Goal: Task Accomplishment & Management: Manage account settings

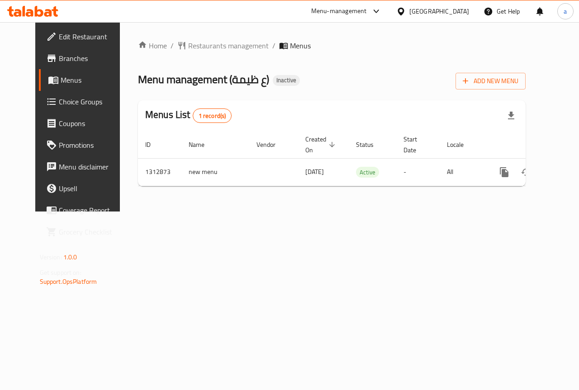
scroll to position [0, 3]
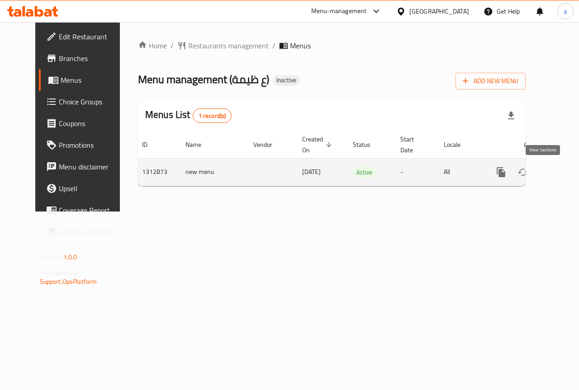
click at [561, 176] on icon "enhanced table" at bounding box center [566, 172] width 11 height 11
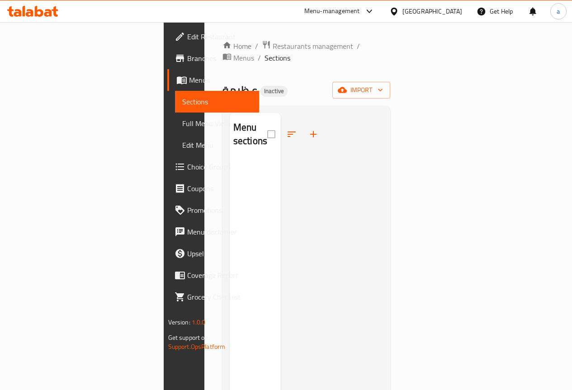
click at [167, 86] on link "Menus" at bounding box center [213, 80] width 92 height 22
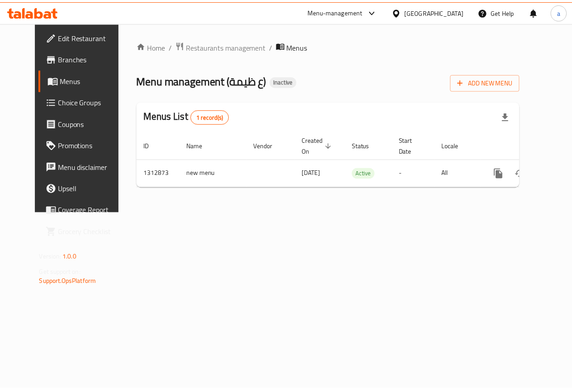
scroll to position [0, 3]
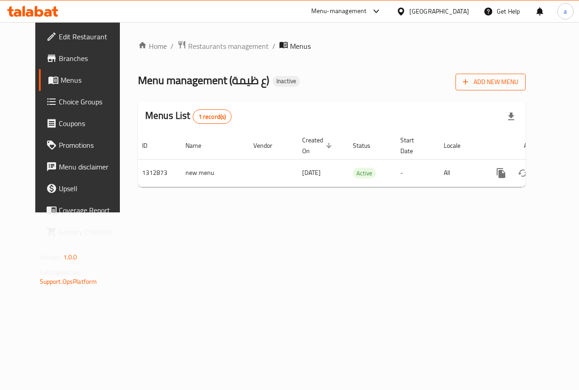
click at [518, 85] on span "Add New Menu" at bounding box center [491, 81] width 56 height 11
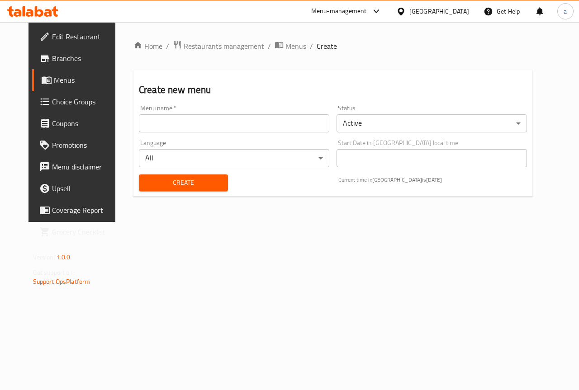
click at [297, 120] on input "text" at bounding box center [234, 123] width 190 height 18
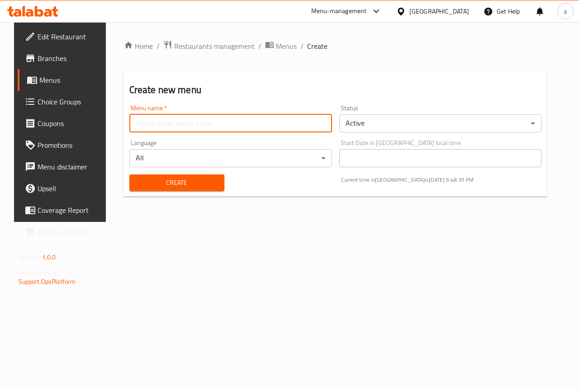
type input "[PERSON_NAME]"
click at [211, 183] on span "Create" at bounding box center [177, 182] width 80 height 11
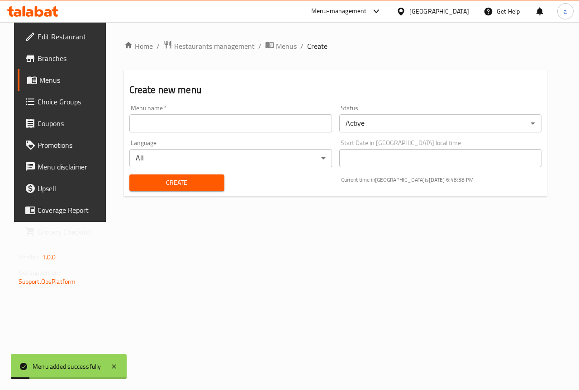
click at [55, 86] on link "Menus" at bounding box center [64, 80] width 93 height 22
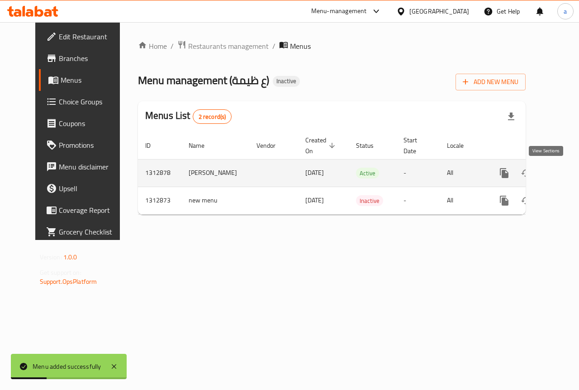
click at [564, 173] on icon "enhanced table" at bounding box center [569, 173] width 11 height 11
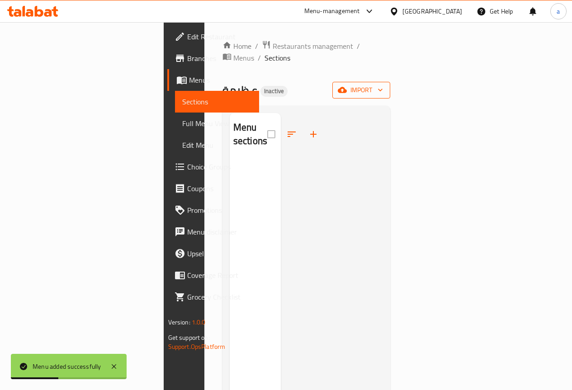
click at [383, 85] on span "import" at bounding box center [361, 90] width 43 height 11
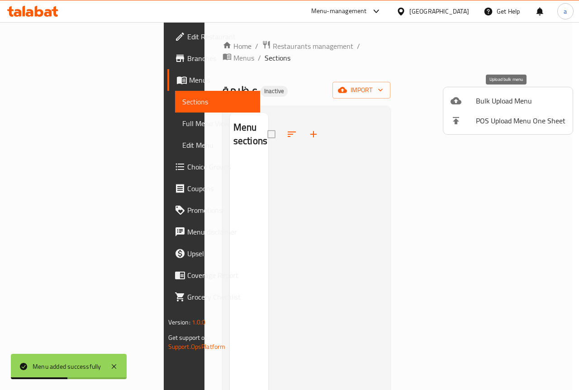
click at [502, 97] on span "Bulk Upload Menu" at bounding box center [521, 100] width 90 height 11
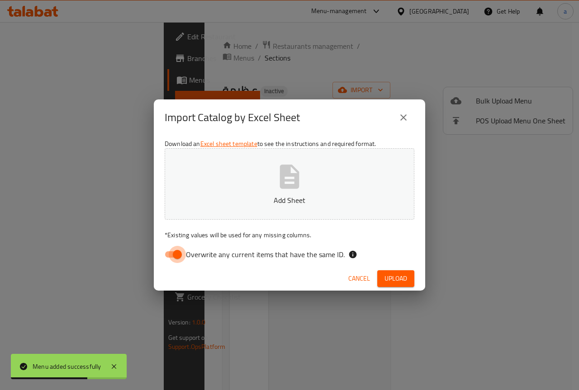
click at [180, 252] on input "Overwrite any current items that have the same ID." at bounding box center [177, 254] width 52 height 17
checkbox input "false"
click at [244, 198] on p "Add Sheet" at bounding box center [290, 200] width 222 height 11
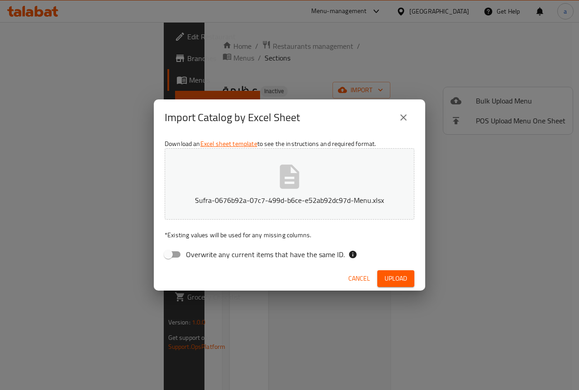
click at [388, 274] on span "Upload" at bounding box center [395, 278] width 23 height 11
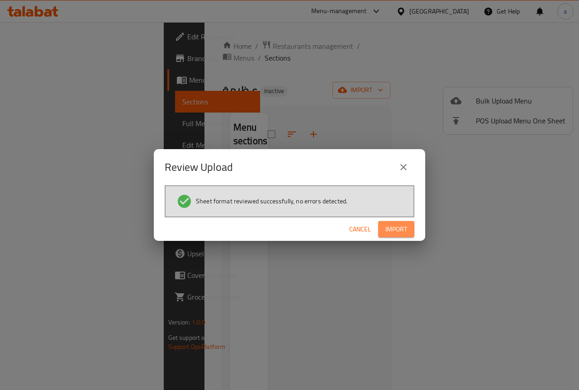
click at [399, 228] on span "Import" at bounding box center [396, 229] width 22 height 11
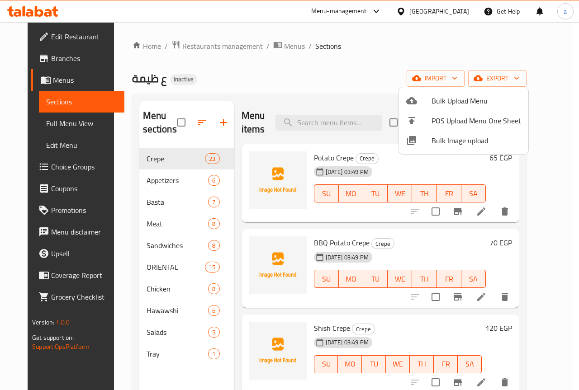
click at [494, 211] on div at bounding box center [289, 195] width 579 height 390
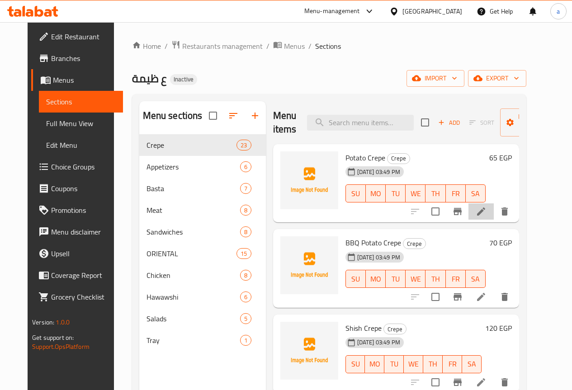
click at [494, 211] on li at bounding box center [480, 211] width 25 height 16
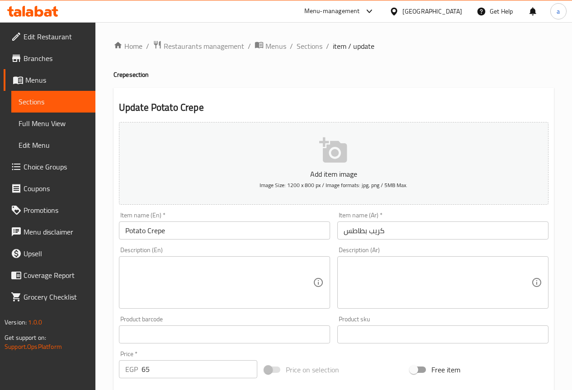
click at [135, 225] on input "Potato Crepe" at bounding box center [224, 231] width 211 height 18
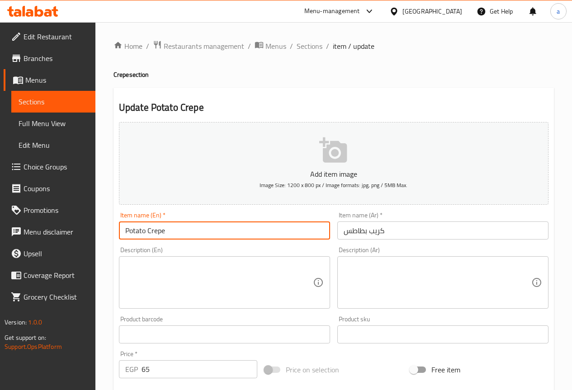
click at [135, 225] on input "Potato Crepe" at bounding box center [224, 231] width 211 height 18
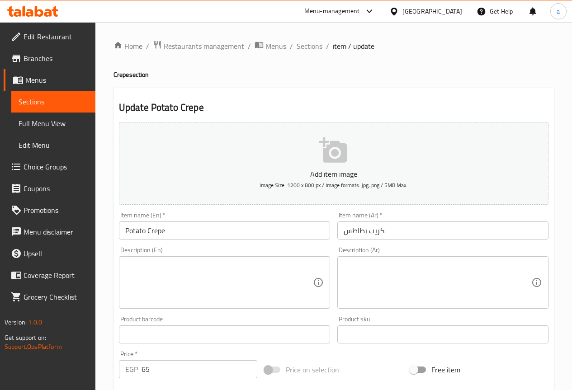
click at [147, 224] on input "Potato Crepe" at bounding box center [224, 231] width 211 height 18
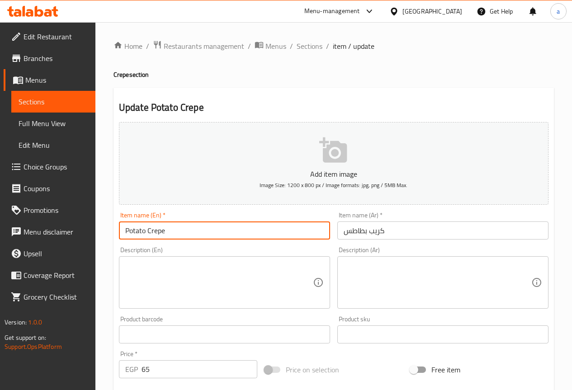
click at [142, 226] on input "Potato Crepe" at bounding box center [224, 231] width 211 height 18
click at [309, 256] on div "Description (En) Description (En)" at bounding box center [224, 278] width 211 height 62
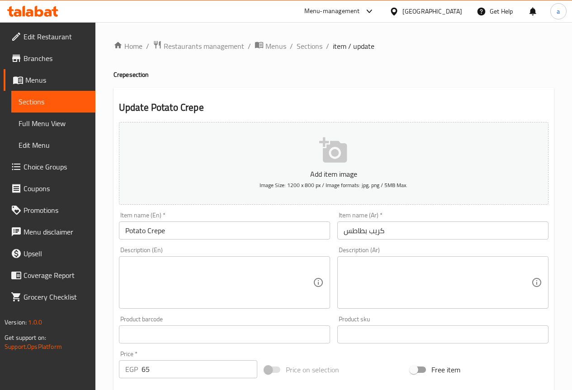
click at [307, 260] on div "Description (En)" at bounding box center [224, 282] width 211 height 52
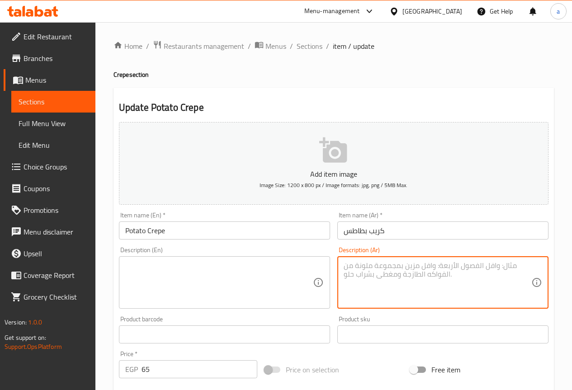
click at [402, 264] on textarea at bounding box center [438, 282] width 188 height 43
paste textarea "محشو ببطاطس مقرمشة مع صوصات لذيذة"
type textarea "محشو ببطاطس مقرمشة مع صوصات لذيذة"
click at [260, 266] on textarea at bounding box center [219, 282] width 188 height 43
click at [463, 267] on textarea "محشو ببطاطس مقرمشة مع صوصات لذيذة" at bounding box center [438, 282] width 188 height 43
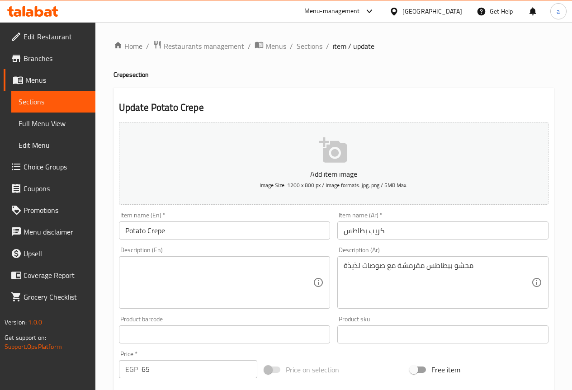
click at [223, 291] on textarea at bounding box center [219, 282] width 188 height 43
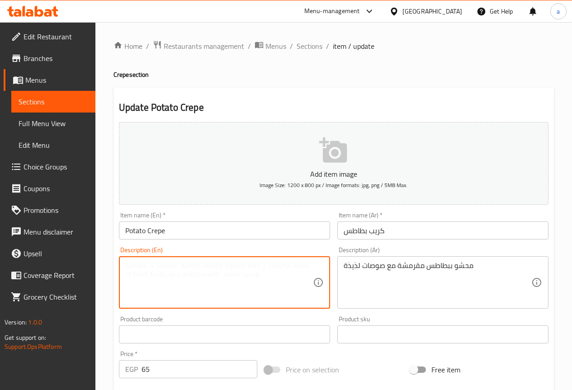
paste textarea "Stuffed"
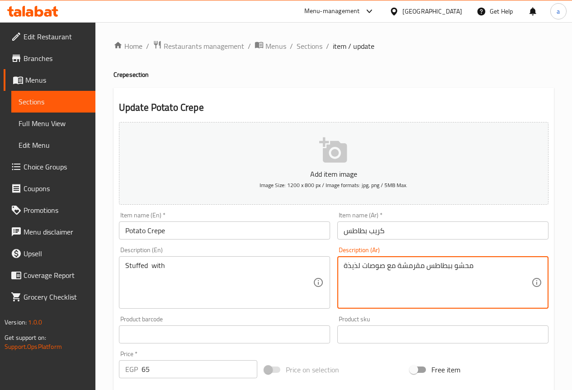
click at [417, 267] on textarea "محشو ببطاطس مقرمشة مع صوصات لذيذة" at bounding box center [438, 282] width 188 height 43
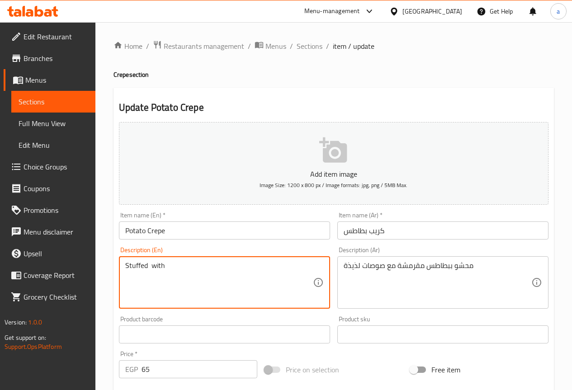
paste textarea "Crispy"
click at [138, 233] on input "Potato Crepe" at bounding box center [224, 231] width 211 height 18
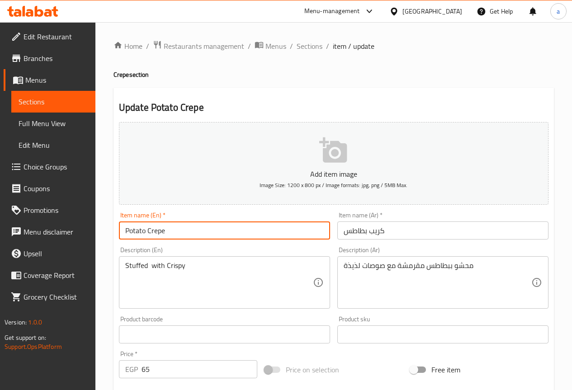
click at [138, 233] on input "Potato Crepe" at bounding box center [224, 231] width 211 height 18
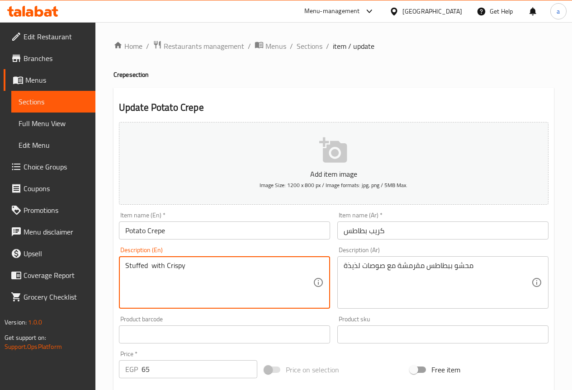
paste textarea "Potato"
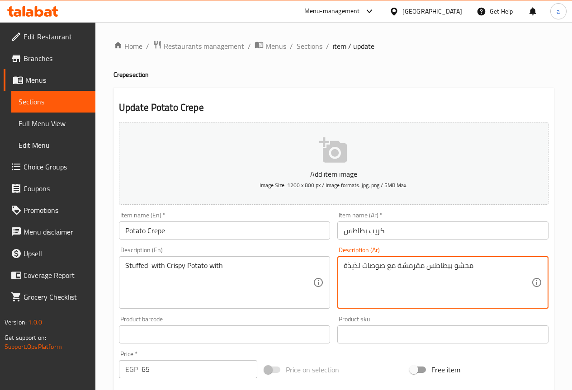
click at [367, 266] on textarea "محشو ببطاطس مقرمشة مع صوصات لذيذة" at bounding box center [438, 282] width 188 height 43
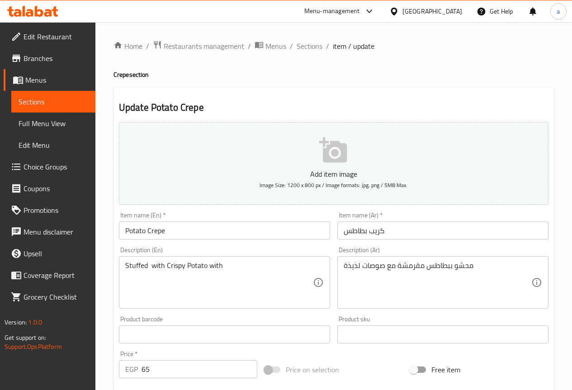
click at [321, 266] on div "Stuffed with Crispy Potato with Description (En)" at bounding box center [224, 282] width 211 height 52
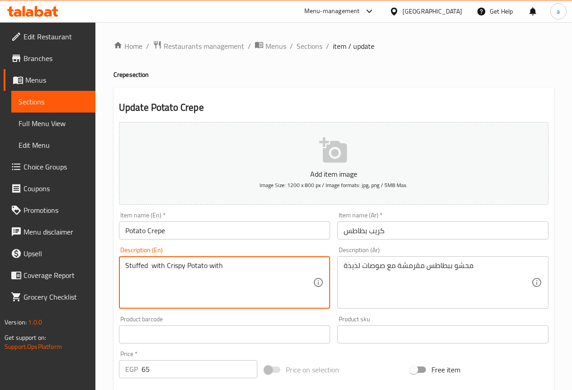
paste textarea "sauce"
type textarea "Stuffed with Crispy Potato with sauces"
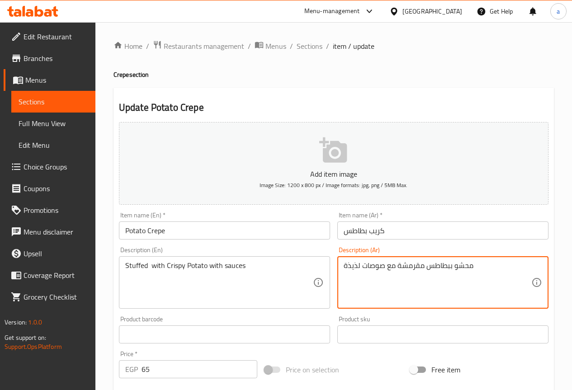
click at [348, 265] on textarea "محشو ببطاطس مقرمشة مع صوصات لذيذة" at bounding box center [438, 282] width 188 height 43
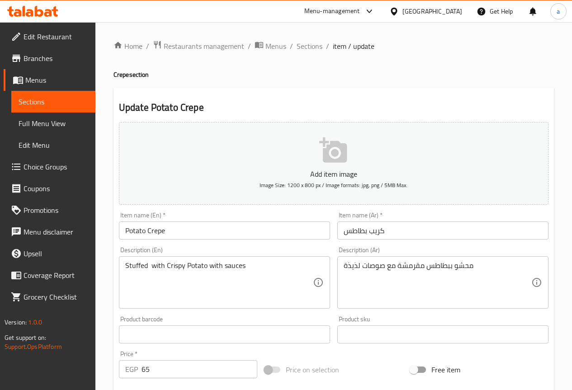
click at [353, 266] on textarea "محشو ببطاطس مقرمشة مع صوصات لذيذة" at bounding box center [438, 282] width 188 height 43
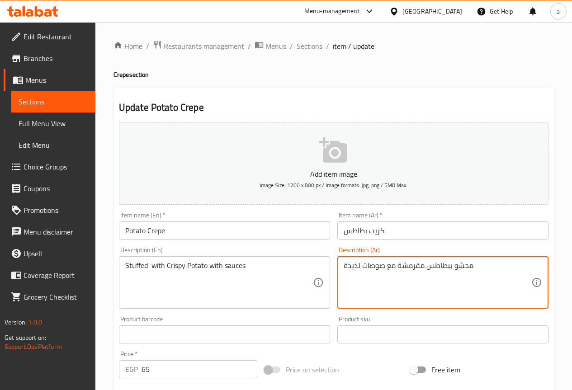
click at [353, 266] on textarea "محشو ببطاطس مقرمشة مع صوصات لذيذة" at bounding box center [438, 282] width 188 height 43
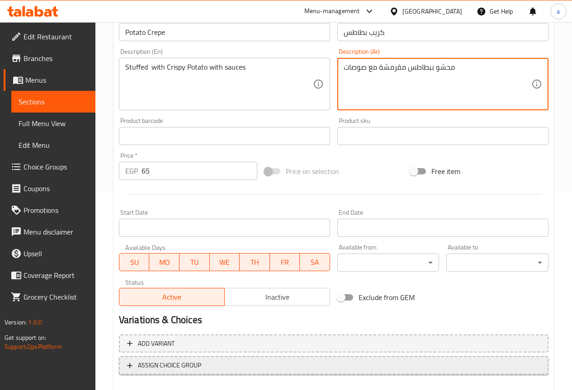
scroll to position [249, 0]
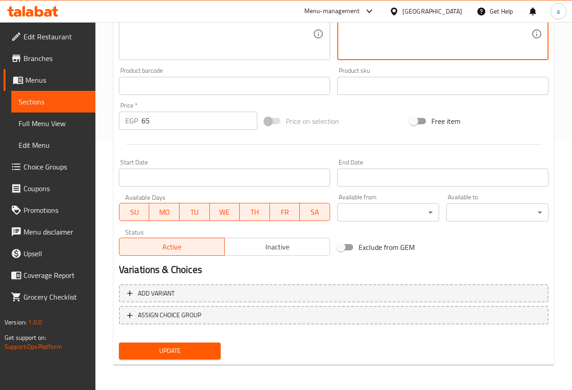
type textarea "محشو ببطاطس مقرمشة مع صوصات"
click at [457, 230] on div "Add item image Image Size: 1200 x 800 px / Image formats: jpg, png / 5MB Max. I…" at bounding box center [333, 65] width 437 height 390
click at [182, 346] on span "Update" at bounding box center [170, 350] width 88 height 11
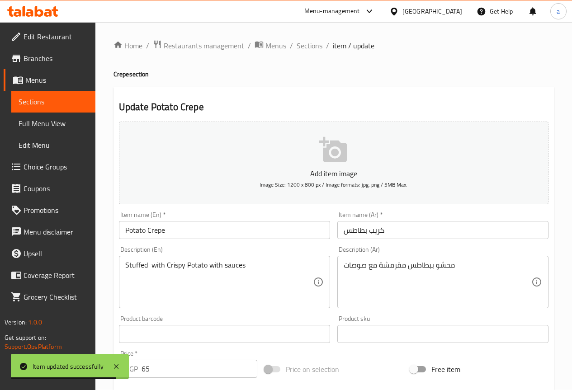
scroll to position [0, 0]
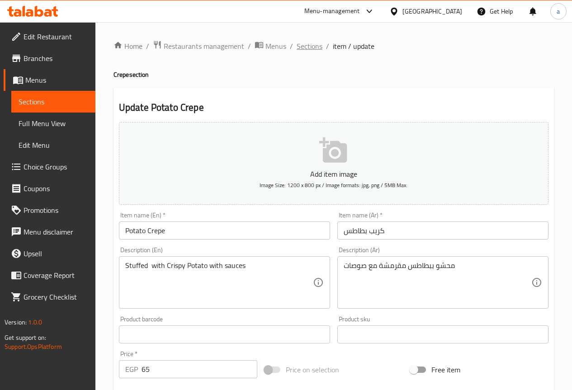
click at [314, 42] on span "Sections" at bounding box center [310, 46] width 26 height 11
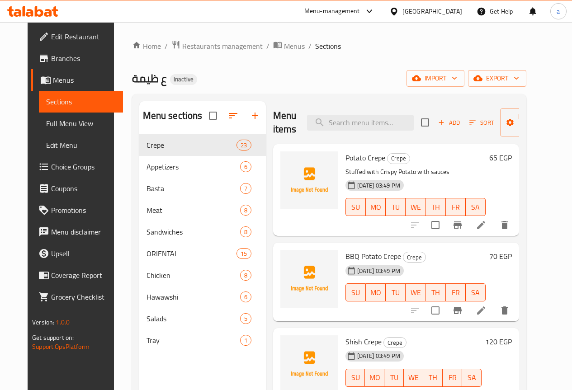
click at [526, 233] on div "Menu sections Crepe 23 Appetizers 6 Basta 7 Meat 8 Sandwiches 8 ORIENTAL 15 Chi…" at bounding box center [329, 296] width 394 height 405
click at [487, 310] on icon at bounding box center [481, 310] width 11 height 11
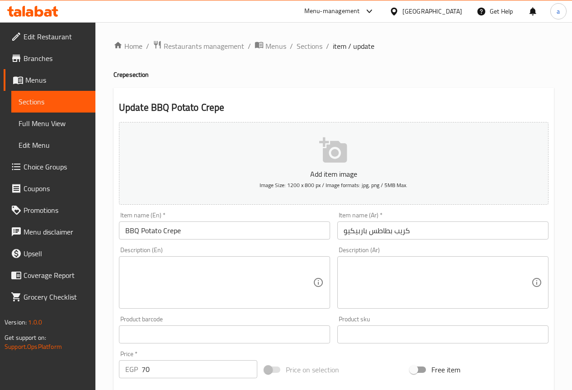
click at [541, 240] on input "كريب بطاطس باربيكيو" at bounding box center [442, 231] width 211 height 18
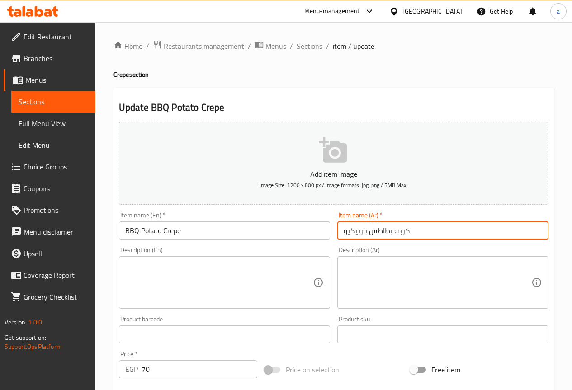
click at [467, 275] on textarea at bounding box center [438, 282] width 188 height 43
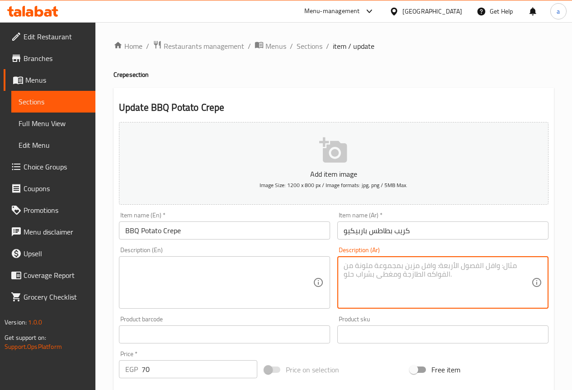
paste textarea "طاطس مقرمشة مع صوص باربيكيو مدخن"
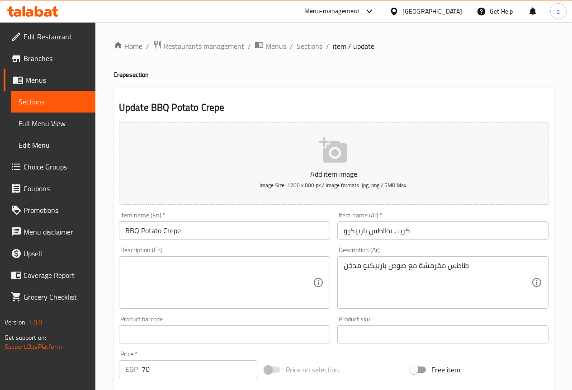
click at [557, 209] on div "Home / Restaurants management / Menus / Sections / item / update Crepe section …" at bounding box center [333, 330] width 477 height 617
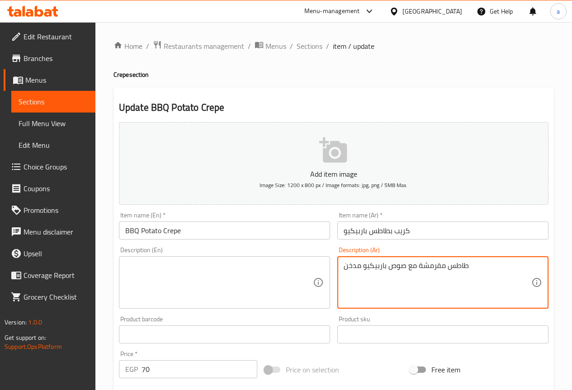
click at [513, 283] on textarea "طاطس مقرمشة مع صوص باربيكيو مدخن" at bounding box center [438, 282] width 188 height 43
paste textarea "ب"
type textarea "بطاطس مقرمشة مع صوص باربيكيو مدخن"
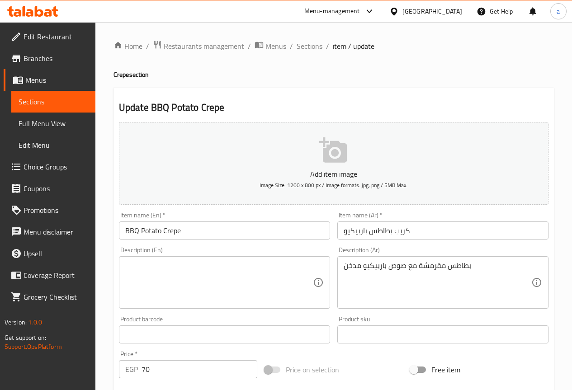
click at [475, 265] on textarea "بطاطس مقرمشة مع صوص باربيكيو مدخن" at bounding box center [438, 282] width 188 height 43
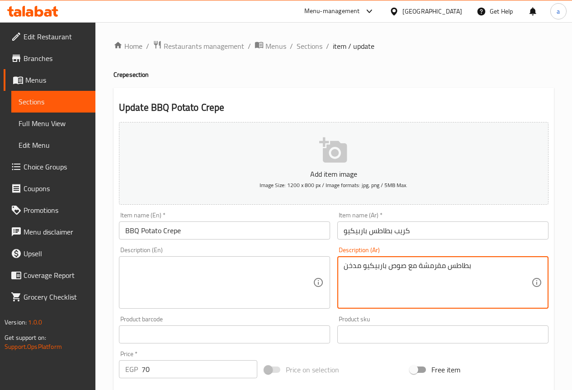
click at [475, 265] on textarea "بطاطس مقرمشة مع صوص باربيكيو مدخن" at bounding box center [438, 282] width 188 height 43
click at [467, 261] on textarea "بطاطس مقرمشة مع صوص باربيكيو مدخن" at bounding box center [438, 282] width 188 height 43
click at [413, 293] on textarea "بطاطس مقرمشة مع صوص باربيكيو مدخن" at bounding box center [438, 282] width 188 height 43
click at [436, 260] on div "بطاطس مقرمشة مع صوص باربيكيو مدخن Description (Ar)" at bounding box center [442, 282] width 211 height 52
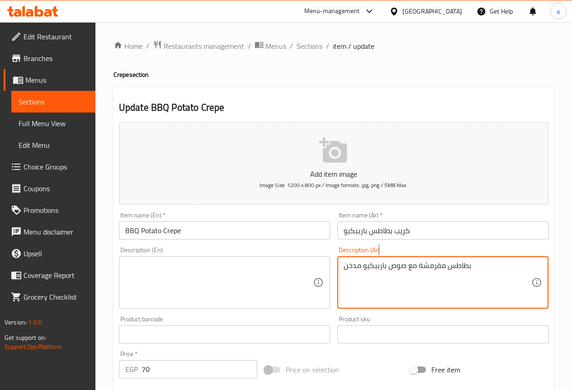
click at [436, 260] on div "بطاطس مقرمشة مع صوص باربيكيو مدخن Description (Ar)" at bounding box center [442, 282] width 211 height 52
click at [433, 264] on textarea "بطاطس مقرمشة مع صوص باربيكيو مدخن" at bounding box center [438, 282] width 188 height 43
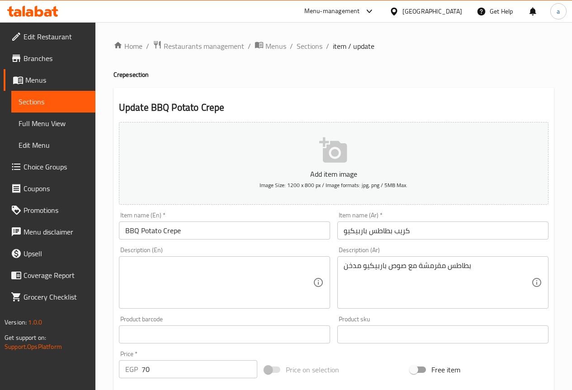
click at [180, 270] on textarea at bounding box center [219, 282] width 188 height 43
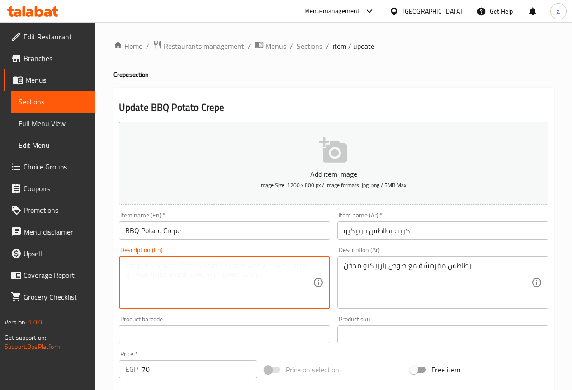
paste textarea "Crispy"
click at [151, 227] on input "BBQ Potato Crepe" at bounding box center [224, 231] width 211 height 18
paste textarea "Potato"
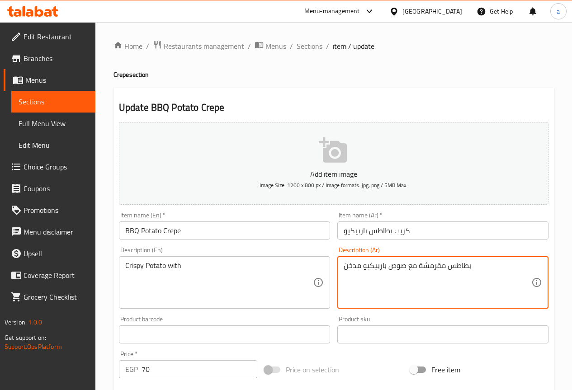
click at [396, 267] on textarea "بطاطس مقرمشة مع صوص باربيكيو مدخن" at bounding box center [438, 282] width 188 height 43
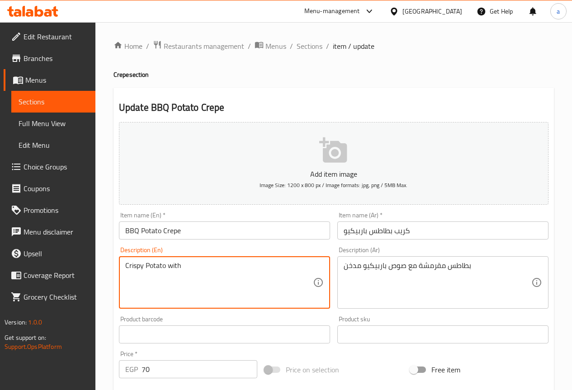
paste textarea "sauce"
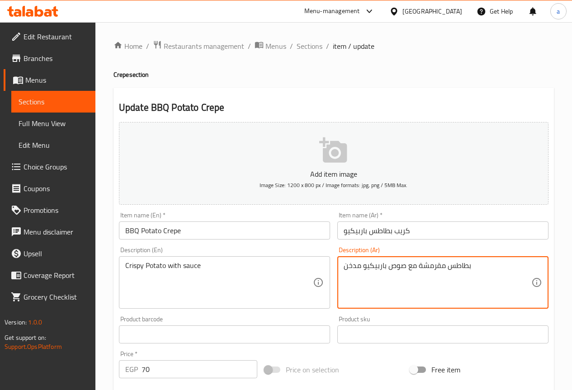
click at [380, 261] on textarea "بطاطس مقرمشة مع صوص باربيكيو مدخن" at bounding box center [438, 282] width 188 height 43
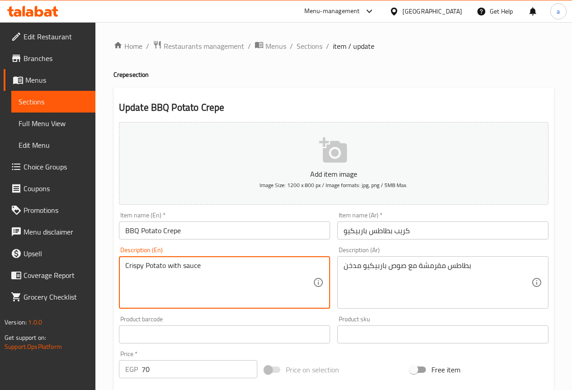
paste textarea "BBQ"
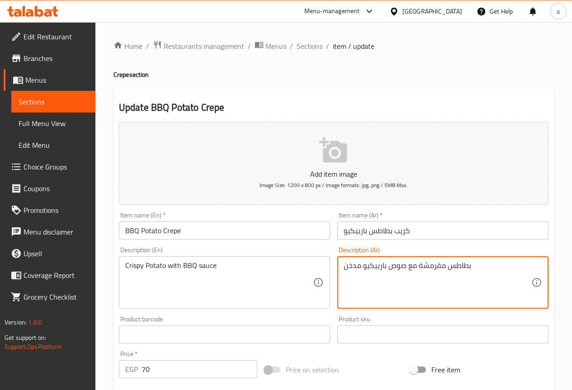
click at [349, 261] on textarea "بطاطس مقرمشة مع صوص باربيكيو مدخن" at bounding box center [438, 282] width 188 height 43
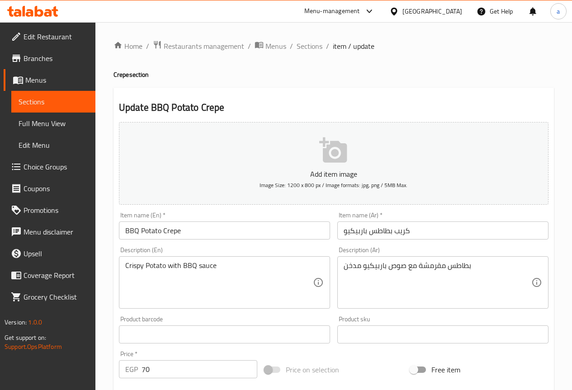
drag, startPoint x: 181, startPoint y: 262, endPoint x: 183, endPoint y: 268, distance: 6.6
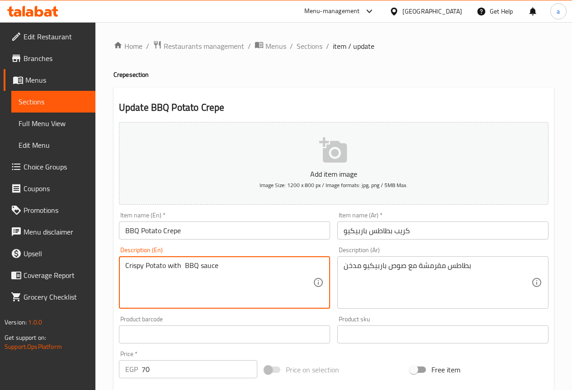
paste textarea "Smoked"
click at [213, 280] on textarea "Crispy Potato with Smoked BBQ sauce" at bounding box center [219, 282] width 188 height 43
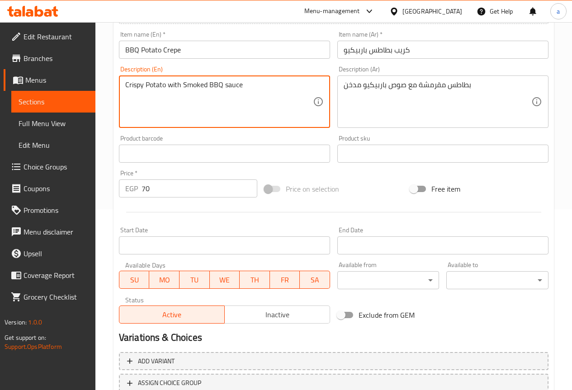
scroll to position [249, 0]
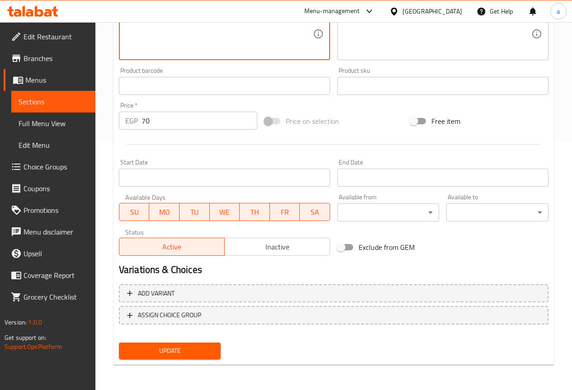
type textarea "Crispy Potato with Smoked BBQ sauce"
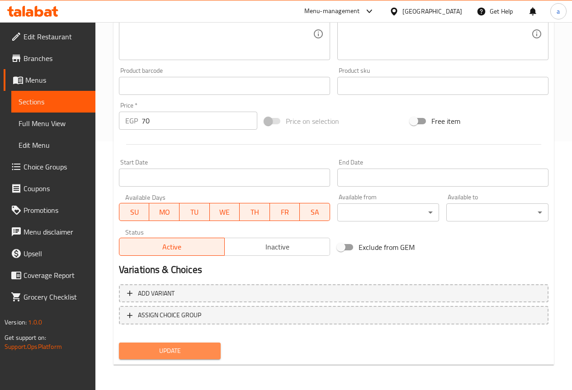
click at [205, 348] on span "Update" at bounding box center [170, 350] width 88 height 11
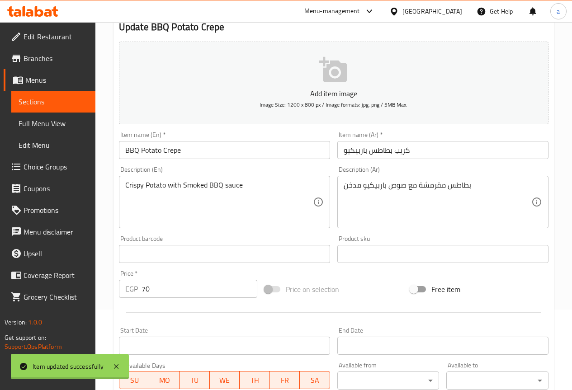
scroll to position [0, 0]
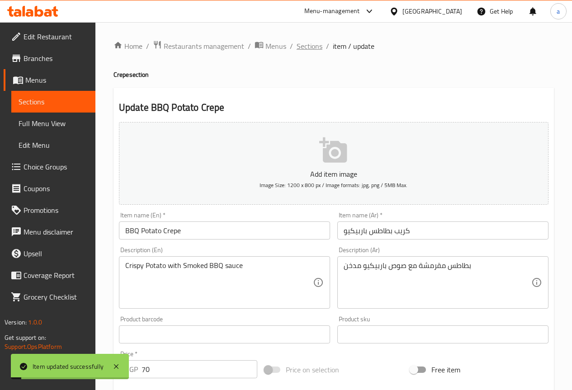
click at [302, 44] on span "Sections" at bounding box center [310, 46] width 26 height 11
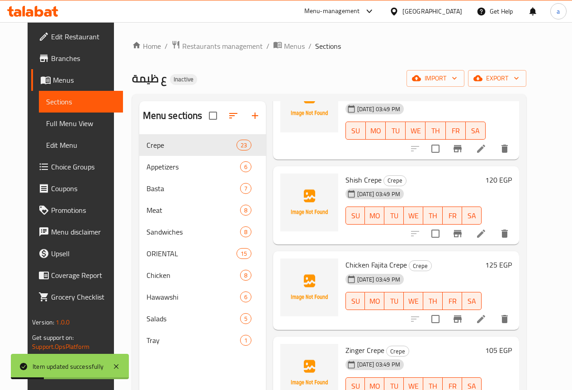
scroll to position [181, 0]
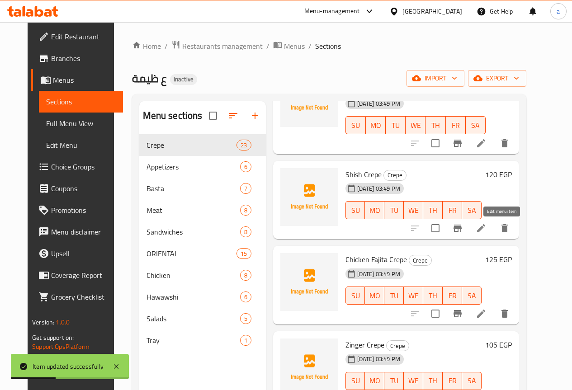
click at [487, 228] on icon at bounding box center [481, 228] width 11 height 11
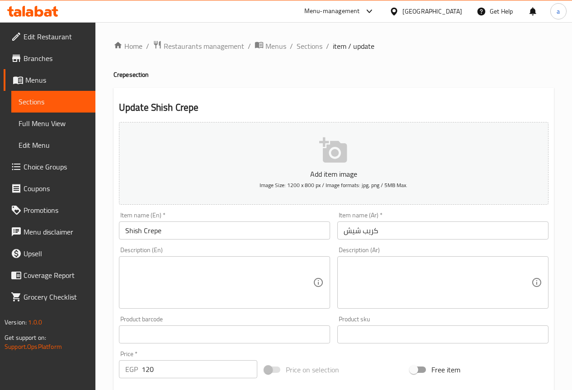
click at [563, 226] on div "Home / Restaurants management / Menus / Sections / item / update Crepe section …" at bounding box center [333, 330] width 477 height 617
click at [495, 285] on textarea at bounding box center [438, 282] width 188 height 43
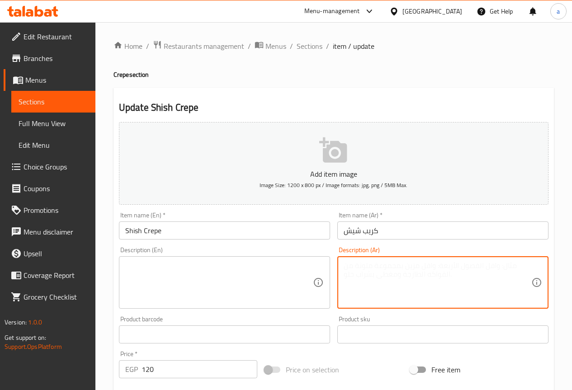
paste textarea "قطع دجاج شيش طاووق متبّلة ومحشية داخل الكريب"
click at [495, 267] on textarea "قطع دجاج شيش طاووق متبّلة ومحشية داخل الكريب" at bounding box center [438, 282] width 188 height 43
type textarea "قطع دجاج شيش طاووق متبّلة ومحشية داخل الكريب"
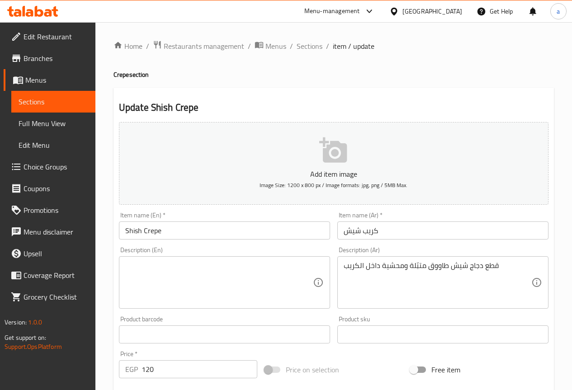
click at [489, 260] on div "قطع دجاج شيش طاووق متبّلة ومحشية داخل الكريب Description (Ar)" at bounding box center [442, 282] width 211 height 52
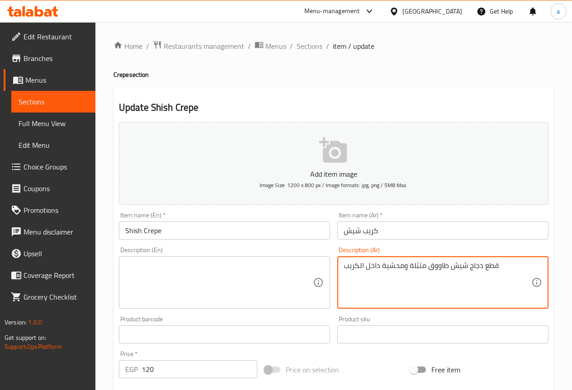
click at [496, 265] on textarea "قطع دجاج شيش طاووق متبّلة ومحشية داخل الكريب" at bounding box center [438, 282] width 188 height 43
click at [493, 265] on textarea "قطع دجاج شيش طاووق متبّلة ومحشية داخل الكريب" at bounding box center [438, 282] width 188 height 43
click at [490, 270] on textarea "قطع دجاج شيش طاووق متبّلة ومحشية داخل الكريب" at bounding box center [438, 282] width 188 height 43
click at [490, 269] on textarea "قطع دجاج شيش طاووق متبّلة ومحشية داخل الكريب" at bounding box center [438, 282] width 188 height 43
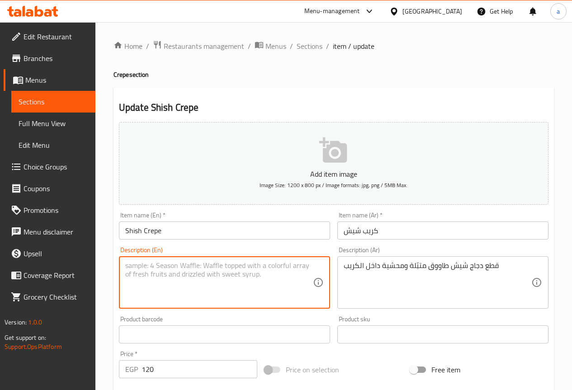
click at [265, 280] on textarea at bounding box center [219, 282] width 188 height 43
paste textarea "Pieces"
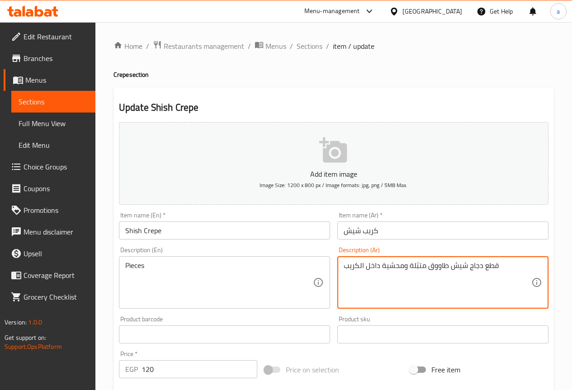
click at [474, 270] on textarea "قطع دجاج شيش طاووق متبّلة ومحشية داخل الكريب" at bounding box center [438, 282] width 188 height 43
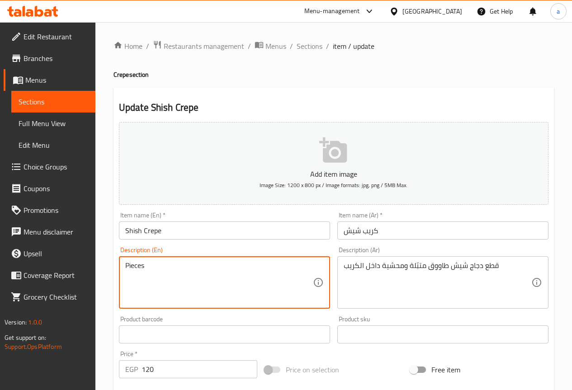
click at [126, 263] on textarea "Pieces" at bounding box center [219, 282] width 188 height 43
paste textarea "Chicken"
click at [189, 268] on textarea "Chicken Pieces" at bounding box center [219, 282] width 188 height 43
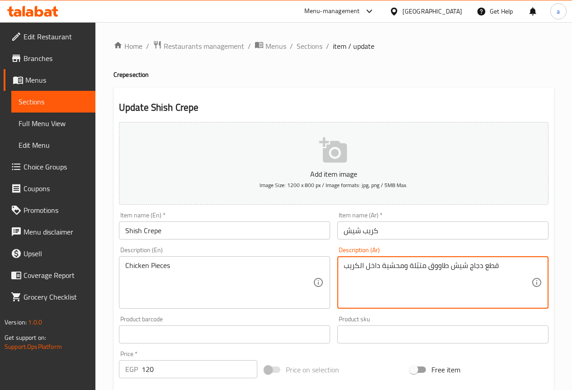
click at [460, 273] on textarea "قطع دجاج شيش طاووق متبّلة ومحشية داخل الكريب" at bounding box center [438, 282] width 188 height 43
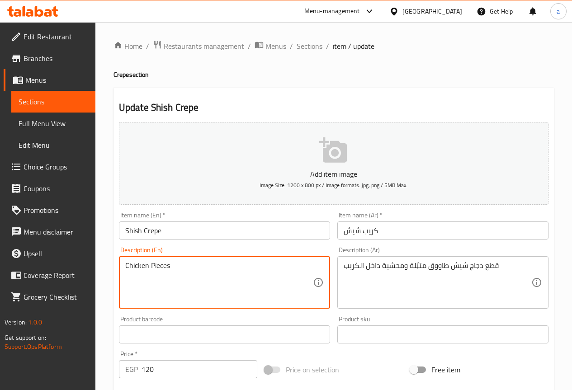
paste textarea "[PERSON_NAME]"
click at [205, 284] on textarea "Chicken Pieces Shish Tawook" at bounding box center [219, 282] width 188 height 43
click at [418, 265] on textarea "قطع دجاج شيش طاووق متبّلة ومحشية داخل الكريب" at bounding box center [438, 282] width 188 height 43
paste textarea "Marinated"
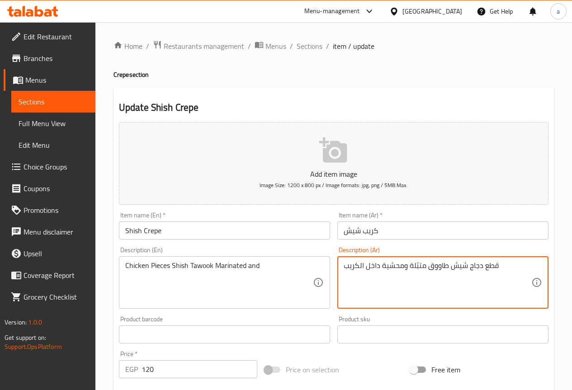
click at [396, 266] on textarea "قطع دجاج شيش طاووق متبّلة ومحشية داخل الكريب" at bounding box center [438, 282] width 188 height 43
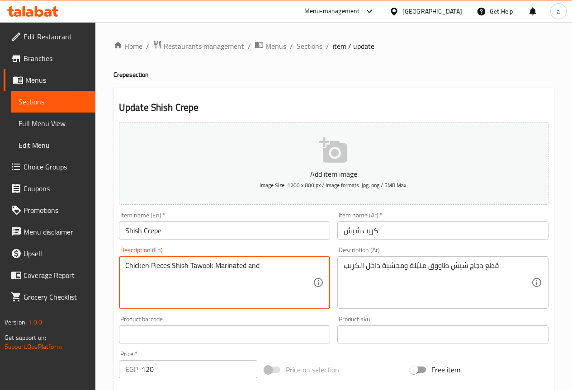
paste textarea "Stuffed"
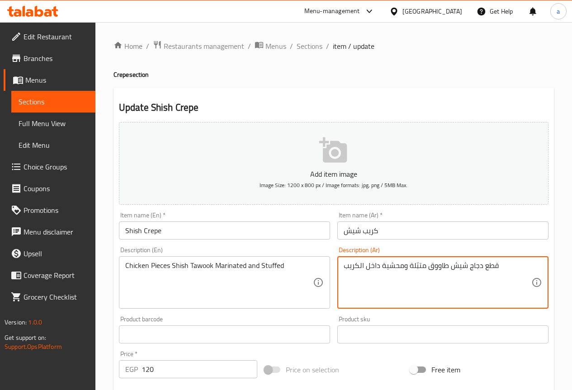
click at [373, 265] on textarea "قطع دجاج شيش طاووق متبّلة ومحشية داخل الكريب" at bounding box center [438, 282] width 188 height 43
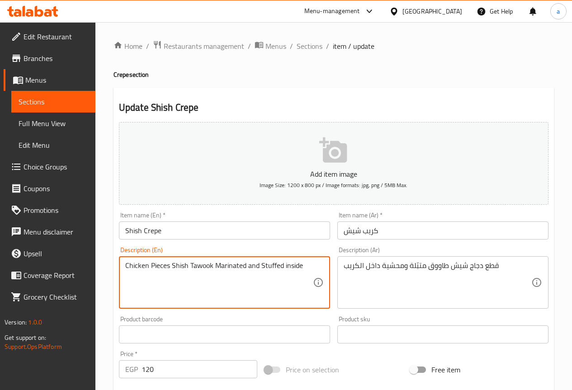
click at [155, 231] on input "Shish Crepe" at bounding box center [224, 231] width 211 height 18
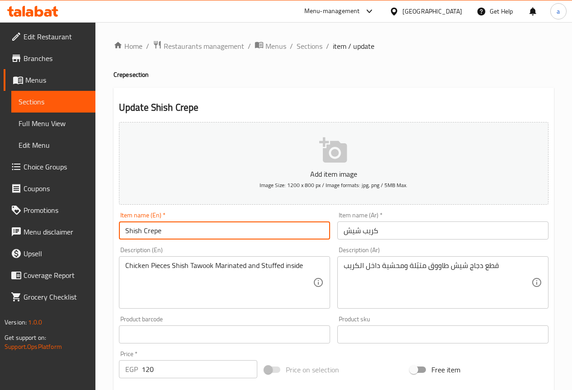
click at [155, 231] on input "Shish Crepe" at bounding box center [224, 231] width 211 height 18
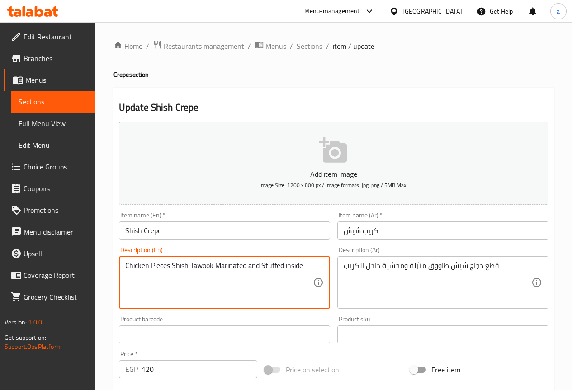
paste textarea "Crepe"
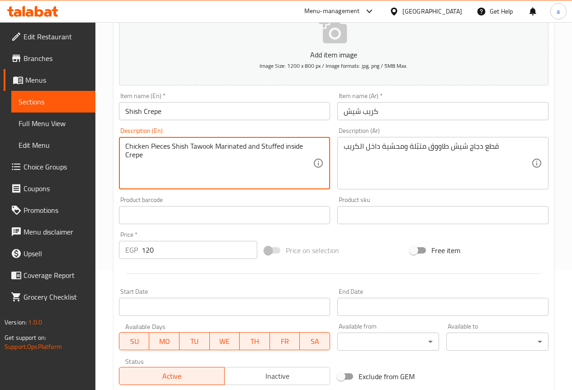
scroll to position [249, 0]
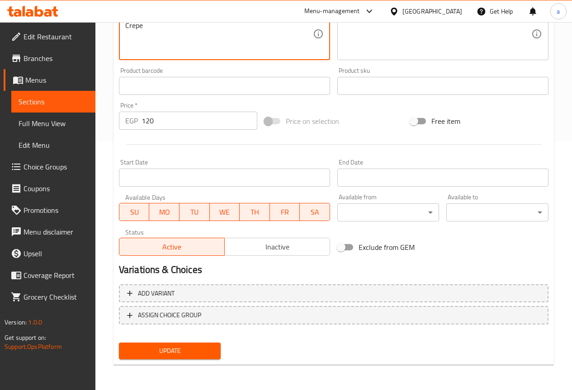
type textarea "Chicken Pieces Shish Tawook Marinated and Stuffed inside Crepe"
click at [198, 349] on span "Update" at bounding box center [170, 350] width 88 height 11
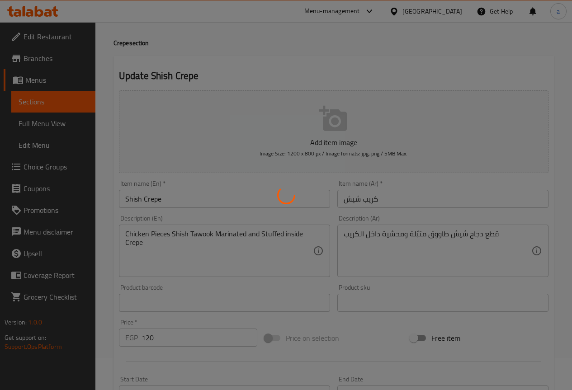
scroll to position [0, 0]
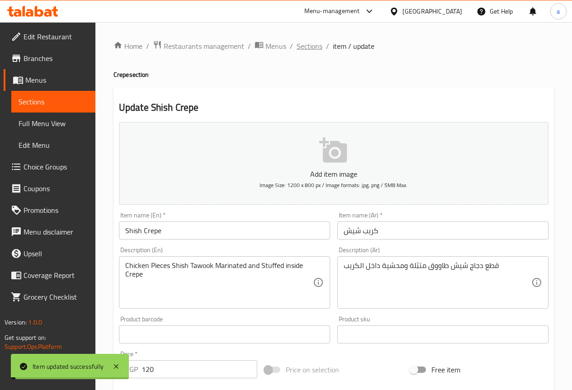
click at [308, 44] on span "Sections" at bounding box center [310, 46] width 26 height 11
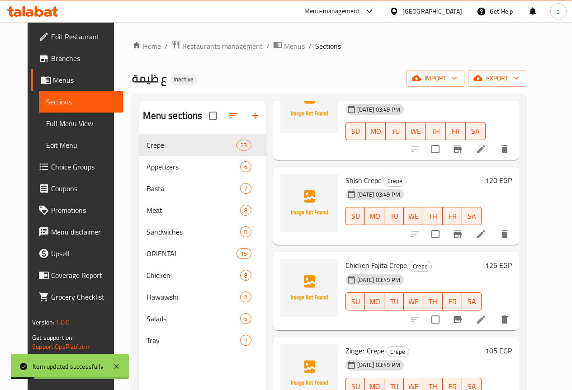
scroll to position [181, 0]
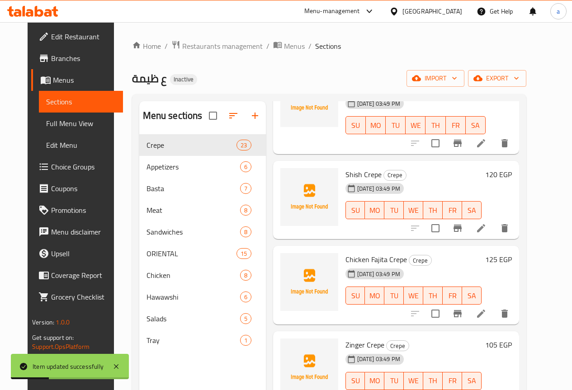
click at [494, 320] on li at bounding box center [480, 314] width 25 height 16
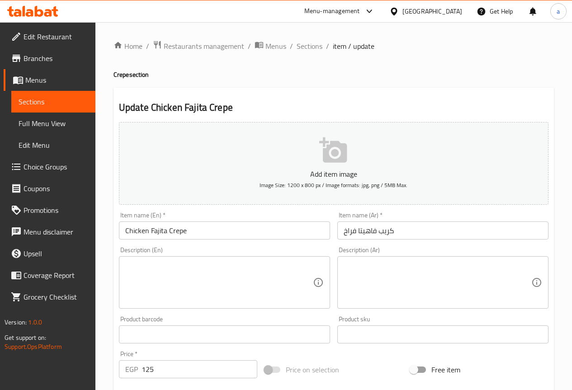
click at [508, 206] on div "Add item image Image Size: 1200 x 800 px / Image formats: jpg, png / 5MB Max." at bounding box center [333, 163] width 437 height 90
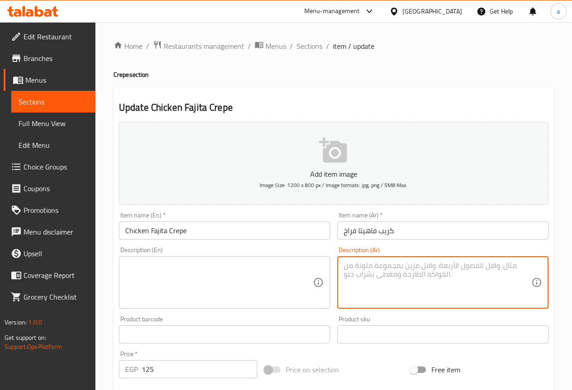
click at [374, 283] on textarea at bounding box center [438, 282] width 188 height 43
paste textarea "شرائح دجاج فاهيتا مع فلفل ألوان وبصل"
click at [456, 266] on textarea "شرائح دجاج فاهيتا مع فلفل ألوان وبصل" at bounding box center [438, 282] width 188 height 43
click at [453, 263] on textarea "شرائح دجاج فاهيتا مع فلفل ألوان وبصل" at bounding box center [438, 282] width 188 height 43
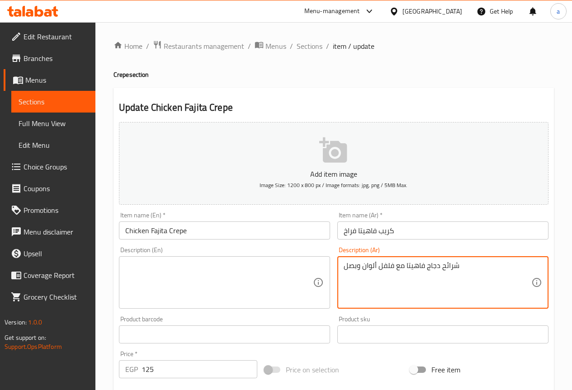
click at [453, 263] on textarea "شرائح دجاج فاهيتا مع فلفل ألوان وبصل" at bounding box center [438, 282] width 188 height 43
type textarea "شرائح دجاج فاهيتا مع فلفل ألوان وبصل"
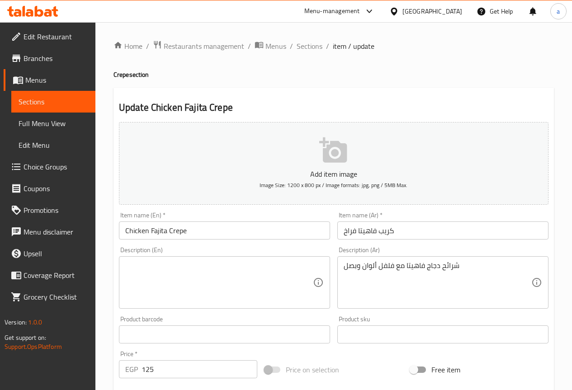
click at [447, 271] on textarea "شرائح دجاج فاهيتا مع فلفل ألوان وبصل" at bounding box center [438, 282] width 188 height 43
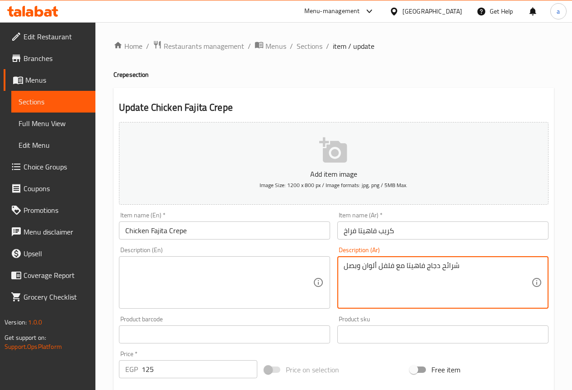
click at [447, 271] on textarea "شرائح دجاج فاهيتا مع فلفل ألوان وبصل" at bounding box center [438, 282] width 188 height 43
click at [235, 277] on textarea at bounding box center [219, 282] width 188 height 43
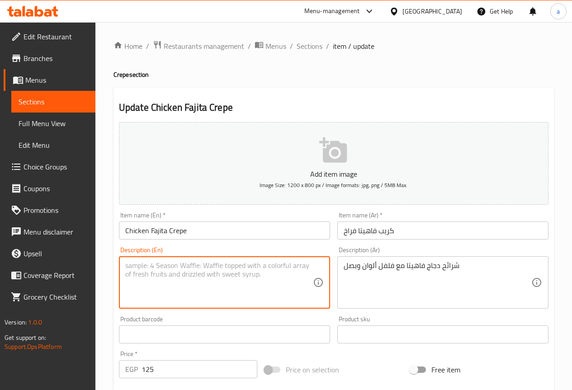
click at [235, 277] on textarea at bounding box center [219, 282] width 188 height 43
paste textarea "slices"
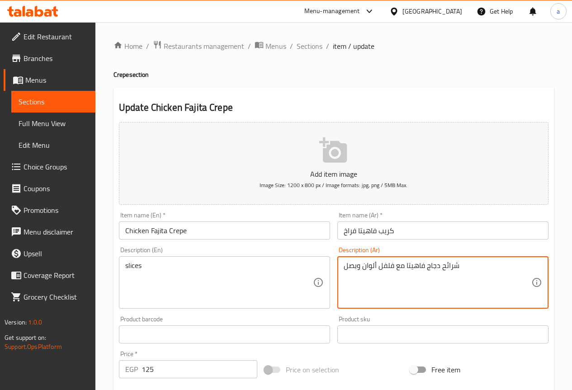
click at [435, 267] on textarea "شرائح دجاج فاهيتا مع فلفل ألوان وبصل" at bounding box center [438, 282] width 188 height 43
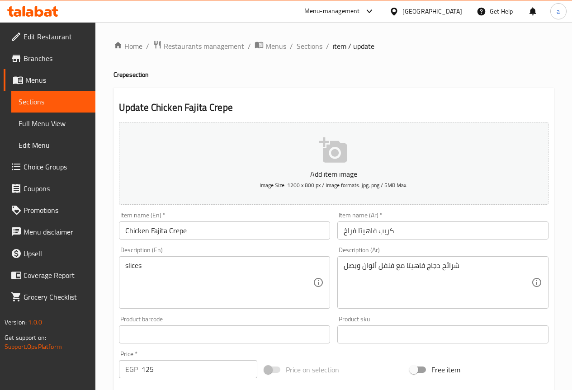
click at [123, 265] on div "slices Description (En)" at bounding box center [224, 282] width 211 height 52
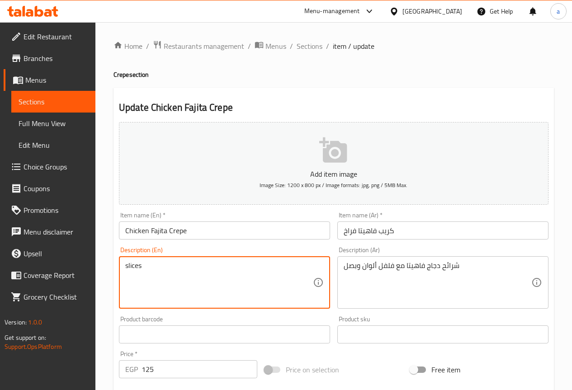
click at [128, 268] on textarea "slices" at bounding box center [219, 282] width 188 height 43
click at [125, 265] on textarea "slices" at bounding box center [219, 282] width 188 height 43
paste textarea "Chicken"
click at [404, 266] on textarea "شرائح دجاج فاهيتا مع فلفل ألوان وبصل" at bounding box center [438, 282] width 188 height 43
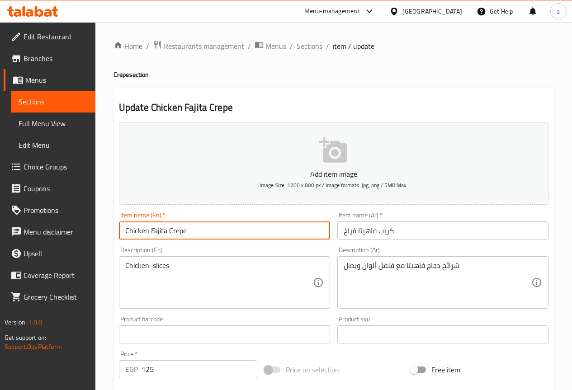
click at [166, 227] on input "Chicken Fajita Crepe" at bounding box center [224, 231] width 211 height 18
click at [160, 230] on input "Chicken Fajita Crepe" at bounding box center [224, 231] width 211 height 18
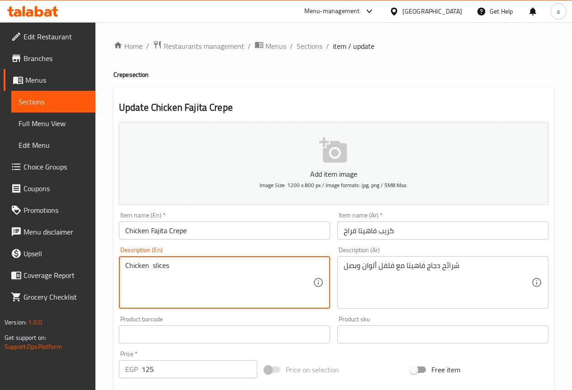
paste textarea "Fajita"
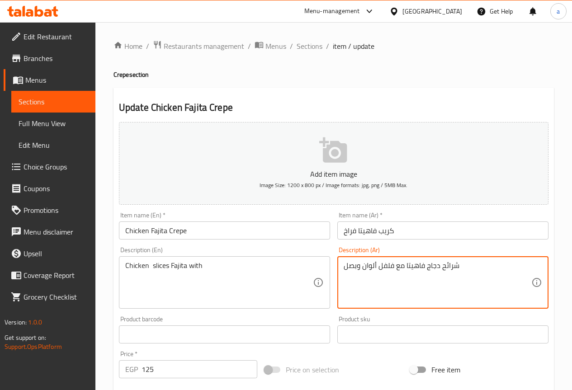
click at [391, 263] on textarea "شرائح دجاج فاهيتا مع فلفل ألوان وبصل" at bounding box center [438, 282] width 188 height 43
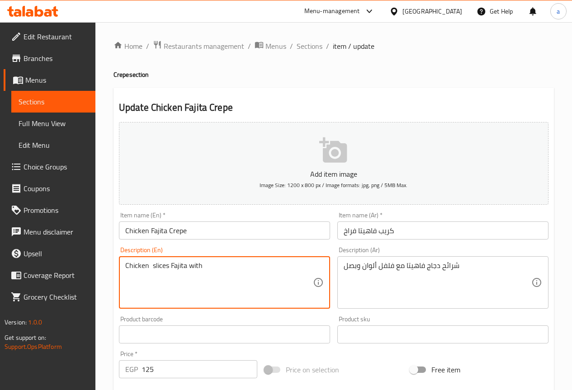
paste textarea "Bell Pepper"
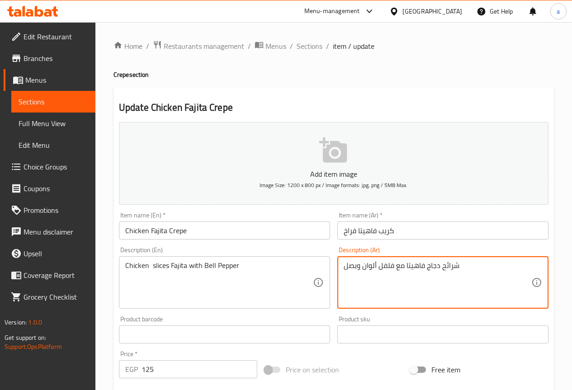
click at [355, 269] on textarea "شرائح دجاج فاهيتا مع فلفل ألوان وبصل" at bounding box center [438, 282] width 188 height 43
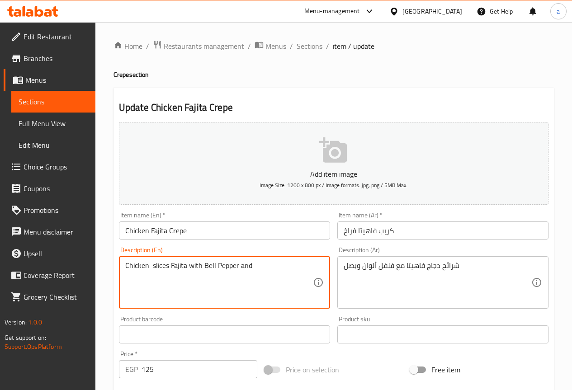
paste textarea "Onion"
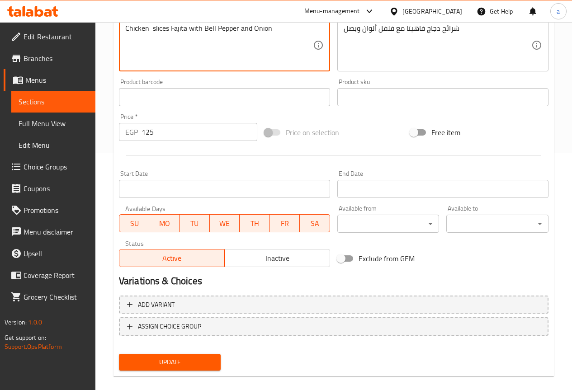
scroll to position [249, 0]
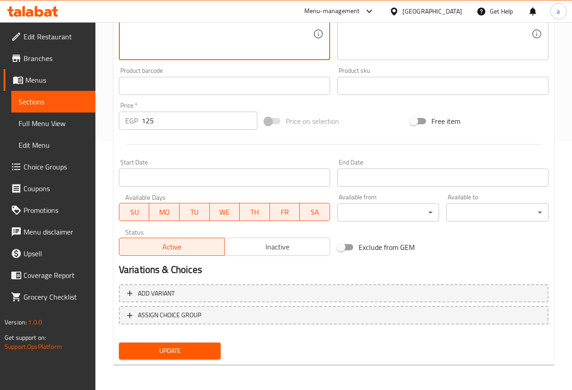
type textarea "Chicken slices Fajita with Bell Pepper and Onion"
click at [208, 345] on button "Update" at bounding box center [170, 351] width 102 height 17
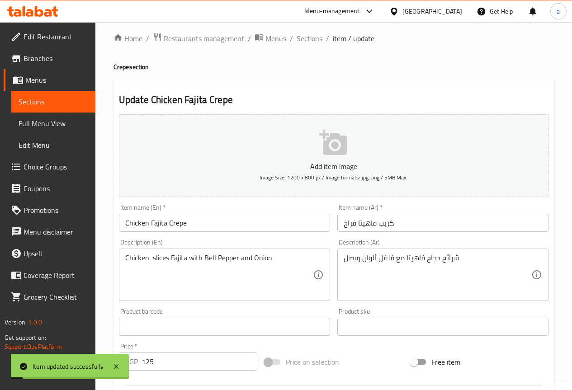
scroll to position [0, 0]
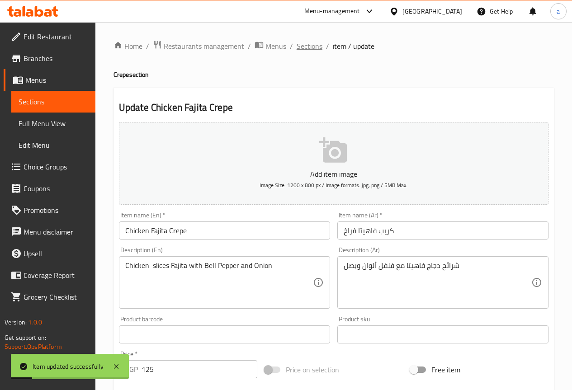
click at [308, 50] on span "Sections" at bounding box center [310, 46] width 26 height 11
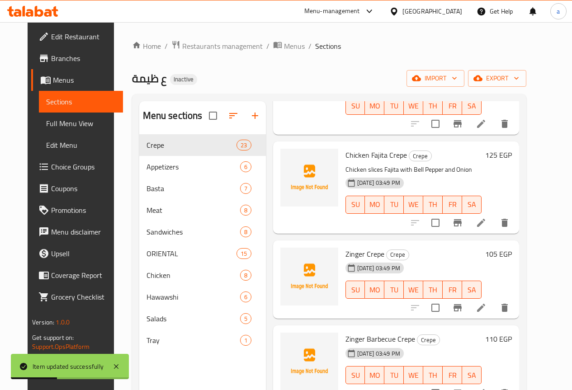
scroll to position [316, 0]
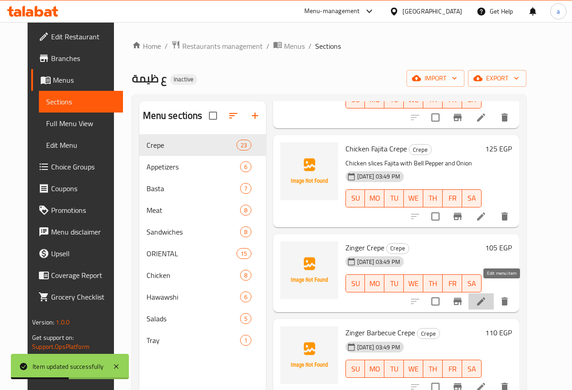
click at [487, 296] on icon at bounding box center [481, 301] width 11 height 11
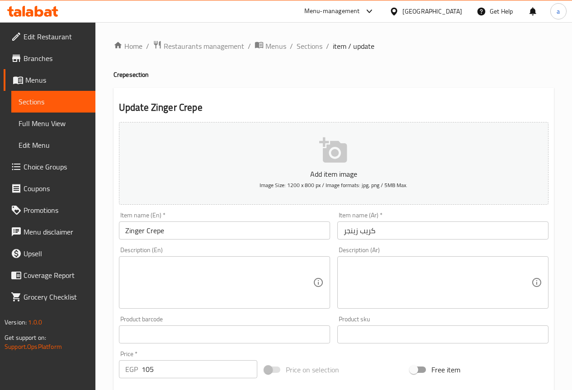
click at [510, 209] on div "Item name (Ar)   * [PERSON_NAME] Item name (Ar) *" at bounding box center [443, 225] width 218 height 35
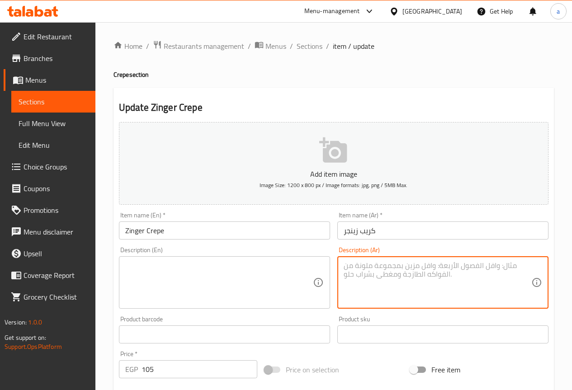
click at [444, 270] on textarea at bounding box center [438, 282] width 188 height 43
paste textarea "دجاج [PERSON_NAME] مع صوصات مميزة"
type textarea "دجاج [PERSON_NAME] مع صوصات مميزة"
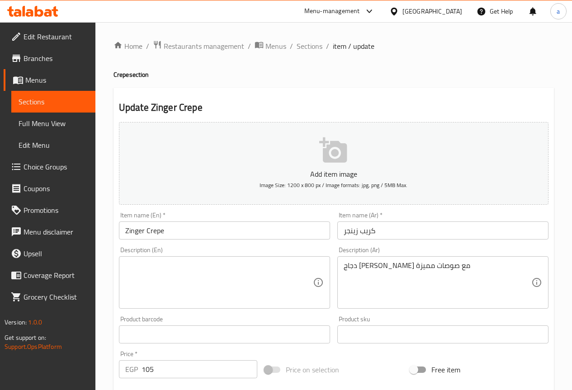
click at [446, 267] on textarea "دجاج [PERSON_NAME] مع صوصات مميزة" at bounding box center [438, 282] width 188 height 43
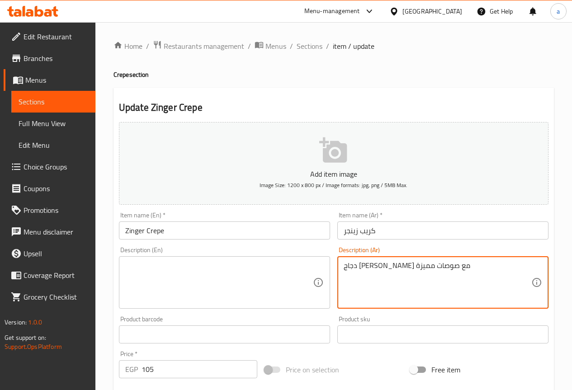
click at [446, 267] on textarea "دجاج [PERSON_NAME] مع صوصات مميزة" at bounding box center [438, 282] width 188 height 43
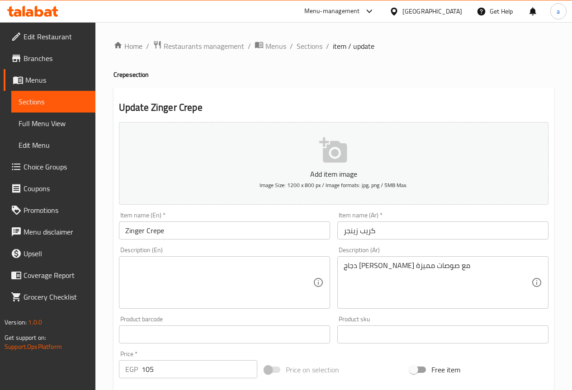
click at [186, 285] on textarea at bounding box center [219, 282] width 188 height 43
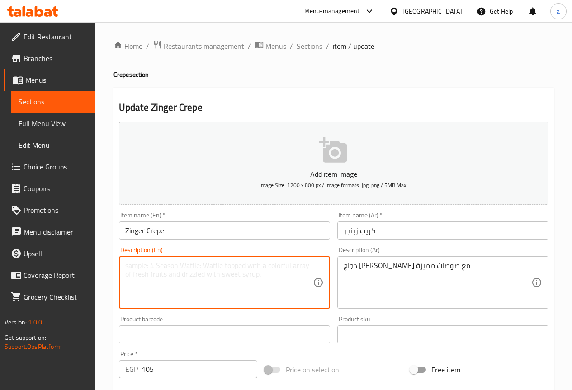
paste textarea "Chicken"
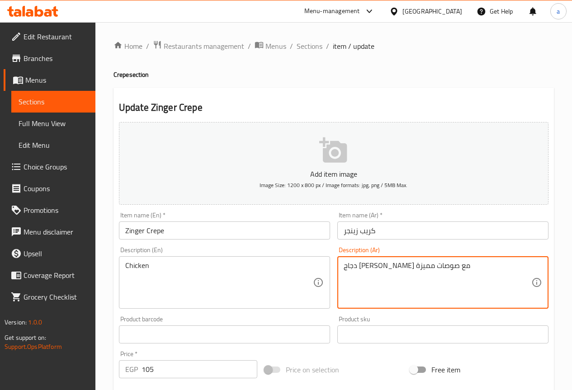
click at [439, 265] on textarea "دجاج [PERSON_NAME] مع صوصات مميزة" at bounding box center [438, 282] width 188 height 43
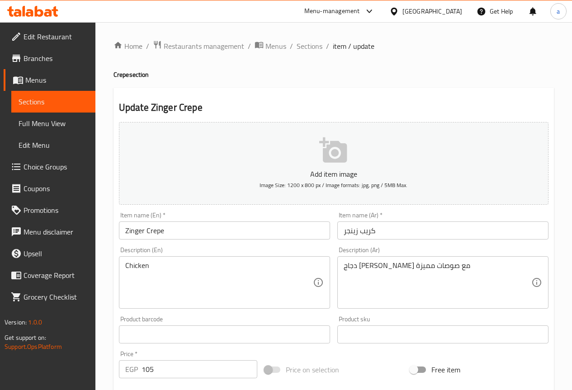
click at [133, 234] on input "Zinger Crepe" at bounding box center [224, 231] width 211 height 18
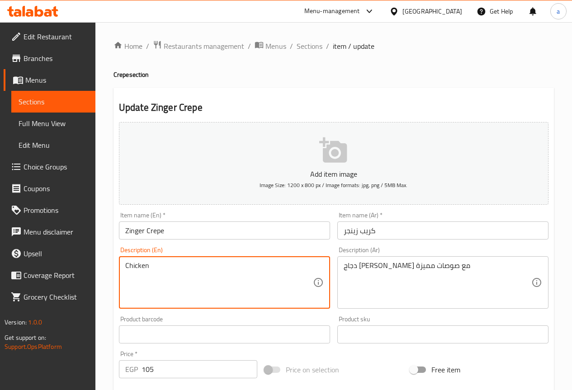
paste textarea "Zinger"
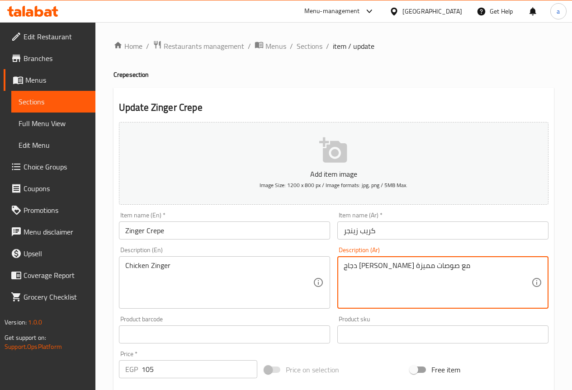
click at [420, 266] on textarea "دجاج [PERSON_NAME] مع صوصات مميزة" at bounding box center [438, 282] width 188 height 43
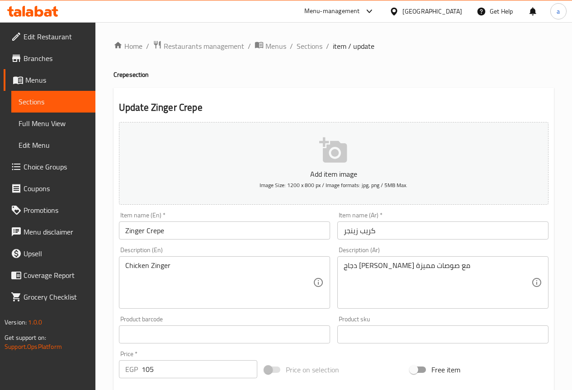
click at [268, 255] on div "Description (En) Chicken Zinger Description (En)" at bounding box center [224, 278] width 211 height 62
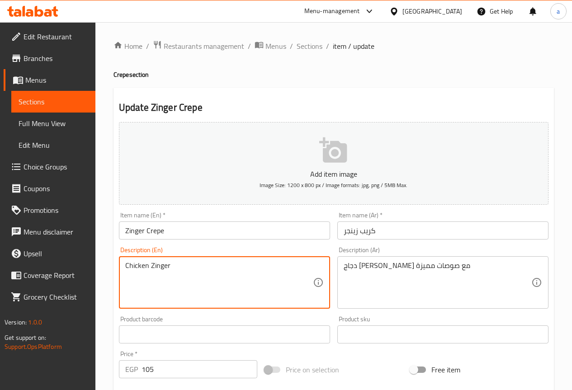
paste textarea "Spicy"
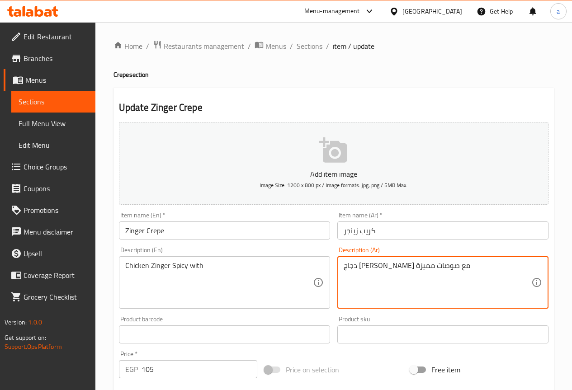
click at [373, 266] on textarea "دجاج [PERSON_NAME] مع صوصات مميزة" at bounding box center [438, 282] width 188 height 43
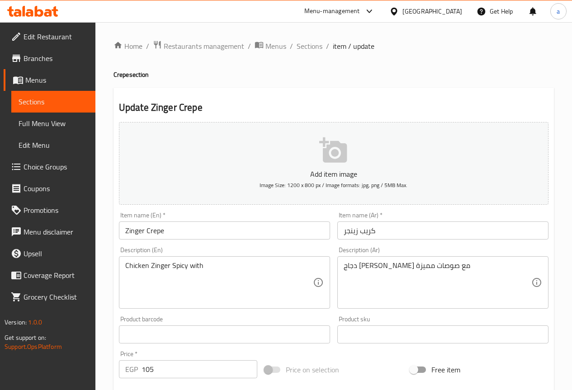
click at [257, 259] on div "Chicken Zinger Spicy with Description (En)" at bounding box center [224, 282] width 211 height 52
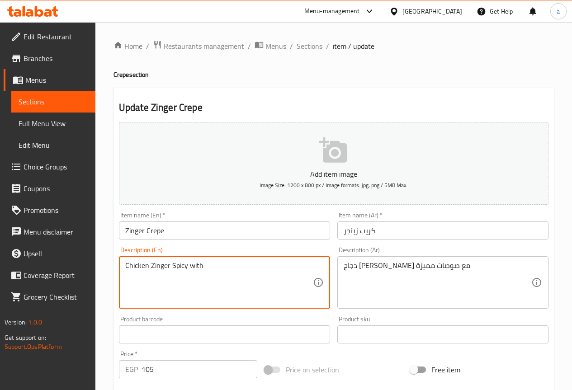
paste textarea "sauces"
type textarea "Chicken Zinger Spicy with sauces"
click at [352, 263] on textarea "دجاج [PERSON_NAME] مع صوصات مميزة" at bounding box center [438, 282] width 188 height 43
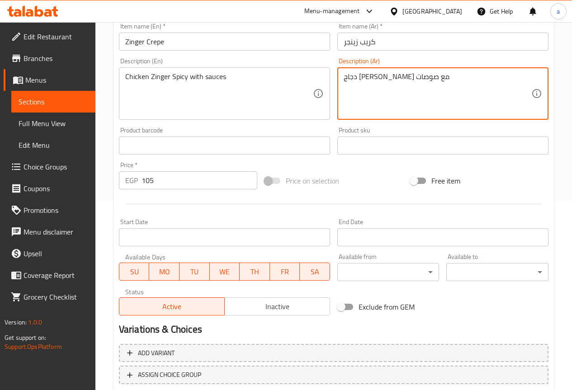
scroll to position [249, 0]
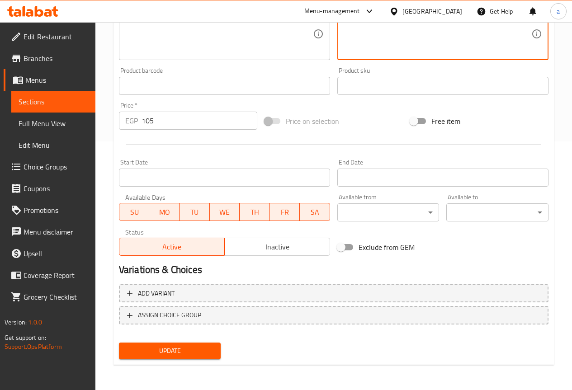
type textarea "دجاج [PERSON_NAME] مع صوصات"
click at [208, 356] on span "Update" at bounding box center [170, 350] width 88 height 11
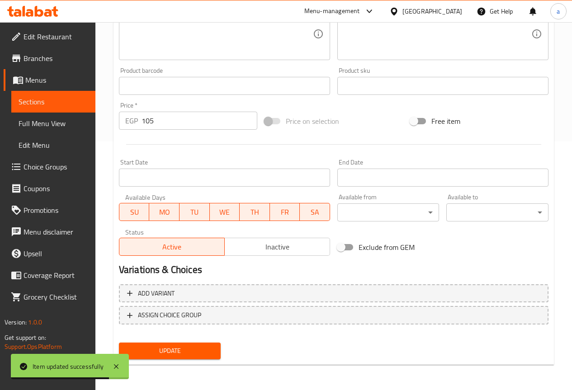
click at [554, 240] on div "Home / Restaurants management / Menus / Sections / item / update Crepe section …" at bounding box center [333, 81] width 477 height 617
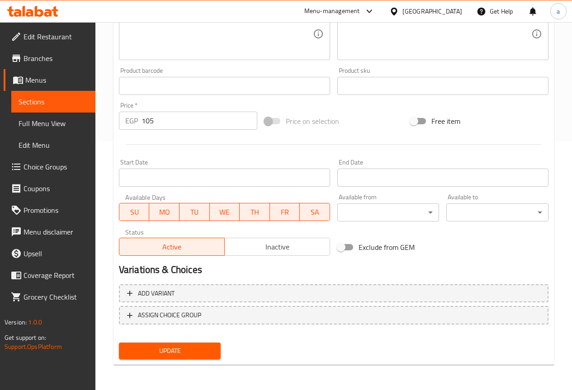
click at [488, 153] on div at bounding box center [333, 144] width 437 height 22
click at [199, 345] on span "Update" at bounding box center [170, 350] width 88 height 11
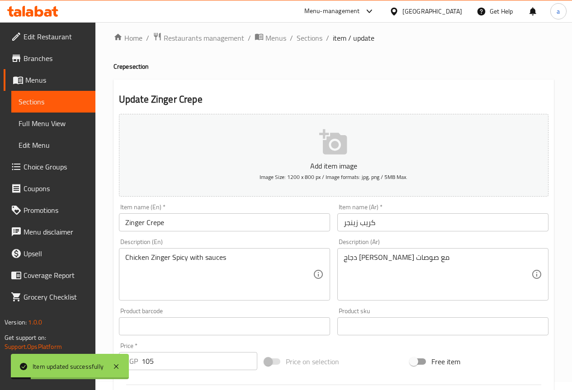
scroll to position [0, 0]
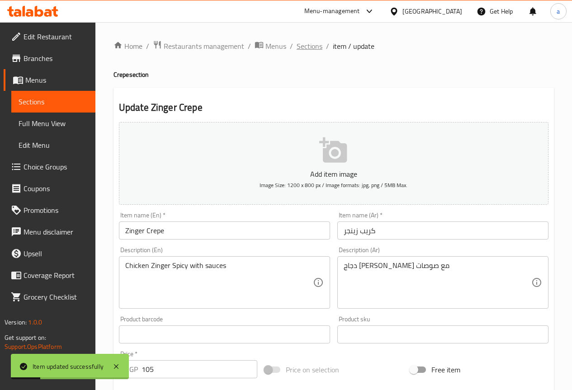
click at [307, 51] on span "Sections" at bounding box center [310, 46] width 26 height 11
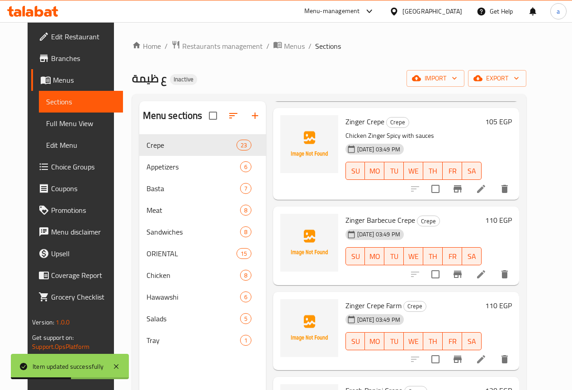
scroll to position [452, 0]
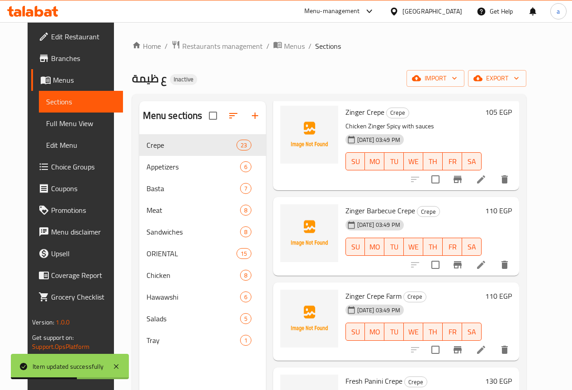
click at [485, 261] on icon at bounding box center [481, 265] width 8 height 8
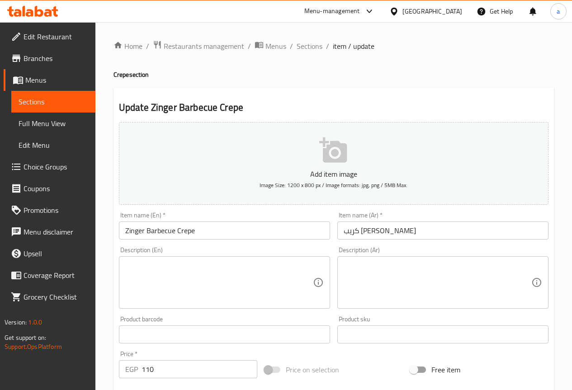
click at [500, 213] on div "Item name (Ar)   * [PERSON_NAME] Item name (Ar) *" at bounding box center [442, 226] width 211 height 28
click at [410, 279] on textarea at bounding box center [438, 282] width 188 height 43
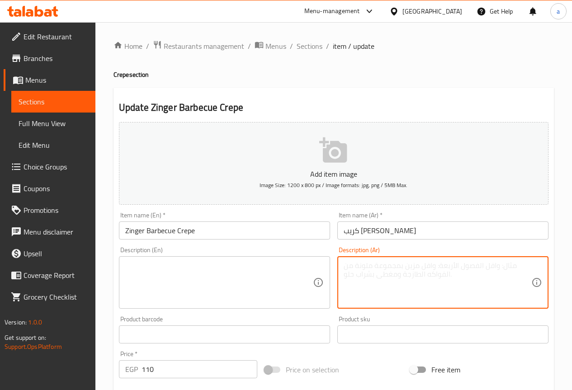
paste textarea "[PERSON_NAME] مع صوص [PERSON_NAME]"
type textarea "[PERSON_NAME] مع صوص [PERSON_NAME]"
click at [137, 232] on input "Zinger Barbecue Crepe" at bounding box center [224, 231] width 211 height 18
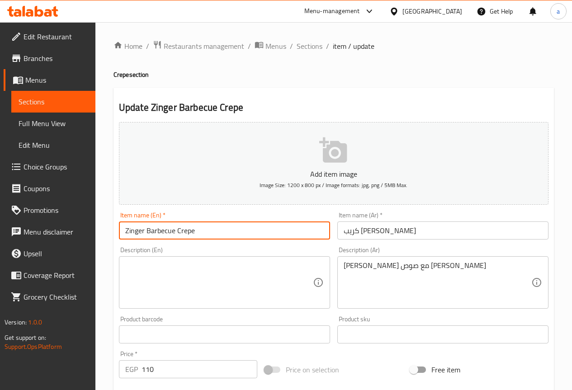
click at [137, 232] on input "Zinger Barbecue Crepe" at bounding box center [224, 231] width 211 height 18
click at [128, 270] on textarea at bounding box center [219, 282] width 188 height 43
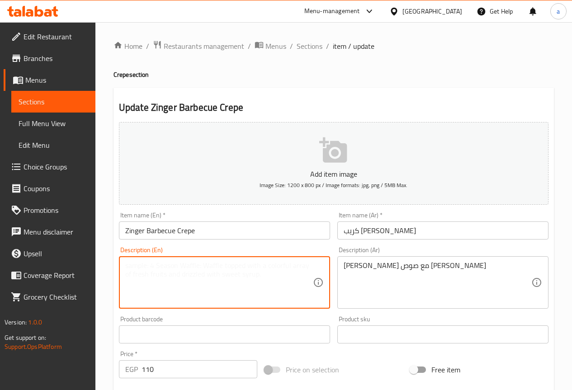
paste textarea "Zinger"
paste textarea "sauces"
click at [213, 269] on textarea "Zinger with sauce" at bounding box center [219, 282] width 188 height 43
click at [166, 229] on input "Zinger Barbecue Crepe" at bounding box center [224, 231] width 211 height 18
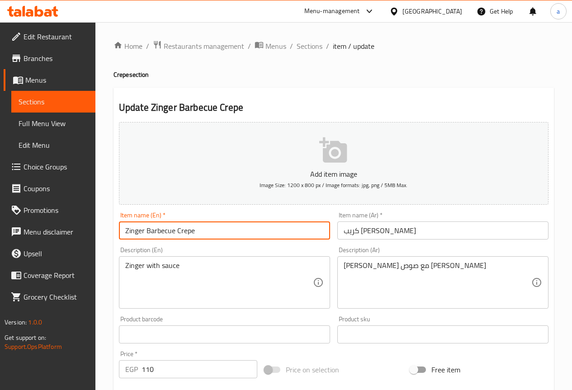
click at [166, 229] on input "Zinger Barbecue Crepe" at bounding box center [224, 231] width 211 height 18
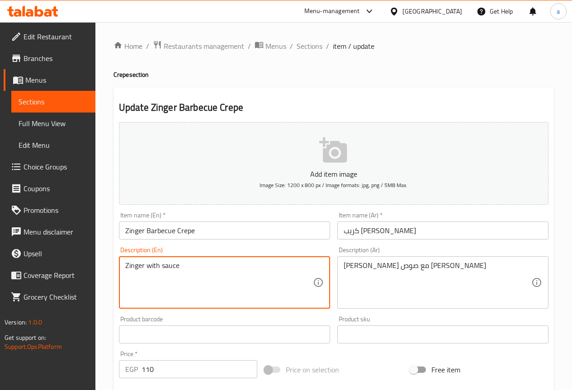
paste textarea "sauces"
click at [170, 231] on input "Zinger Barbecue Crepe" at bounding box center [224, 231] width 211 height 18
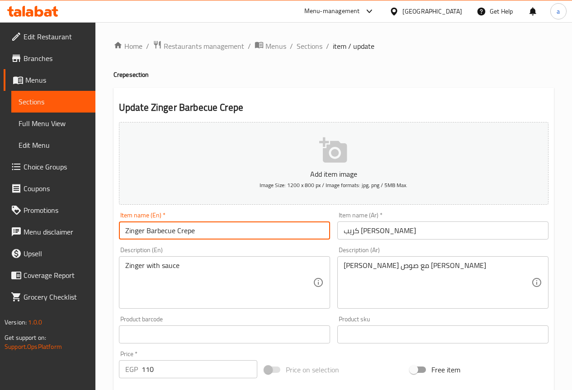
click at [170, 231] on input "Zinger Barbecue Crepe" at bounding box center [224, 231] width 211 height 18
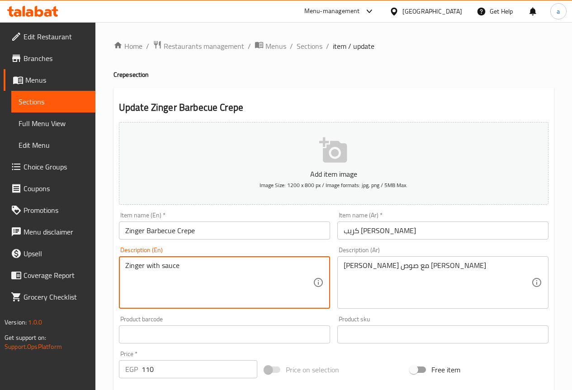
paste textarea "Barbecue"
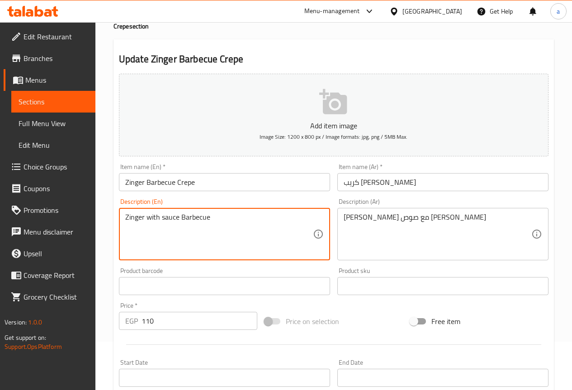
scroll to position [136, 0]
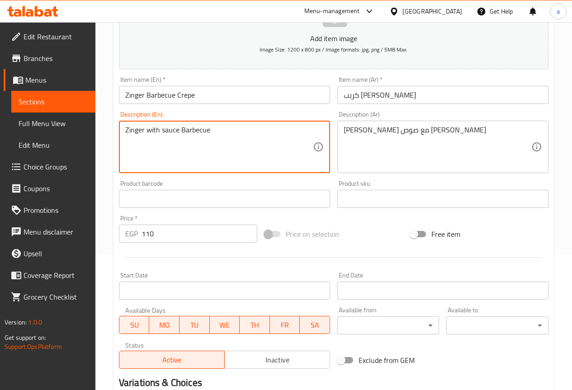
type textarea "Zinger with sauce Barbecue"
click at [352, 124] on div "زينجر مع صوص باربيكيو غني Description (Ar)" at bounding box center [442, 147] width 211 height 52
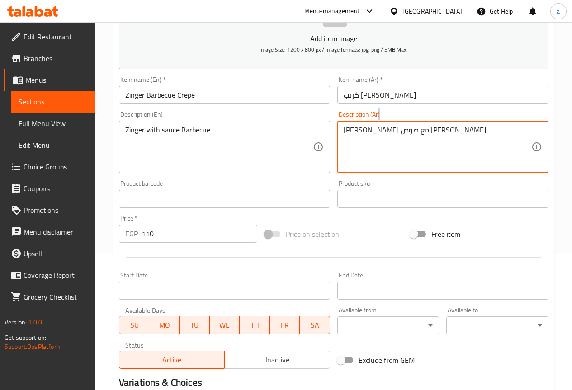
click at [352, 124] on div "زينجر مع صوص باربيكيو غني Description (Ar)" at bounding box center [442, 147] width 211 height 52
click at [352, 130] on textarea "[PERSON_NAME] مع صوص [PERSON_NAME]" at bounding box center [438, 147] width 188 height 43
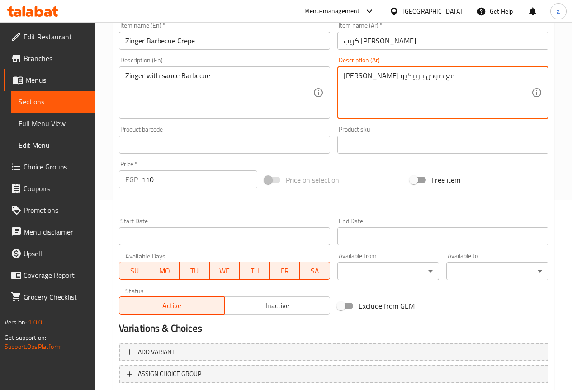
scroll to position [249, 0]
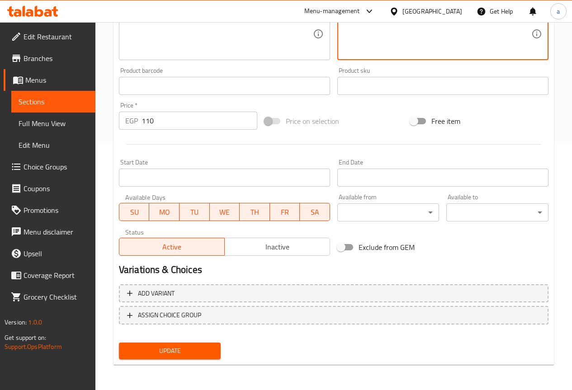
type textarea "[PERSON_NAME] مع صوص باربيكيو"
click at [196, 347] on span "Update" at bounding box center [170, 350] width 88 height 11
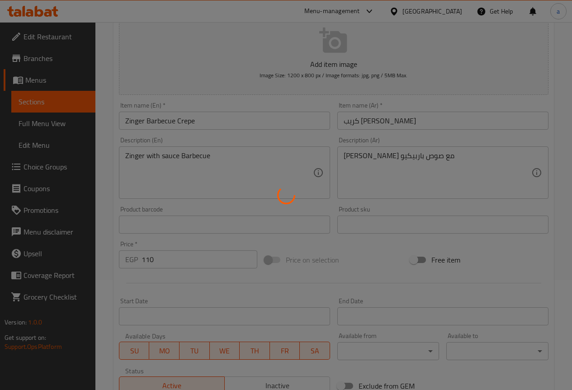
scroll to position [0, 0]
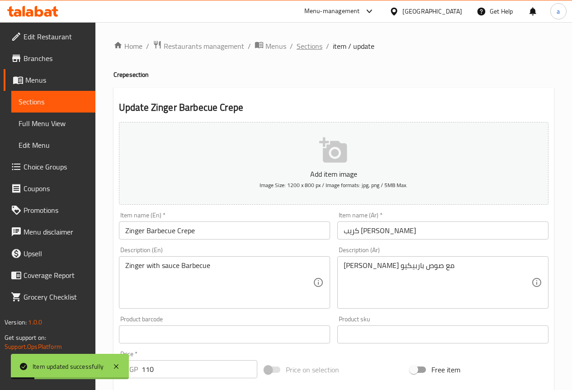
click at [313, 52] on span "Sections" at bounding box center [310, 46] width 26 height 11
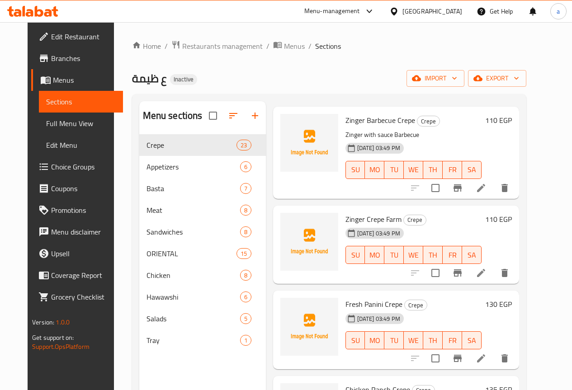
scroll to position [497, 0]
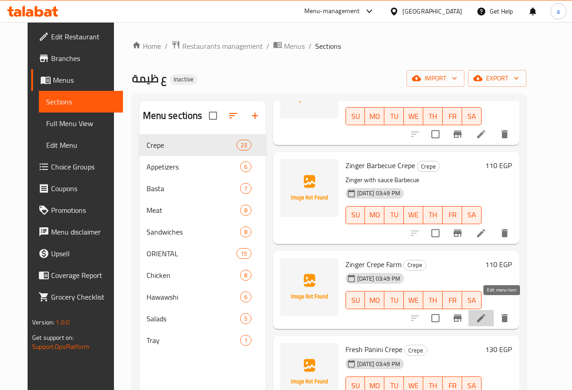
click at [487, 313] on icon at bounding box center [481, 318] width 11 height 11
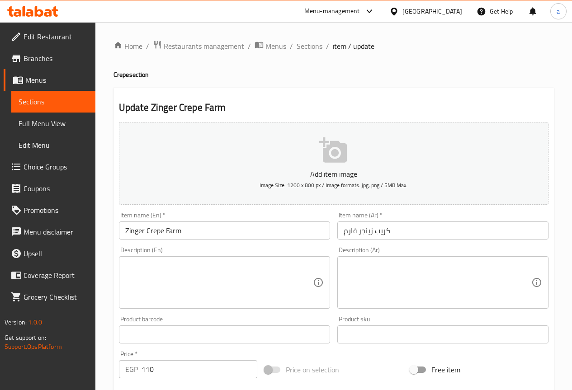
click at [461, 79] on h4 "Crepe section" at bounding box center [333, 74] width 440 height 9
click at [401, 284] on textarea at bounding box center [438, 282] width 188 height 43
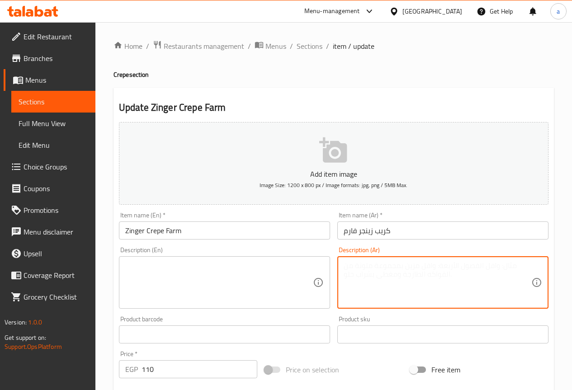
paste textarea "[PERSON_NAME] مقرمش مع صوص مزرعة كريمي"
type textarea "[PERSON_NAME] مقرمش مع صوص مزرعة كريمي"
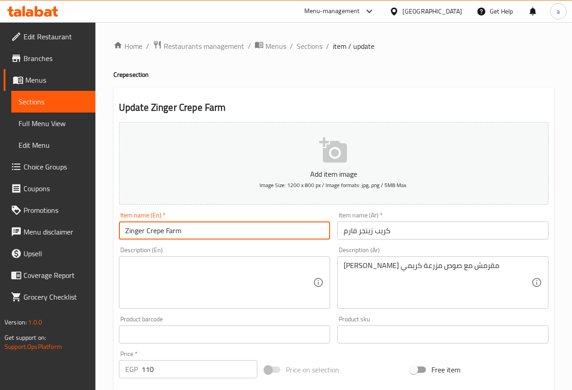
click at [131, 230] on input "Zinger Crepe Farm" at bounding box center [224, 231] width 211 height 18
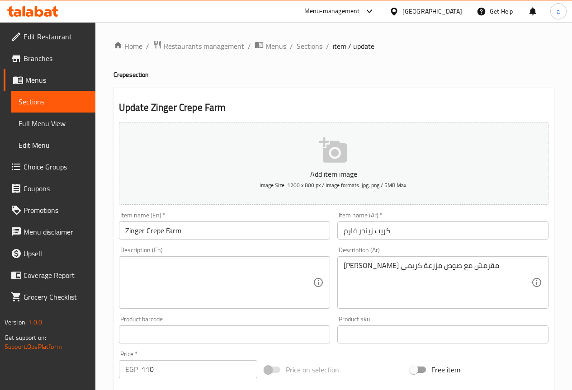
click at [129, 259] on div "Description (En)" at bounding box center [224, 282] width 211 height 52
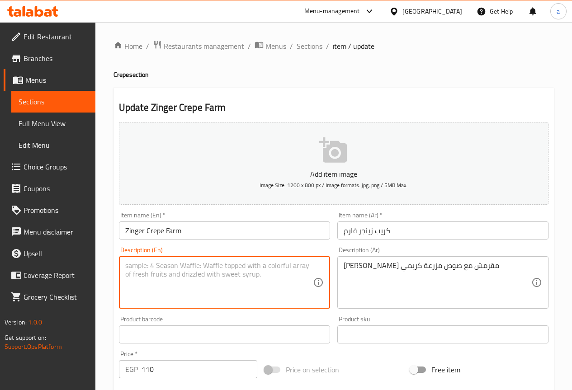
paste textarea "Zinger"
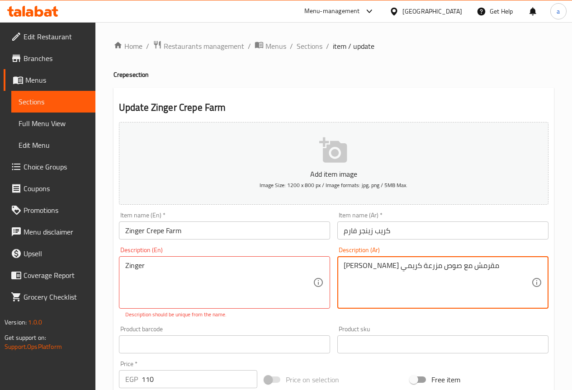
click at [435, 262] on textarea "[PERSON_NAME] مقرمش مع صوص مزرعة كريمي" at bounding box center [438, 282] width 188 height 43
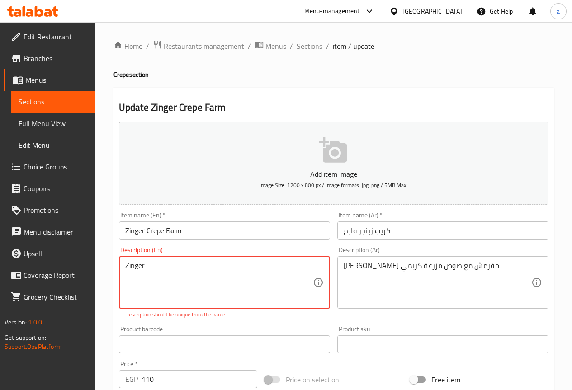
paste textarea "Crispy"
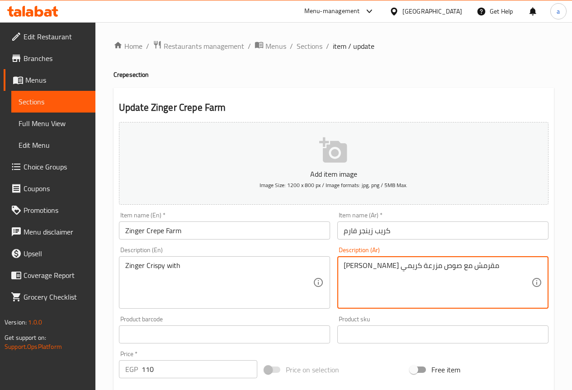
click at [402, 263] on textarea "[PERSON_NAME] مقرمش مع صوص مزرعة كريمي" at bounding box center [438, 282] width 188 height 43
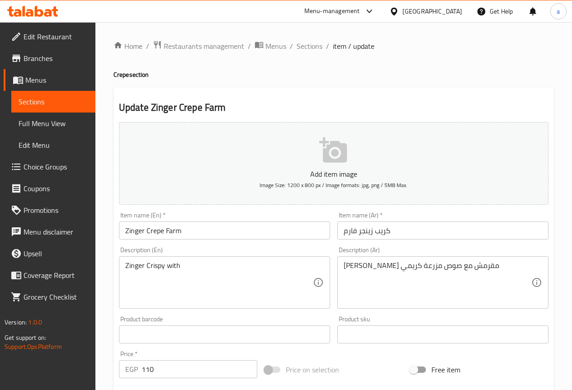
click at [264, 255] on div "Description (En) Zinger Crispy with Description (En)" at bounding box center [224, 278] width 211 height 62
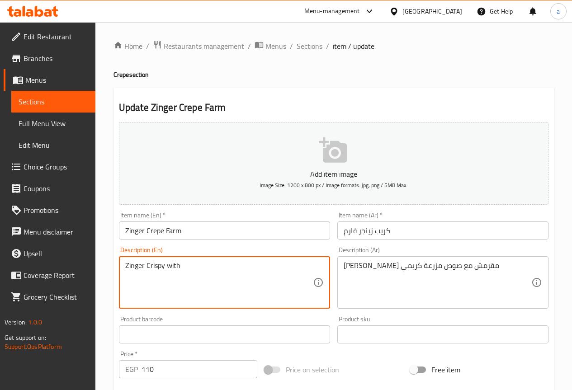
paste textarea "sauce"
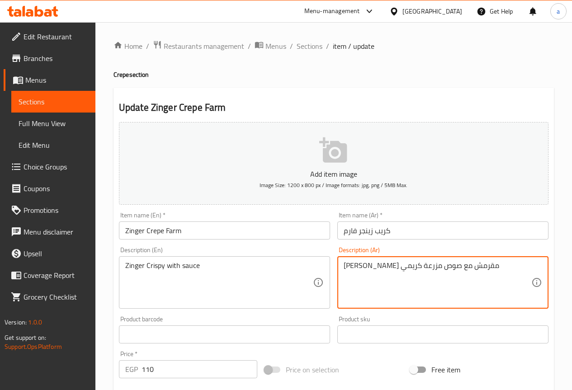
click at [373, 268] on textarea "[PERSON_NAME] مقرمش مع صوص مزرعة كريمي" at bounding box center [438, 282] width 188 height 43
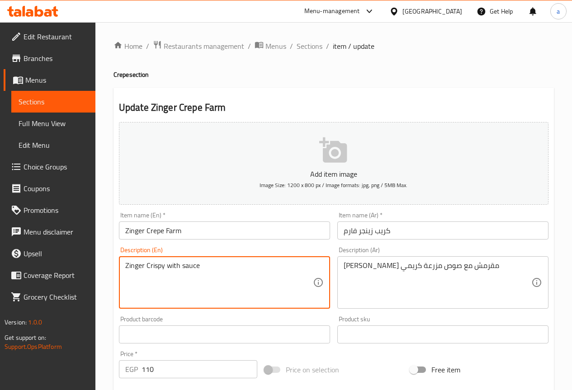
click at [179, 267] on textarea "Zinger Crispy with sauce" at bounding box center [219, 282] width 188 height 43
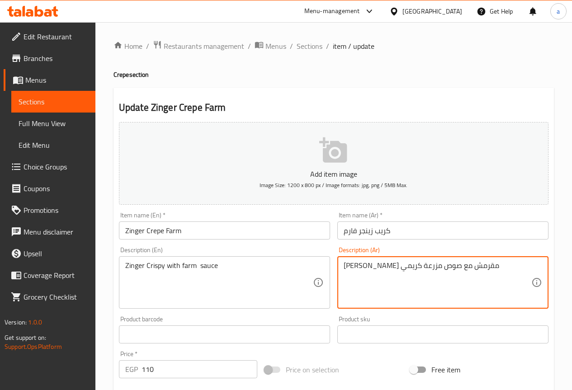
click at [356, 274] on textarea "[PERSON_NAME] مقرمش مع صوص مزرعة كريمي" at bounding box center [438, 282] width 188 height 43
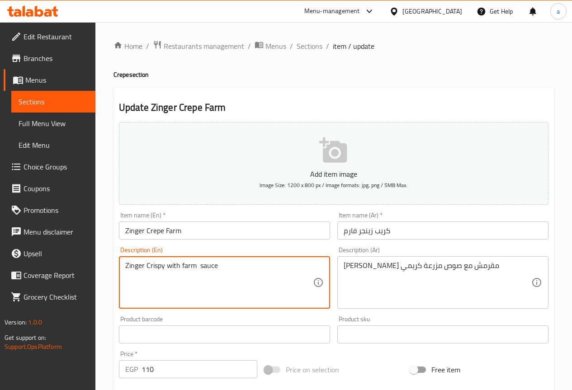
click at [194, 262] on textarea "Zinger Crispy with farm sauce" at bounding box center [219, 282] width 188 height 43
paste textarea "Creamy"
click at [282, 272] on textarea "Zinger Crispy with farm Creamy sauce" at bounding box center [219, 282] width 188 height 43
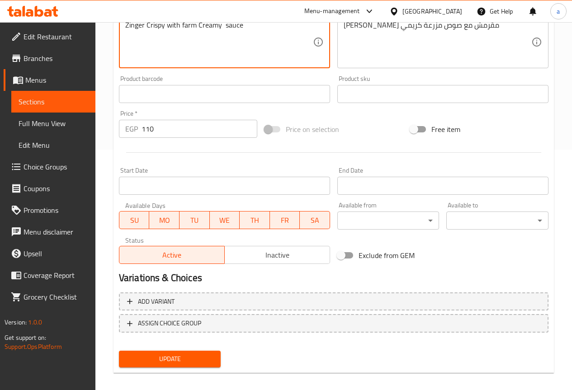
scroll to position [249, 0]
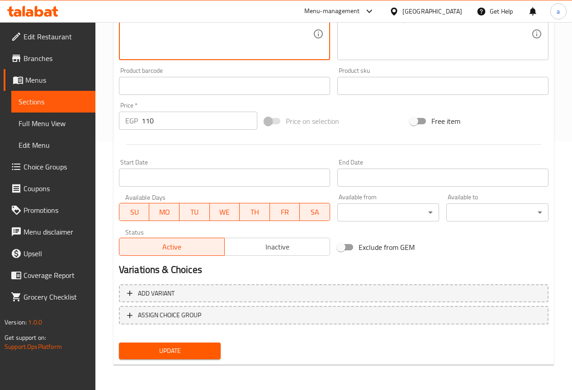
type textarea "Zinger Crispy with farm Creamy sauce"
click at [191, 347] on span "Update" at bounding box center [170, 350] width 88 height 11
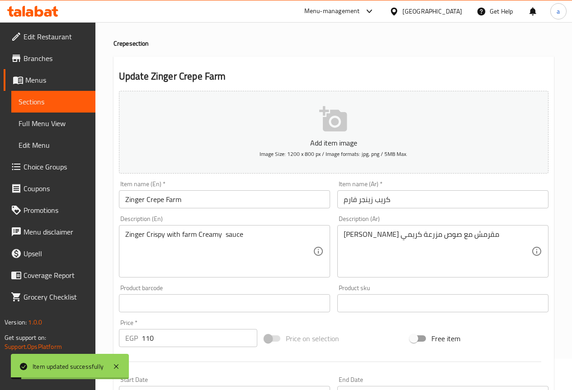
scroll to position [0, 0]
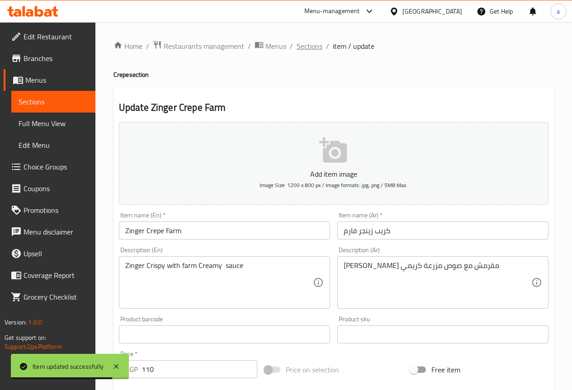
click at [302, 46] on span "Sections" at bounding box center [310, 46] width 26 height 11
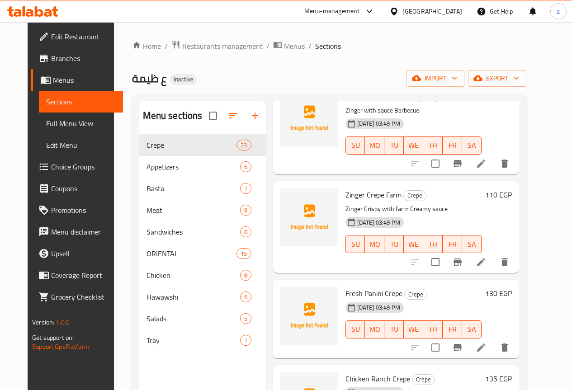
scroll to position [588, 0]
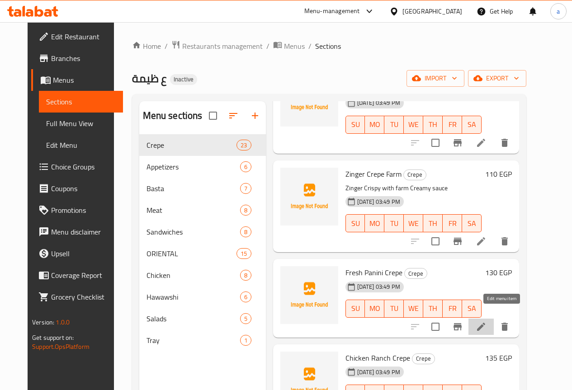
click at [487, 321] on icon at bounding box center [481, 326] width 11 height 11
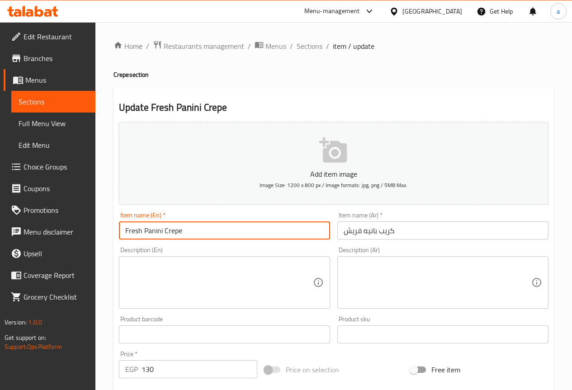
click at [258, 233] on input "Fresh Panini Crepe" at bounding box center [224, 231] width 211 height 18
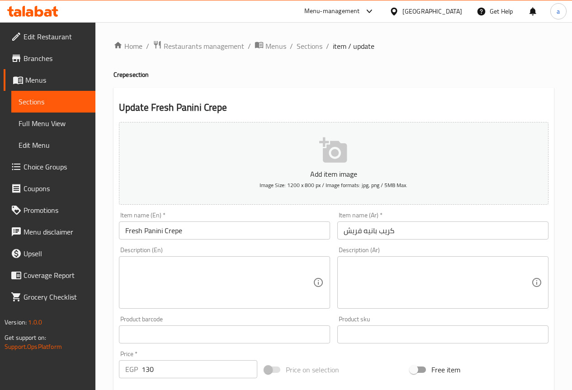
click at [436, 231] on input "كريب بانيه فريش" at bounding box center [442, 231] width 211 height 18
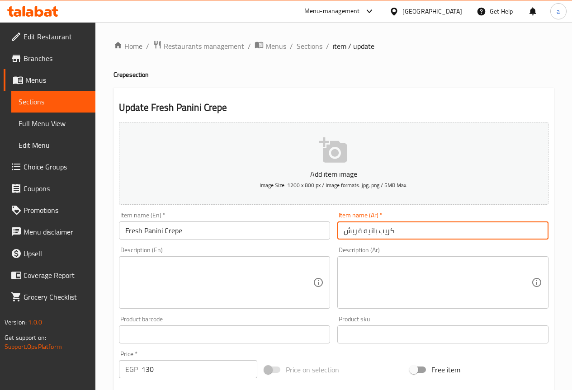
click at [436, 231] on input "كريب بانيه فريش" at bounding box center [442, 231] width 211 height 18
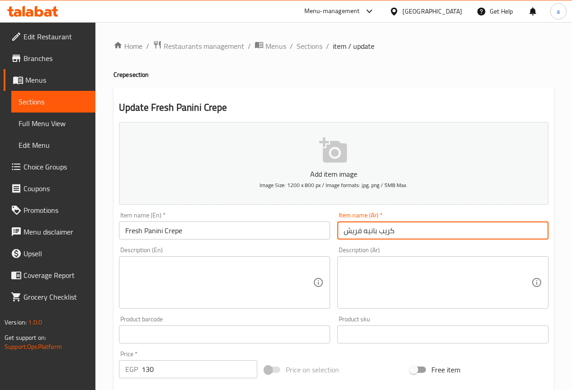
click at [436, 231] on input "كريب بانيه فريش" at bounding box center [442, 231] width 211 height 18
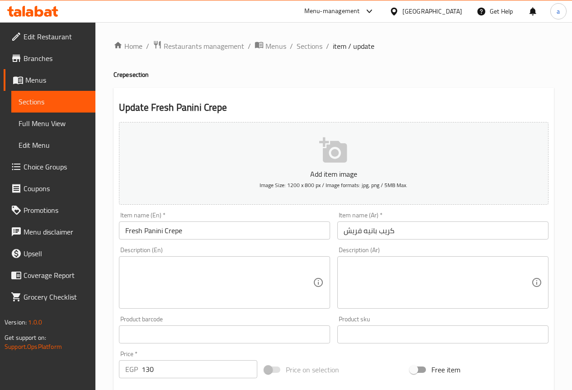
click at [210, 225] on input "Fresh Panini Crepe" at bounding box center [224, 231] width 211 height 18
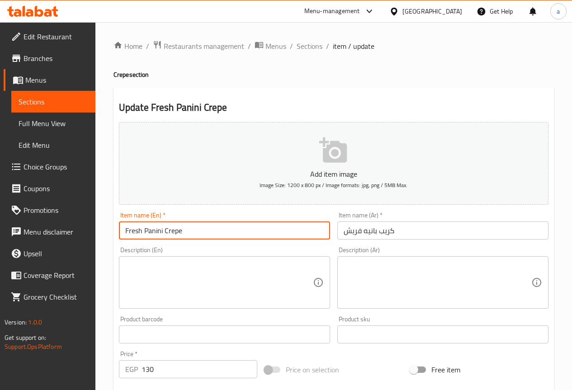
click at [210, 225] on input "Fresh Panini Crepe" at bounding box center [224, 231] width 211 height 18
drag, startPoint x: 396, startPoint y: 240, endPoint x: 398, endPoint y: 235, distance: 5.3
click at [396, 240] on div "Item name (Ar)   * كريب بانيه فريش Item name (Ar) *" at bounding box center [443, 225] width 218 height 35
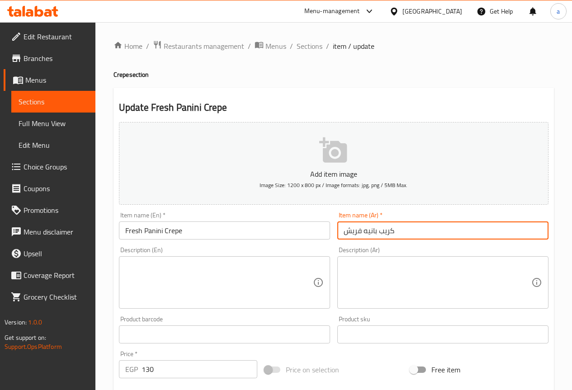
click at [398, 235] on input "كريب بانيه فريش" at bounding box center [442, 231] width 211 height 18
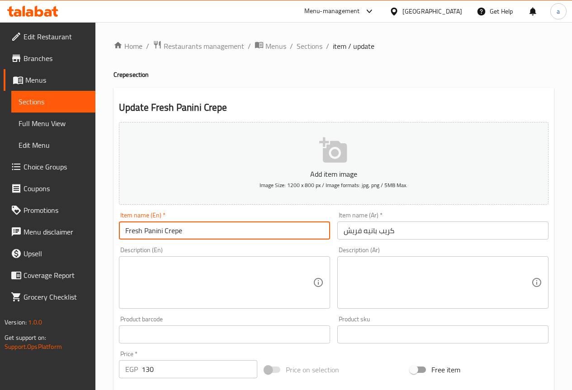
click at [172, 232] on input "Fresh Panini Crepe" at bounding box center [224, 231] width 211 height 18
click at [155, 231] on input "Fresh Panini Crepe" at bounding box center [224, 231] width 211 height 18
click at [178, 234] on input "Fresh pane Crepe" at bounding box center [224, 231] width 211 height 18
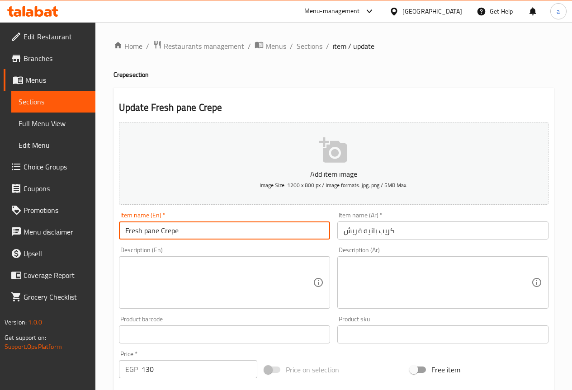
click at [178, 234] on input "Fresh pane Crepe" at bounding box center [224, 231] width 211 height 18
type input "Fresh pane Crepe"
click at [192, 232] on input "Fresh pane Crepe" at bounding box center [224, 231] width 211 height 18
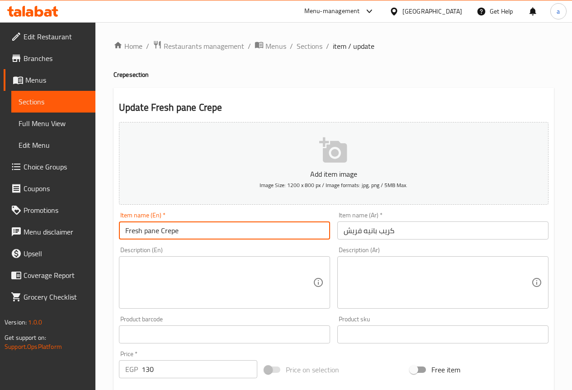
click at [192, 232] on input "Fresh pane Crepe" at bounding box center [224, 231] width 211 height 18
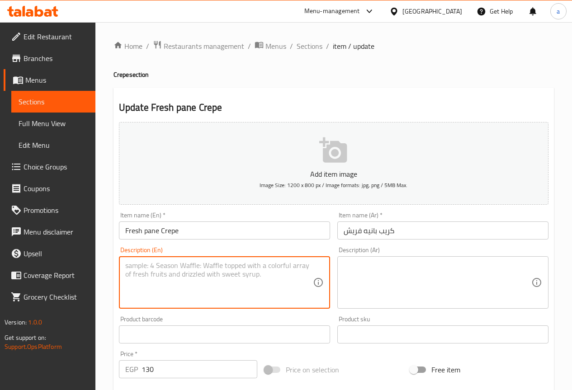
click at [203, 279] on textarea at bounding box center [219, 282] width 188 height 43
paste textarea "Crepe made with flour, milk, eggs, and salt filled with pane"
type textarea "Crepe made with flour, milk, eggs, and salt filled with pane"
click at [354, 283] on textarea at bounding box center [438, 282] width 188 height 43
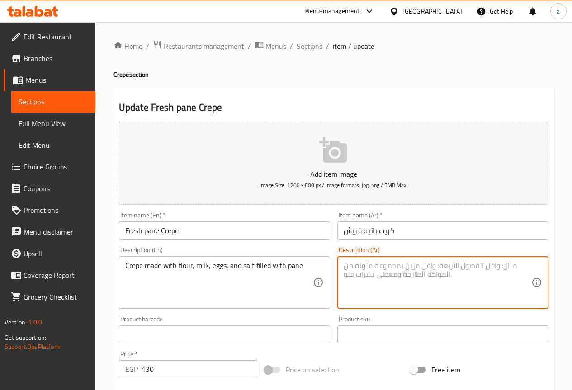
click at [446, 278] on textarea at bounding box center [438, 282] width 188 height 43
paste textarea "كريب مصنوع من دقيق، حليب، [PERSON_NAME] وملح محشوه بانيه"
type textarea "كريب مصنوع من دقيق، حليب، [PERSON_NAME] وملح محشوه بانيه"
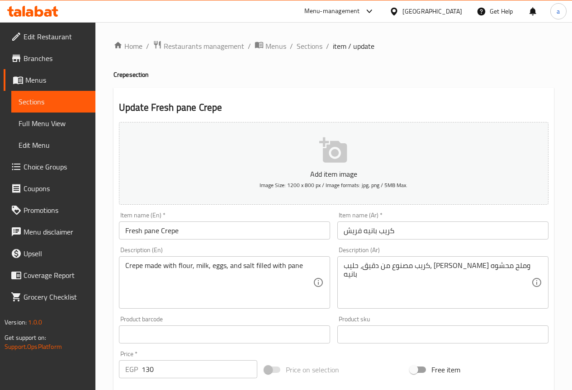
click at [558, 107] on div "Home / Restaurants management / Menus / Sections / item / update Crepe section …" at bounding box center [333, 330] width 477 height 617
click at [460, 251] on div "Description (Ar) كريب مصنوع من دقيق، حليب، بيض وملح محشوه بانيه Description (Ar)" at bounding box center [442, 278] width 211 height 62
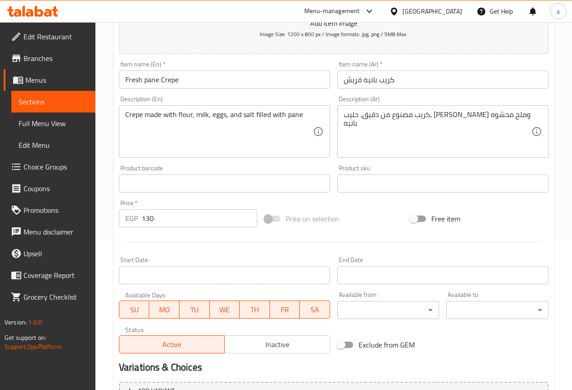
scroll to position [249, 0]
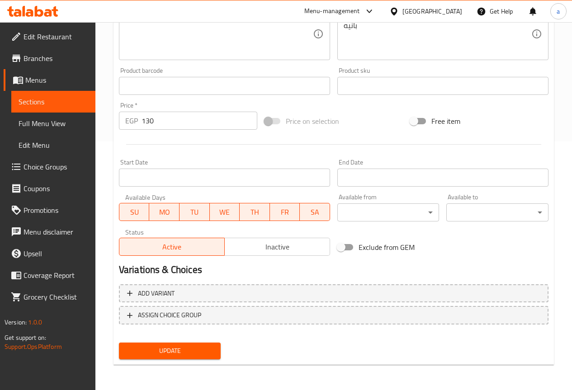
click at [217, 343] on button "Update" at bounding box center [170, 351] width 102 height 17
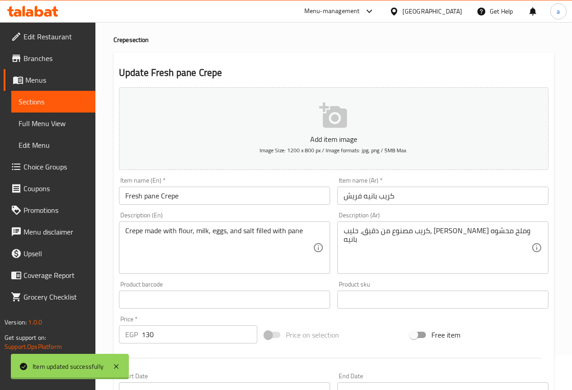
scroll to position [0, 0]
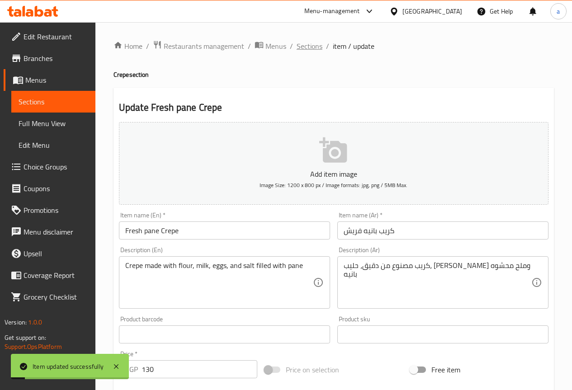
click at [316, 51] on span "Sections" at bounding box center [310, 46] width 26 height 11
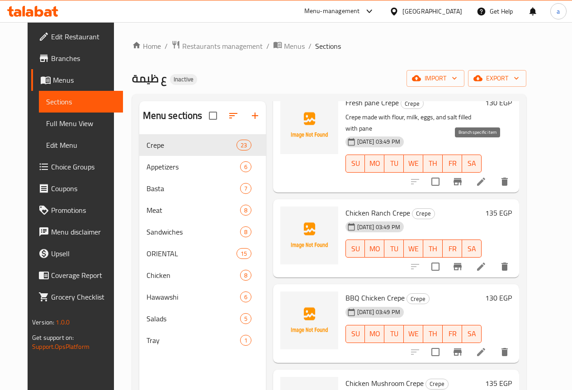
scroll to position [769, 0]
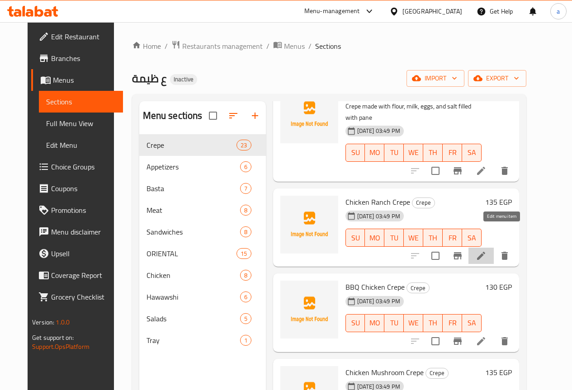
click at [487, 250] on icon at bounding box center [481, 255] width 11 height 11
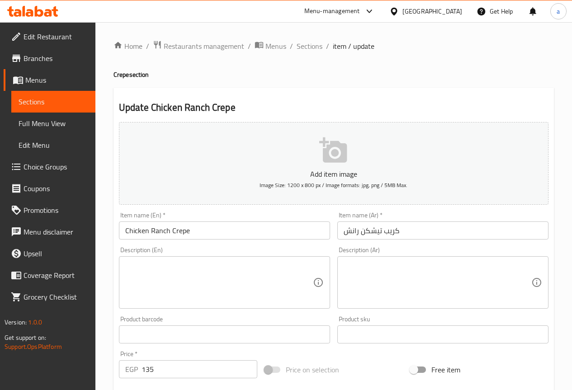
click at [552, 208] on div "Update Chicken Ranch Crepe Add item image Image Size: 1200 x 800 px / Image for…" at bounding box center [333, 351] width 440 height 526
click at [458, 262] on textarea at bounding box center [438, 282] width 188 height 43
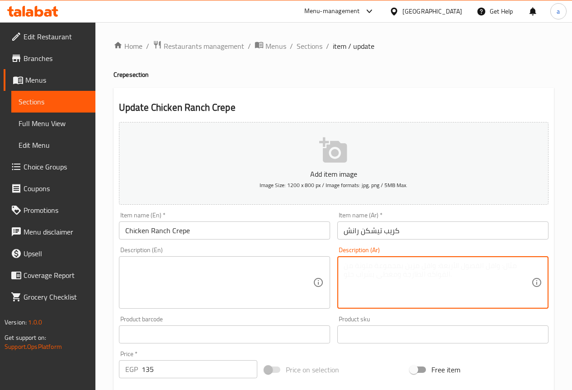
paste textarea "342099711"
type textarea "3"
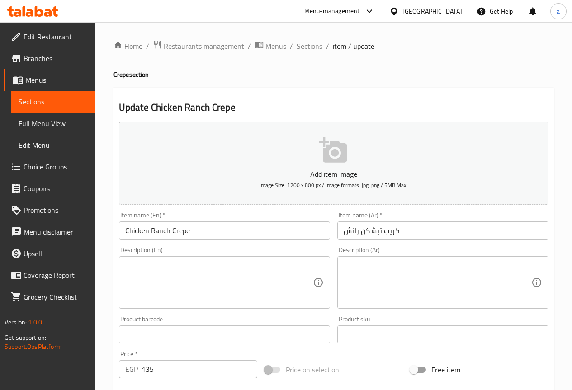
click at [553, 238] on div "Update Chicken Ranch Crepe Add item image Image Size: 1200 x 800 px / Image for…" at bounding box center [333, 351] width 440 height 526
click at [486, 271] on textarea at bounding box center [438, 282] width 188 height 43
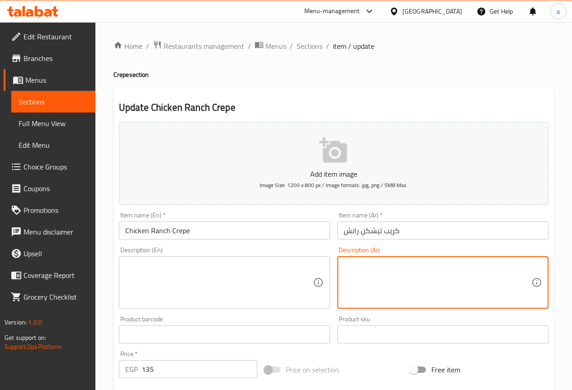
paste textarea "دجاج وصوص رانش بطعم كريمي"
type textarea "دجاج وصوص رانش بطعم كريمي"
click at [137, 229] on input "Chicken Ranch Crepe" at bounding box center [224, 231] width 211 height 18
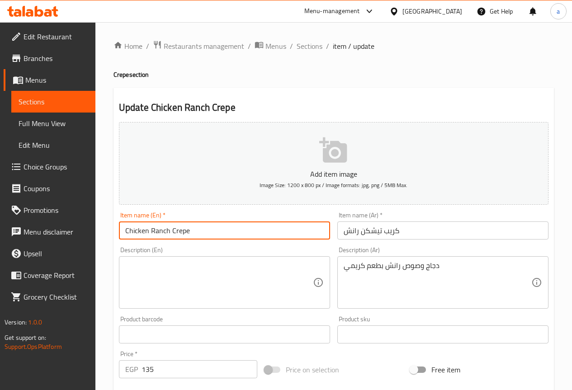
click at [137, 229] on input "Chicken Ranch Crepe" at bounding box center [224, 231] width 211 height 18
click at [139, 227] on input "Chicken Ranch Crepe" at bounding box center [224, 231] width 211 height 18
click at [135, 283] on textarea at bounding box center [219, 282] width 188 height 43
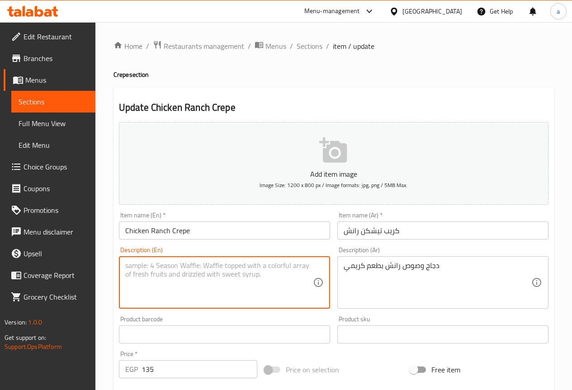
paste textarea "Chicken"
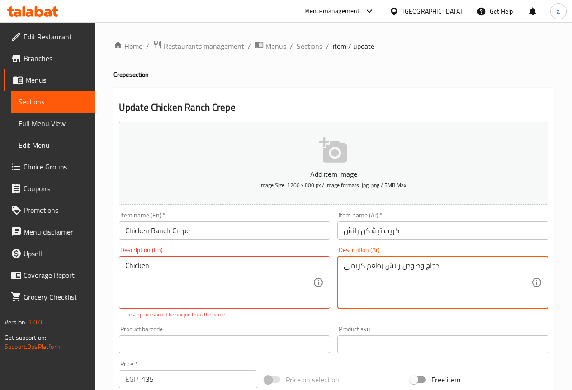
click at [409, 267] on textarea "دجاج وصوص رانش بطعم كريمي" at bounding box center [438, 282] width 188 height 43
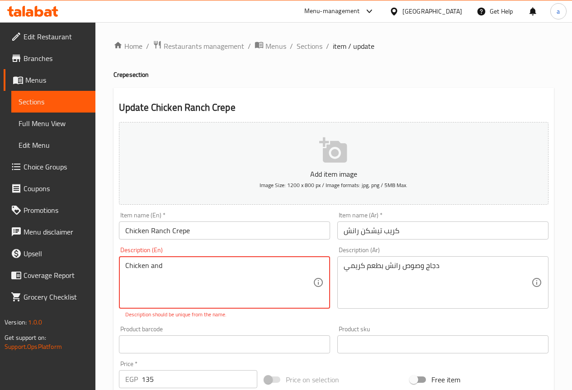
paste textarea "Sauce"
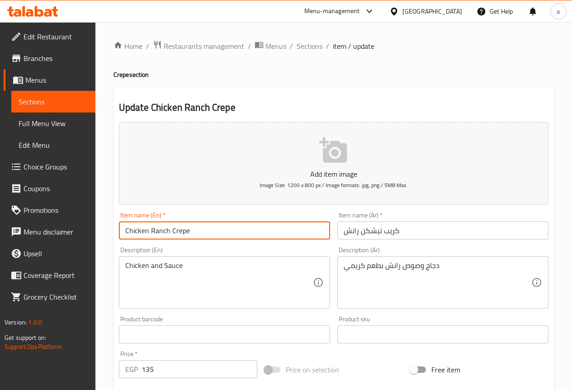
click at [161, 230] on input "Chicken Ranch Crepe" at bounding box center [224, 231] width 211 height 18
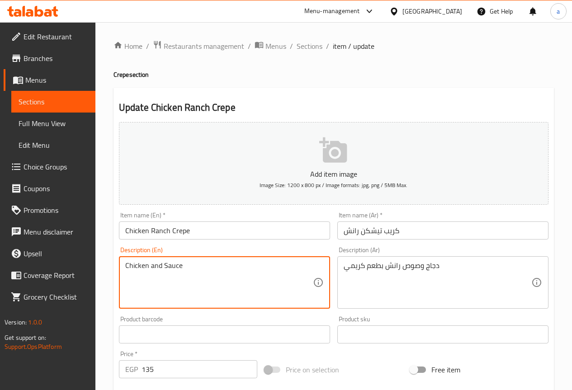
paste textarea "Ranch"
click at [183, 262] on textarea "Chicken and SauceRanch" at bounding box center [219, 282] width 188 height 43
click at [250, 274] on textarea "Chicken and Sauce Ranch" at bounding box center [219, 282] width 188 height 43
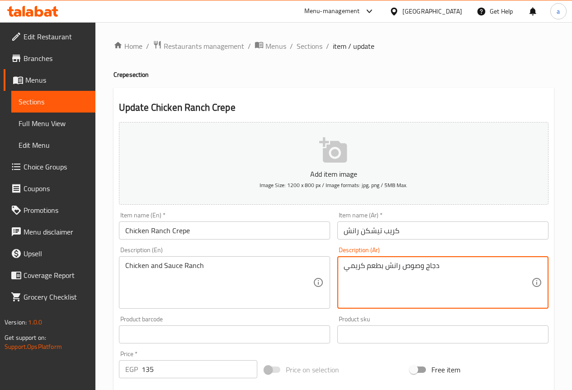
click at [356, 267] on textarea "دجاج وصوص رانش بطعم كريمي" at bounding box center [438, 282] width 188 height 43
click at [368, 268] on textarea "دجاج وصوص رانش بطعم كريمي" at bounding box center [438, 282] width 188 height 43
click at [355, 266] on textarea "دجاج وصوص رانش بطعم كريمي" at bounding box center [438, 282] width 188 height 43
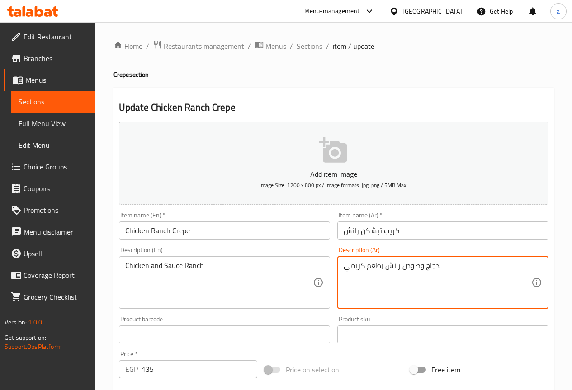
click at [355, 266] on textarea "دجاج وصوص رانش بطعم كريمي" at bounding box center [438, 282] width 188 height 43
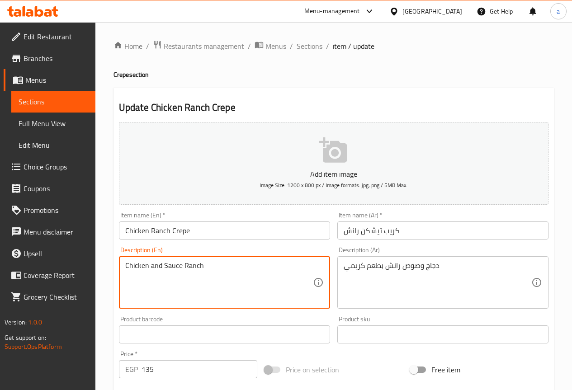
paste textarea "Creamy"
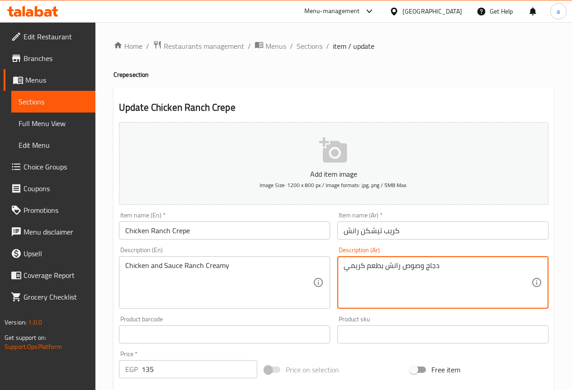
click at [375, 268] on textarea "دجاج وصوص رانش بطعم كريمي" at bounding box center [438, 282] width 188 height 43
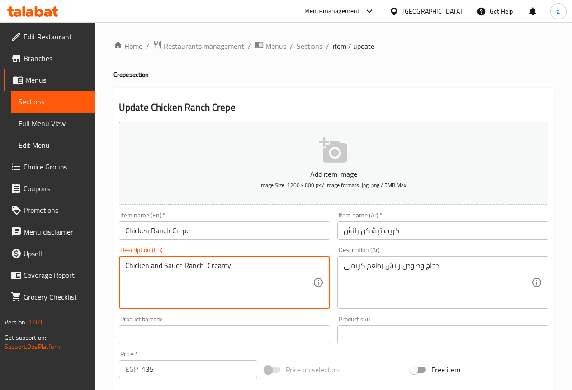
paste textarea "Flavored"
click at [205, 289] on textarea "Chicken and Sauce Ranch Flavored Creamy" at bounding box center [219, 282] width 188 height 43
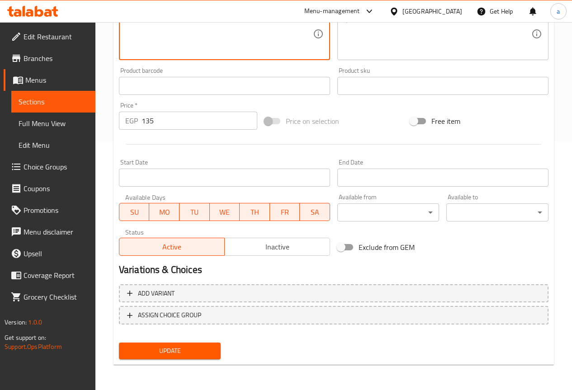
type textarea "Chicken and Sauce Ranch Flavored Creamy"
click at [172, 357] on span "Update" at bounding box center [170, 350] width 88 height 11
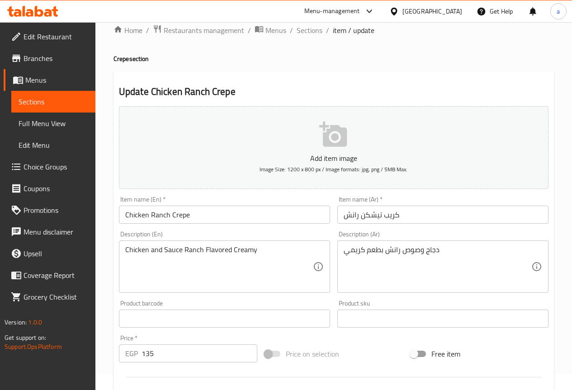
scroll to position [0, 0]
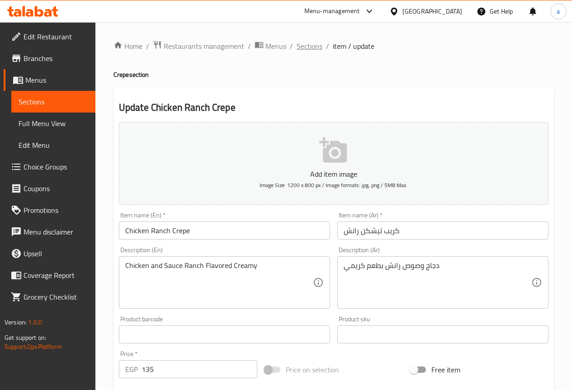
click at [309, 49] on span "Sections" at bounding box center [310, 46] width 26 height 11
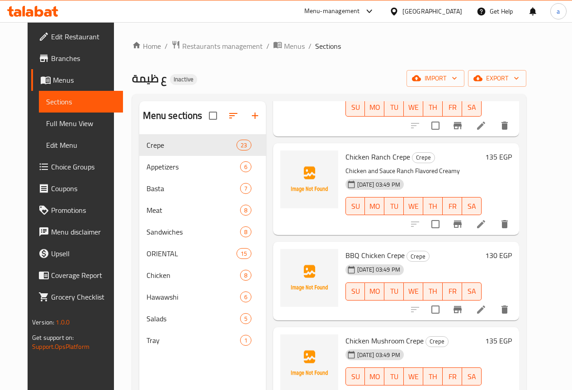
scroll to position [769, 0]
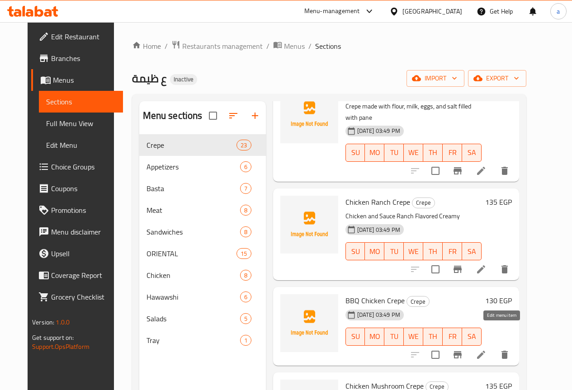
click at [487, 350] on icon at bounding box center [481, 355] width 11 height 11
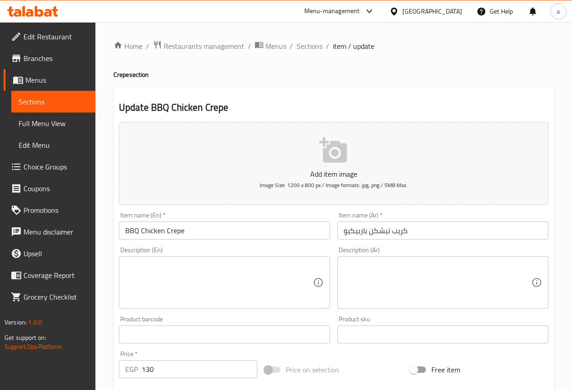
click at [550, 209] on div "Item name (Ar)   * [PERSON_NAME] Item name (Ar) *" at bounding box center [443, 225] width 218 height 35
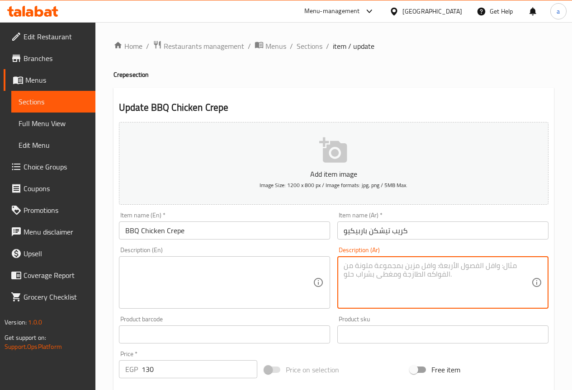
click at [439, 276] on textarea at bounding box center [438, 282] width 188 height 43
paste textarea "جاج مع صوص باربيكيو لذيذ"
click at [403, 267] on textarea "جاج مع صوص باربيكيو لذيذ" at bounding box center [438, 282] width 188 height 43
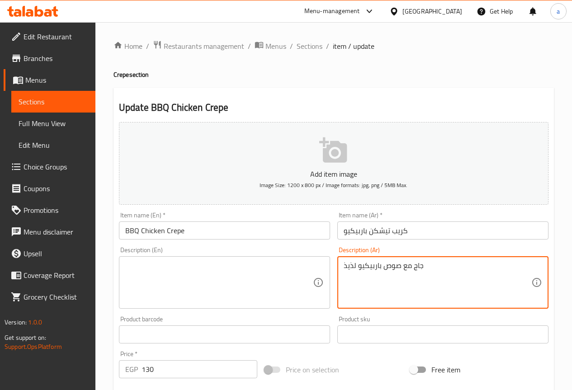
paste textarea "د"
click at [351, 266] on textarea "دجاج مع صوص باربيكيو لذيذ" at bounding box center [438, 282] width 188 height 43
type textarea "دجاج مع صوص باربيكيو"
click at [137, 231] on input "BBQ Chicken Crepe" at bounding box center [224, 231] width 211 height 18
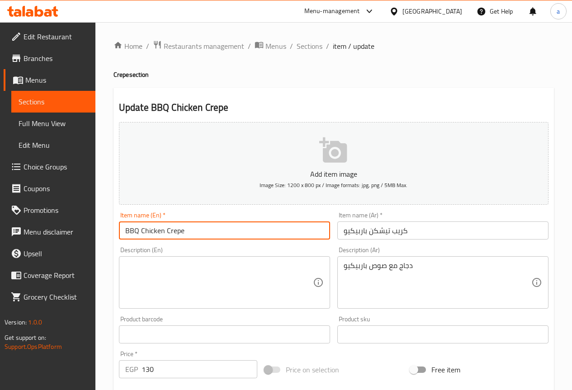
click at [137, 231] on input "BBQ Chicken Crepe" at bounding box center [224, 231] width 211 height 18
drag, startPoint x: 165, startPoint y: 229, endPoint x: 115, endPoint y: 234, distance: 49.9
click at [115, 234] on div "Item name (En)   * BBQ Chicken Crepe Item name (En) *" at bounding box center [224, 225] width 218 height 35
click at [146, 228] on input "BBQ Chicken Crepe" at bounding box center [224, 231] width 211 height 18
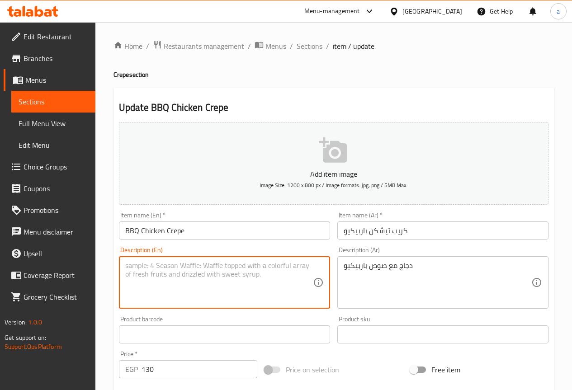
click at [161, 293] on textarea at bounding box center [219, 282] width 188 height 43
paste textarea "Chicken"
click at [135, 230] on input "BBQ Chicken Crepe" at bounding box center [224, 231] width 211 height 18
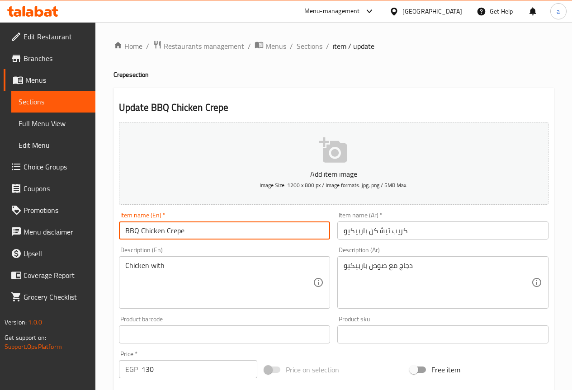
click at [135, 230] on input "BBQ Chicken Crepe" at bounding box center [224, 231] width 211 height 18
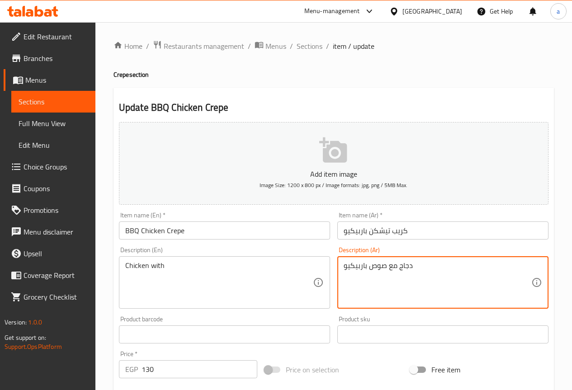
drag, startPoint x: 387, startPoint y: 268, endPoint x: 341, endPoint y: 267, distance: 45.2
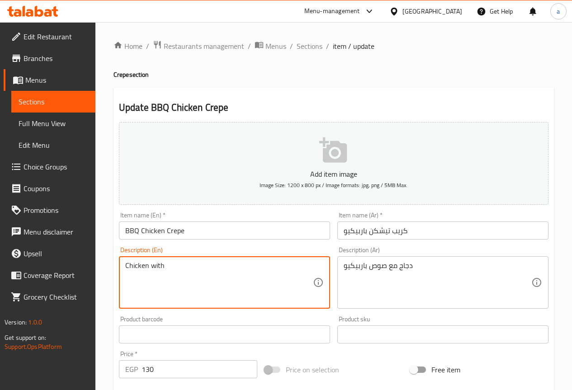
paste textarea "barbecue sauce"
click at [193, 265] on textarea "Chicken with barbecue sauce" at bounding box center [219, 282] width 188 height 43
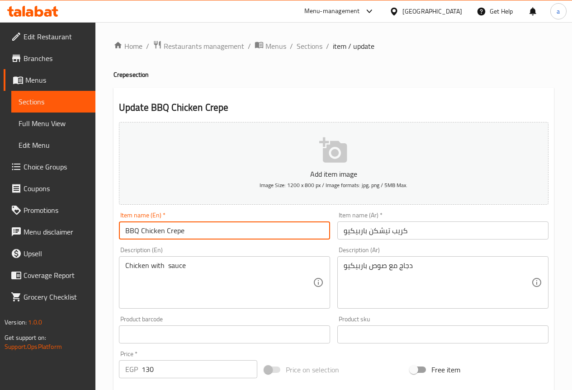
click at [133, 233] on input "BBQ Chicken Crepe" at bounding box center [224, 231] width 211 height 18
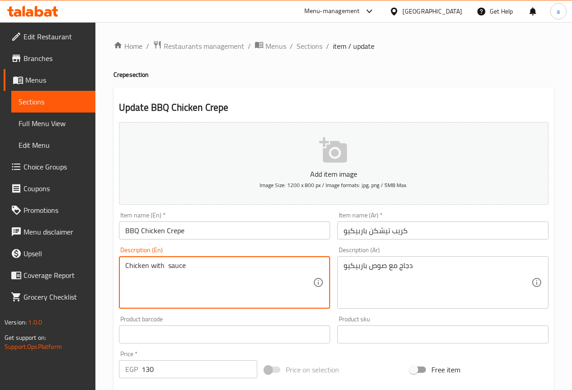
paste textarea "BBQ"
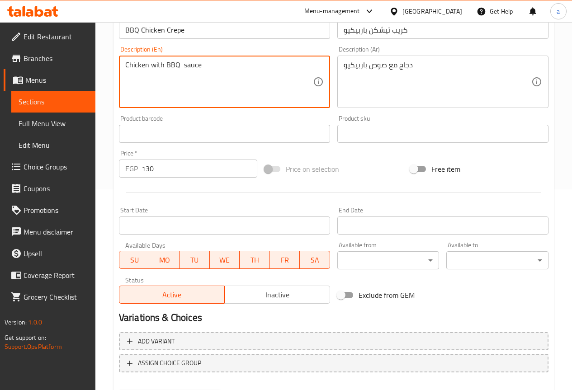
scroll to position [249, 0]
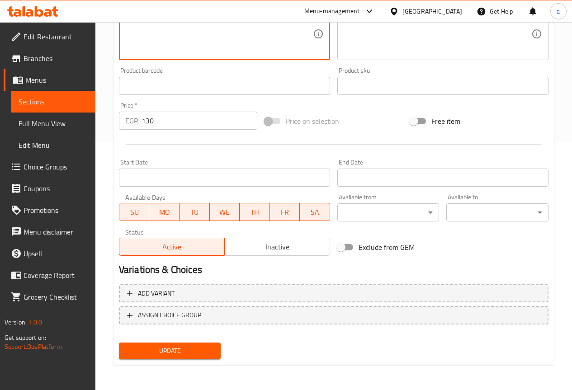
type textarea "Chicken with BBQ sauce"
click at [193, 350] on span "Update" at bounding box center [170, 350] width 88 height 11
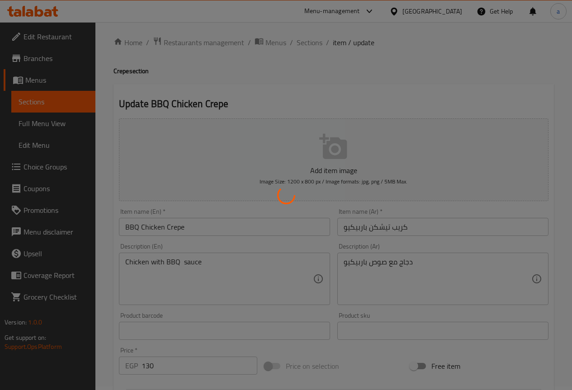
scroll to position [0, 0]
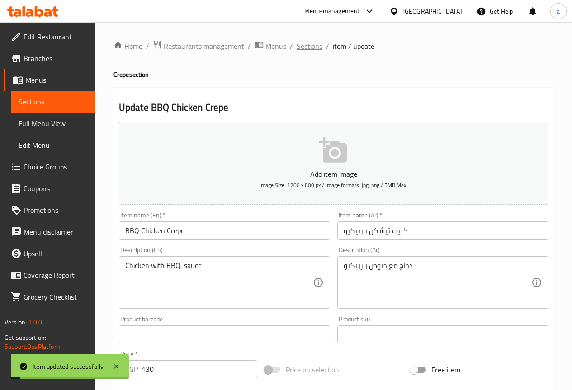
click at [313, 49] on span "Sections" at bounding box center [310, 46] width 26 height 11
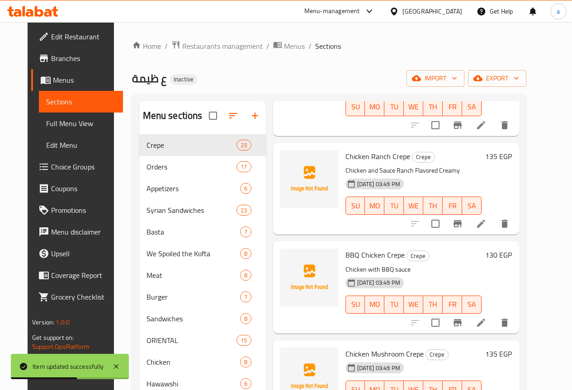
scroll to position [814, 0]
click at [485, 319] on icon at bounding box center [481, 323] width 8 height 8
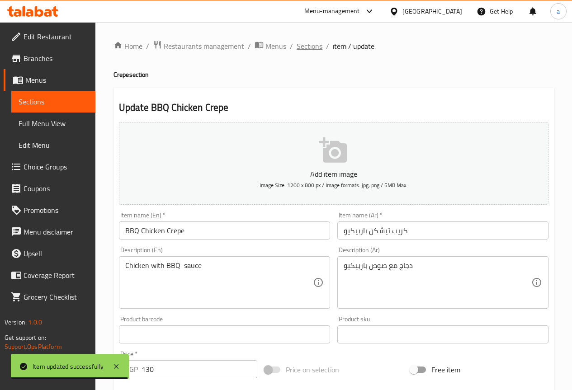
click at [301, 47] on span "Sections" at bounding box center [310, 46] width 26 height 11
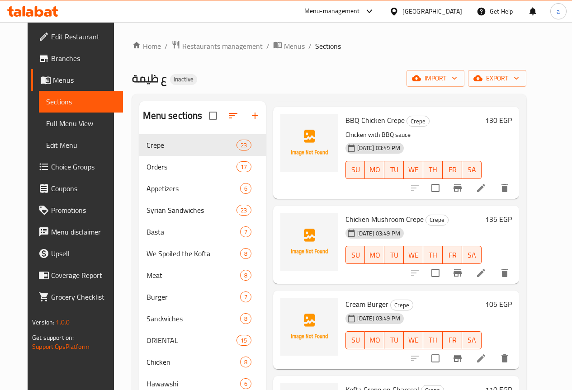
scroll to position [949, 0]
click at [487, 267] on icon at bounding box center [481, 272] width 11 height 11
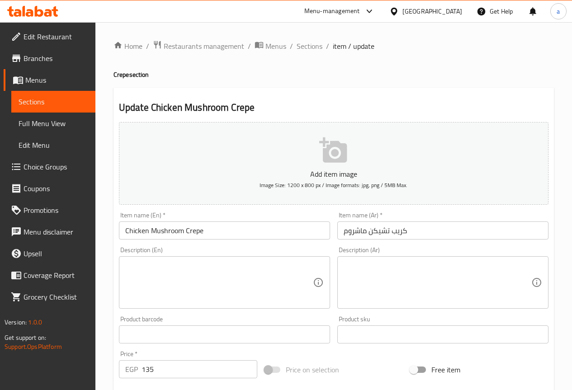
click at [569, 126] on div "Home / Restaurants management / Menus / Sections / item / update Crepe section …" at bounding box center [333, 330] width 477 height 617
click at [405, 302] on textarea at bounding box center [438, 282] width 188 height 43
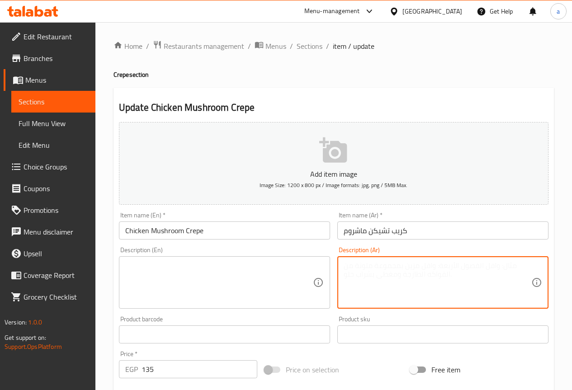
paste textarea "دجاج مع مشروم وصوص كريمي"
type textarea "دجاج مع مشروم وصوص كريمي"
click at [145, 226] on input "Chicken Mushroom Crepe" at bounding box center [224, 231] width 211 height 18
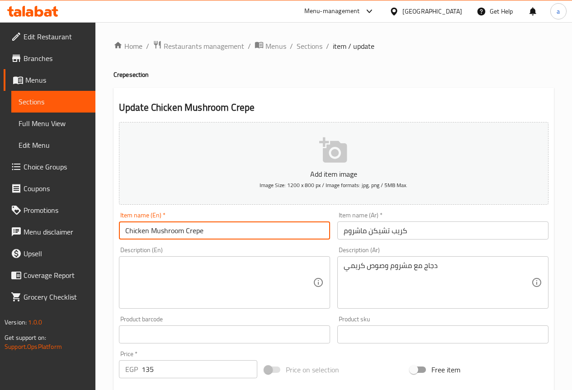
click at [130, 260] on div "Description (En)" at bounding box center [224, 282] width 211 height 52
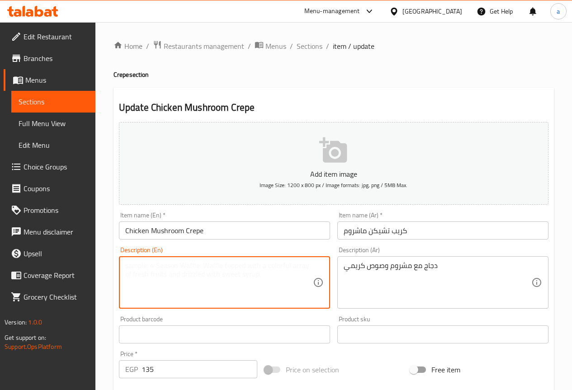
paste textarea "Chicken"
click at [166, 231] on input "Chicken Mushroom Crepe" at bounding box center [224, 231] width 211 height 18
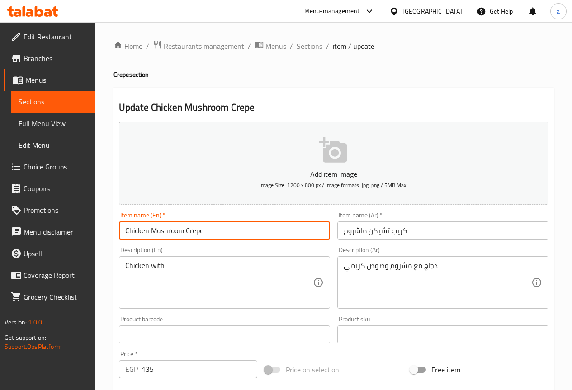
click at [166, 231] on input "Chicken Mushroom Crepe" at bounding box center [224, 231] width 211 height 18
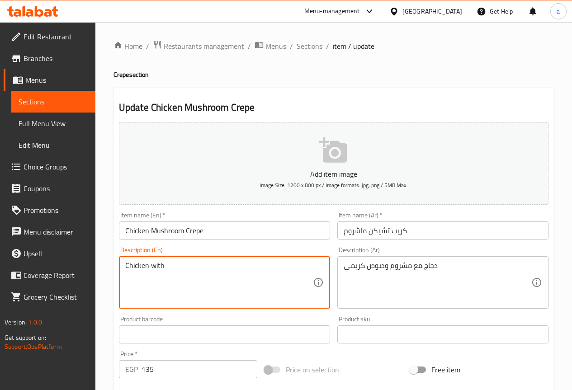
paste textarea "Mushroom"
paste textarea "sauce"
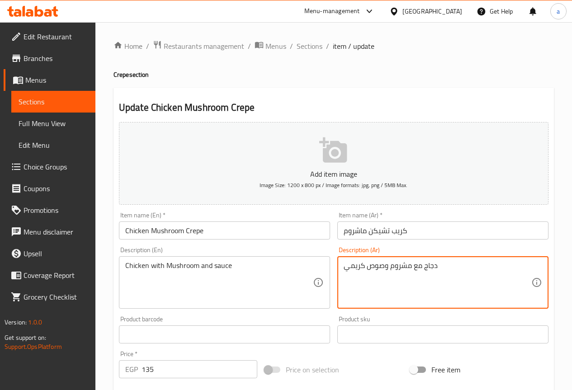
click at [352, 266] on textarea "دجاج مع مشروم وصوص كريمي" at bounding box center [438, 282] width 188 height 43
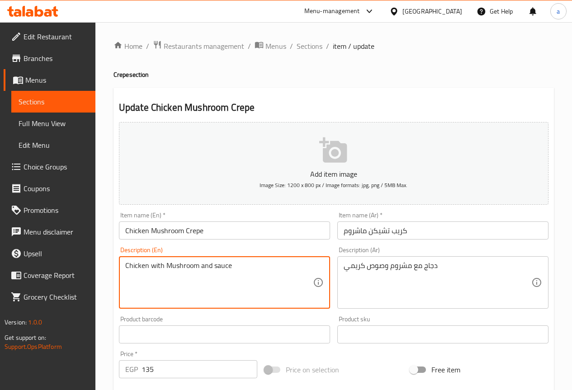
paste textarea "Creamy"
click at [232, 283] on textarea "Chicken with Mushroom and Creamy sauce" at bounding box center [219, 282] width 188 height 43
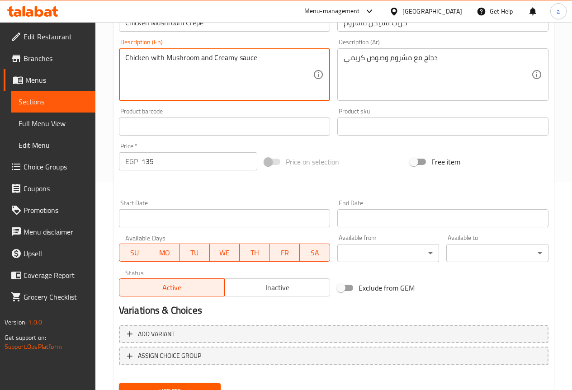
scroll to position [249, 0]
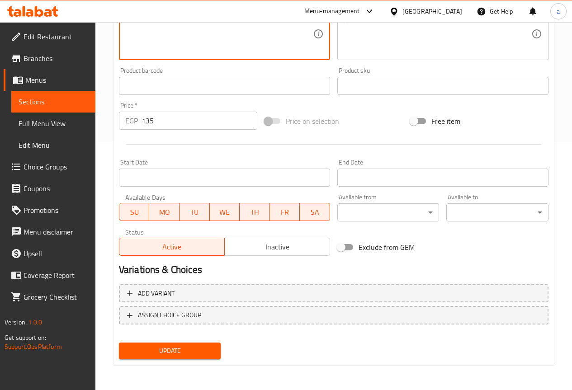
type textarea "Chicken with Mushroom and Creamy sauce"
click at [204, 351] on span "Update" at bounding box center [170, 350] width 88 height 11
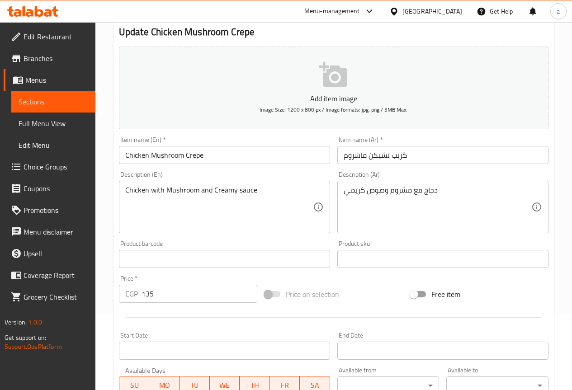
scroll to position [0, 0]
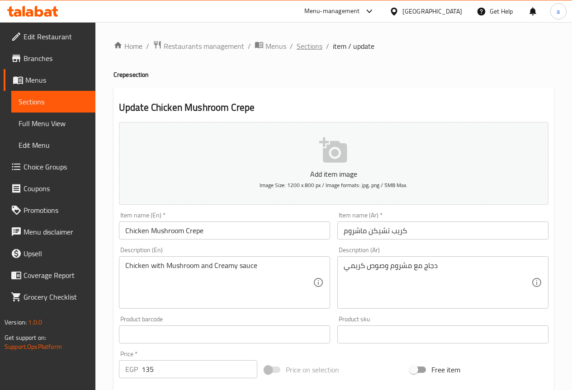
click at [308, 47] on span "Sections" at bounding box center [310, 46] width 26 height 11
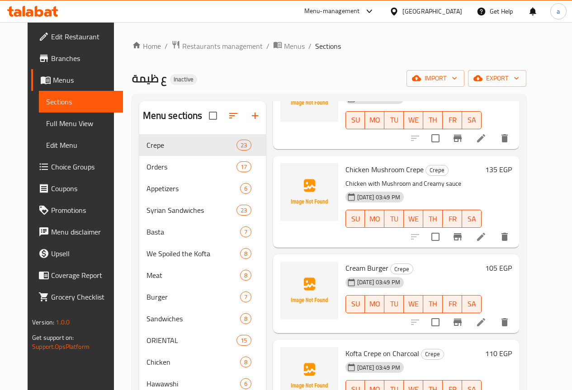
scroll to position [995, 0]
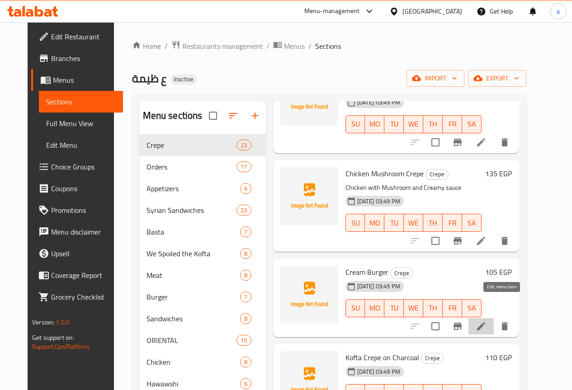
click at [487, 321] on icon at bounding box center [481, 326] width 11 height 11
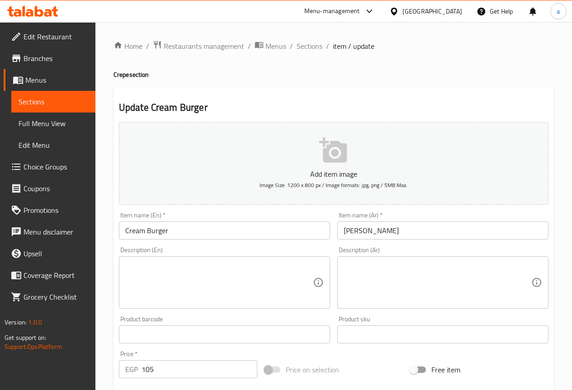
click at [140, 226] on input "Cream Burger" at bounding box center [224, 231] width 211 height 18
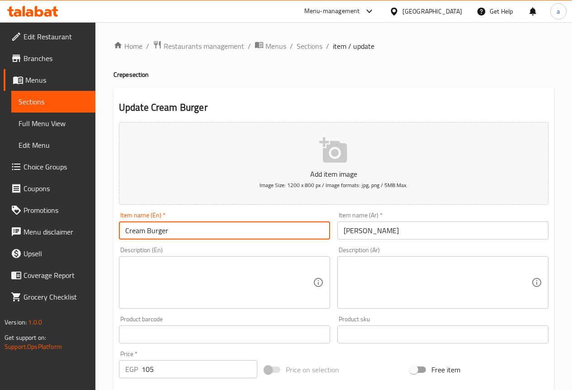
click at [140, 226] on input "Cream Burger" at bounding box center [224, 231] width 211 height 18
paste input "pe"
type input "Crepe Burger"
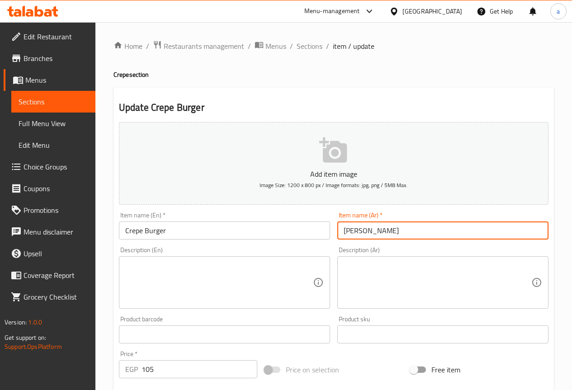
click at [365, 231] on input "[PERSON_NAME]" at bounding box center [442, 231] width 211 height 18
click at [359, 230] on input "[PERSON_NAME]" at bounding box center [442, 231] width 211 height 18
type input "كريب برجر"
click at [284, 276] on textarea at bounding box center [219, 282] width 188 height 43
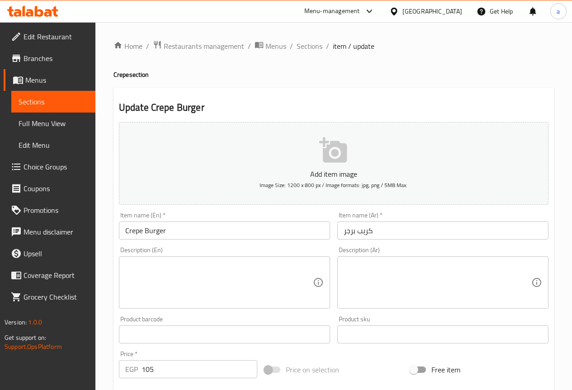
click at [517, 86] on div "Home / Restaurants management / Menus / Sections / item / update Crepe section …" at bounding box center [333, 330] width 440 height 581
click at [146, 293] on textarea at bounding box center [219, 282] width 188 height 43
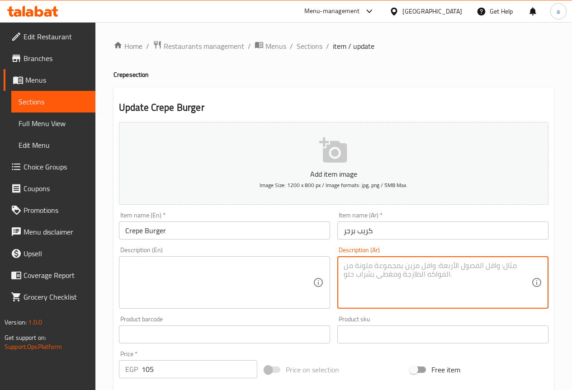
click at [350, 294] on textarea at bounding box center [438, 282] width 188 height 43
paste textarea "برجر مشوي محشو داخل الكريب مع جبنة"
type textarea "برجر مشوي محشو داخل الكريب مع جبنة"
click at [148, 230] on input "Crepe Burger" at bounding box center [224, 231] width 211 height 18
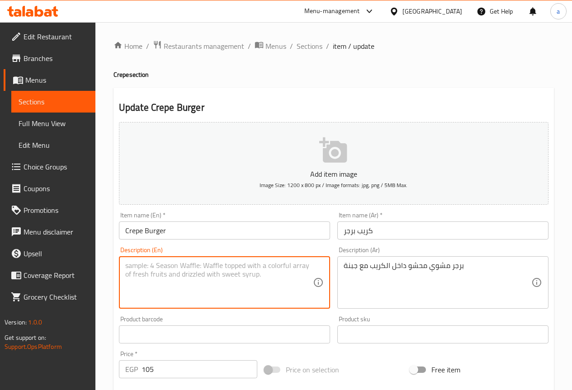
click at [143, 274] on textarea at bounding box center [219, 282] width 188 height 43
paste textarea "Burger"
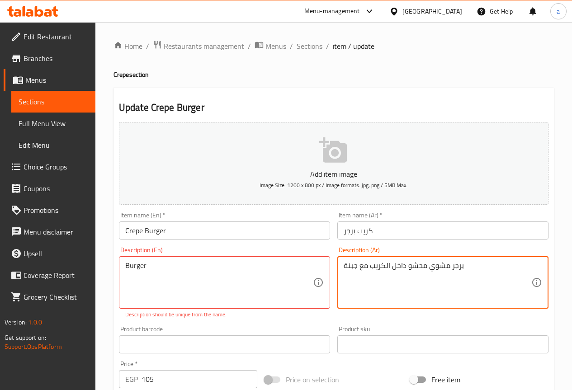
click at [446, 264] on textarea "برجر مشوي محشو داخل الكريب مع جبنة" at bounding box center [438, 282] width 188 height 43
click at [441, 280] on textarea "برجر مشوي محشو داخل الكريب مع جبنة" at bounding box center [438, 282] width 188 height 43
click at [438, 267] on textarea "برجر مشوي محشو داخل الكريب مع جبنة" at bounding box center [438, 282] width 188 height 43
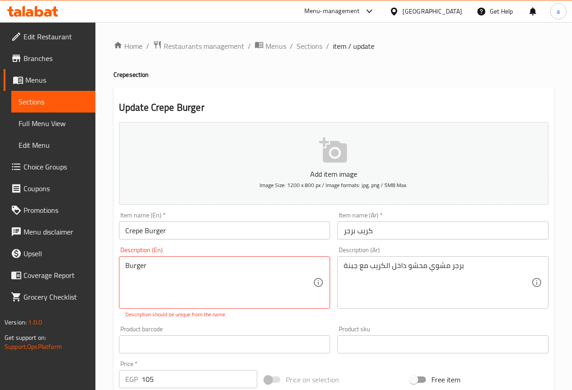
click at [123, 267] on div "Burger Description (En)" at bounding box center [224, 282] width 211 height 52
click at [125, 259] on div "Burger Description (En)" at bounding box center [224, 282] width 211 height 52
click at [124, 267] on div "Burger Description (En)" at bounding box center [224, 282] width 211 height 52
click at [123, 269] on div "Burger Description (En)" at bounding box center [224, 282] width 211 height 52
click at [125, 264] on textarea "Burger" at bounding box center [219, 282] width 188 height 43
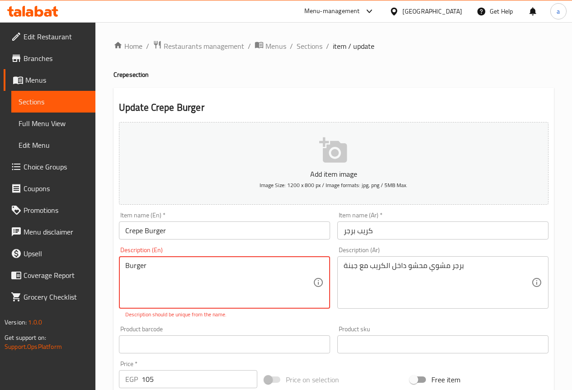
paste textarea "Grilled"
click at [166, 278] on textarea "Grilled Burger" at bounding box center [219, 282] width 188 height 43
click at [174, 289] on textarea "Grilled Burger" at bounding box center [219, 282] width 188 height 43
click at [269, 322] on div "Product barcode Product barcode" at bounding box center [224, 339] width 218 height 35
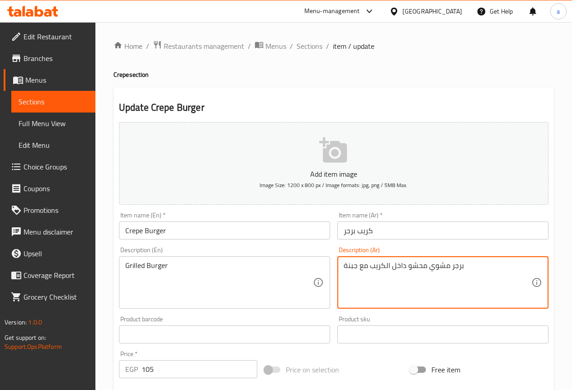
click at [421, 269] on textarea "برجر مشوي محشو داخل الكريب مع جبنة" at bounding box center [438, 282] width 188 height 43
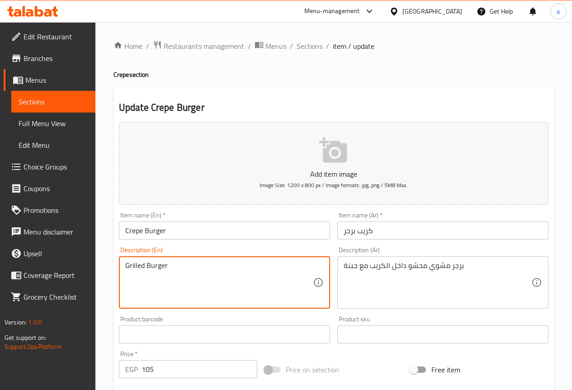
paste textarea "Stuffed"
click at [131, 225] on input "Crepe Burger" at bounding box center [224, 231] width 211 height 18
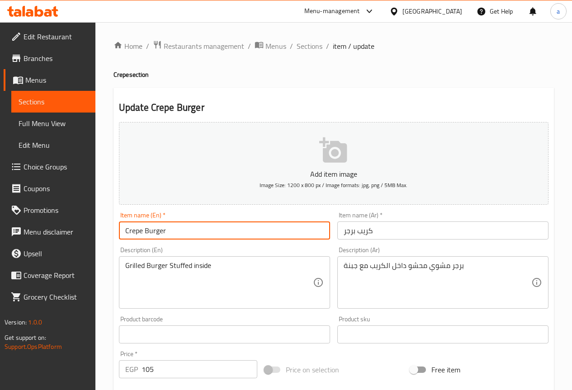
click at [131, 225] on input "Crepe Burger" at bounding box center [224, 231] width 211 height 18
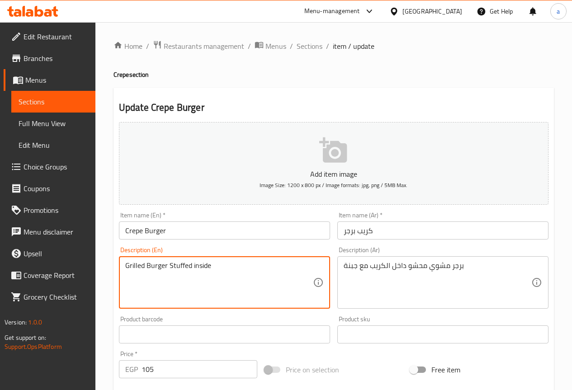
paste textarea "Crepe"
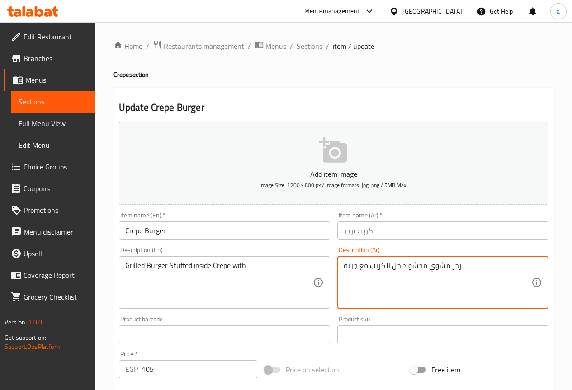
click at [347, 267] on textarea "برجر مشوي محشو داخل الكريب مع جبنة" at bounding box center [438, 282] width 188 height 43
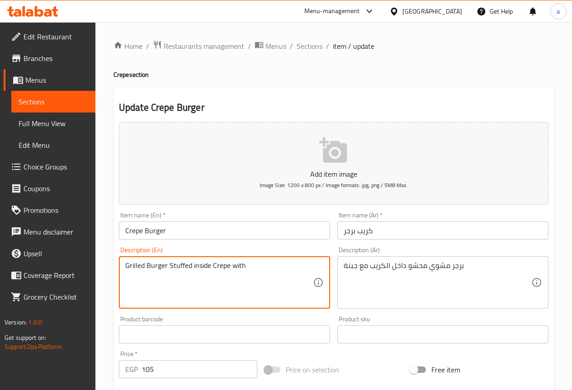
paste textarea "cheese"
click at [246, 266] on textarea "Grilled Burger Stuffed inside Crepe withcheese" at bounding box center [219, 282] width 188 height 43
click at [244, 265] on textarea "Grilled Burger Stuffed inside Crepe withcheese" at bounding box center [219, 282] width 188 height 43
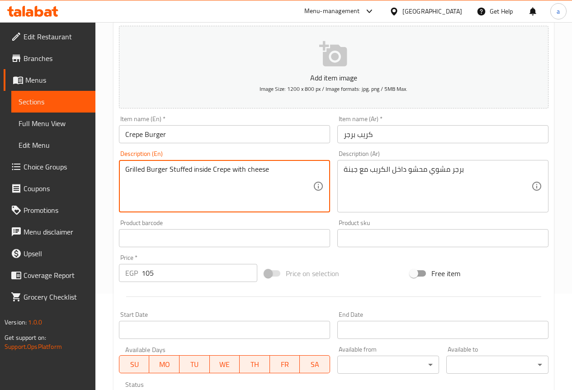
scroll to position [249, 0]
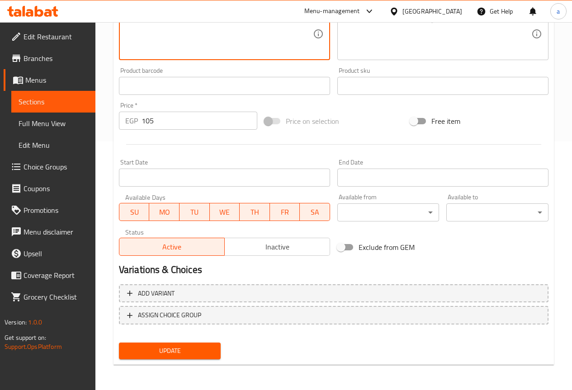
type textarea "Grilled Burger Stuffed inside Crepe with cheese"
click at [215, 354] on button "Update" at bounding box center [170, 351] width 102 height 17
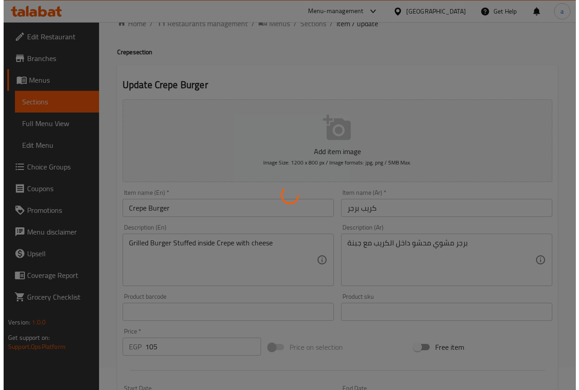
scroll to position [0, 0]
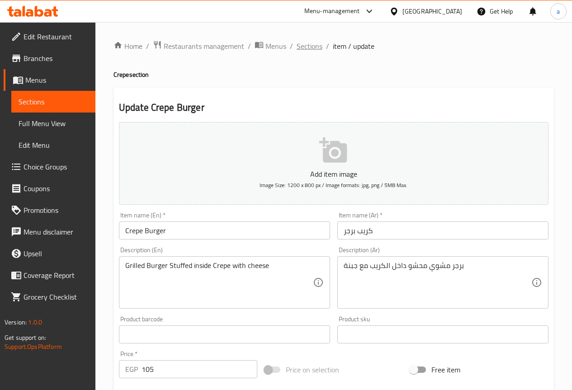
click at [316, 41] on span "Sections" at bounding box center [310, 46] width 26 height 11
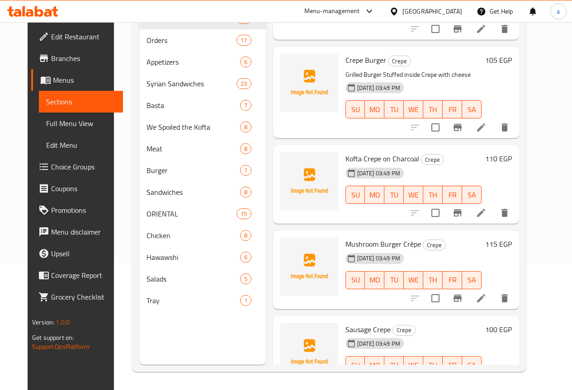
scroll to position [1040, 0]
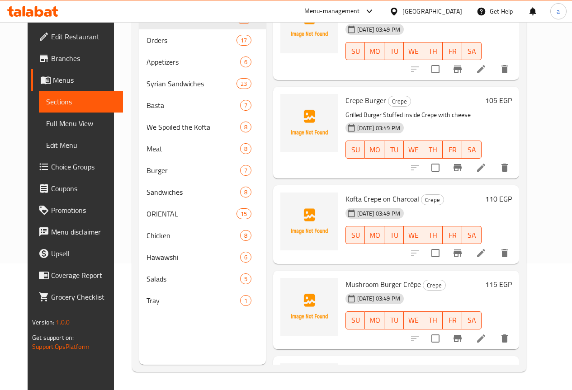
click at [485, 249] on icon at bounding box center [481, 253] width 8 height 8
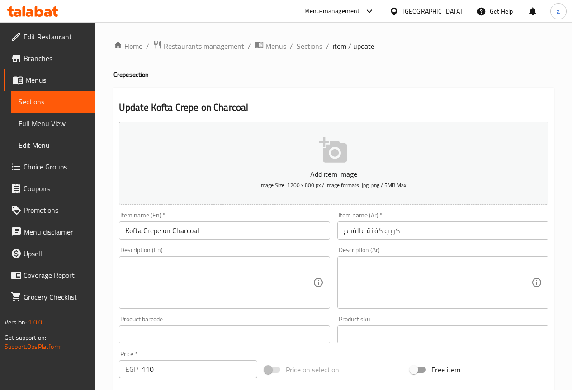
drag, startPoint x: 272, startPoint y: 289, endPoint x: 275, endPoint y: 311, distance: 21.4
click at [272, 289] on textarea at bounding box center [219, 282] width 188 height 43
click at [523, 96] on div "Update Kofta Crepe on Charcoal Add item image Image Size: 1200 x 800 px / Image…" at bounding box center [333, 351] width 440 height 526
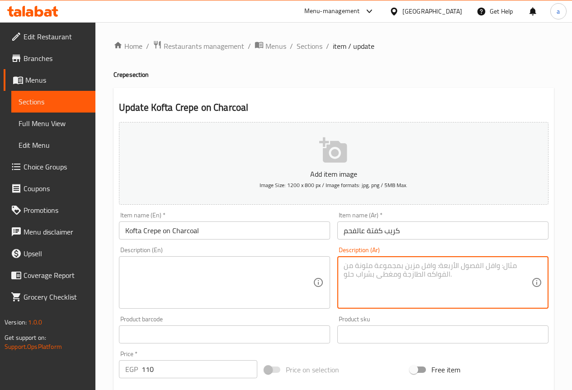
click at [417, 299] on textarea at bounding box center [438, 282] width 188 height 43
paste textarea "كفتة مشوية على الفحم مع تتبيلة شرقية"
type textarea "كفتة مشوية على الفحم مع تتبيلة شرقية"
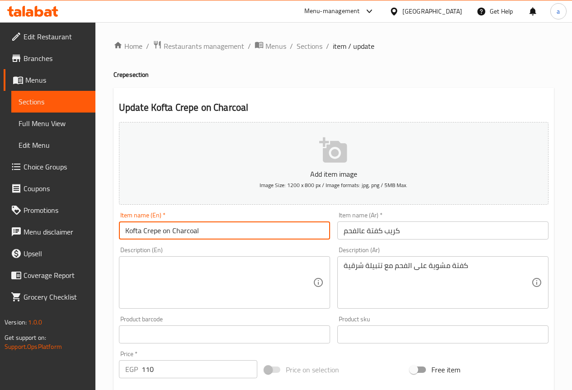
click at [129, 229] on input "Kofta Crepe on Charcoal" at bounding box center [224, 231] width 211 height 18
click at [182, 301] on textarea at bounding box center [219, 282] width 188 height 43
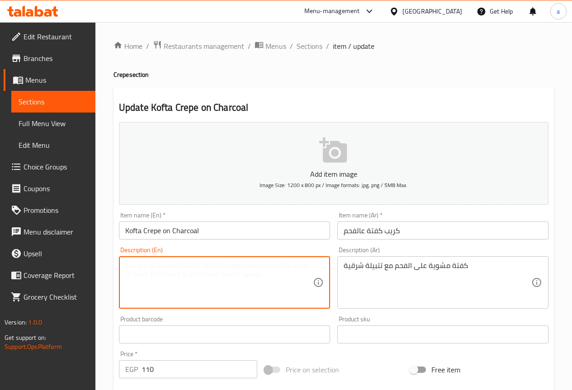
paste textarea "Kofta"
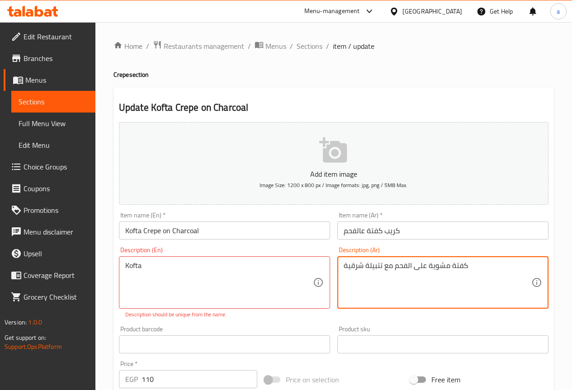
click at [437, 265] on textarea "كفتة مشوية على الفحم مع تتبيلة شرقية" at bounding box center [438, 282] width 188 height 43
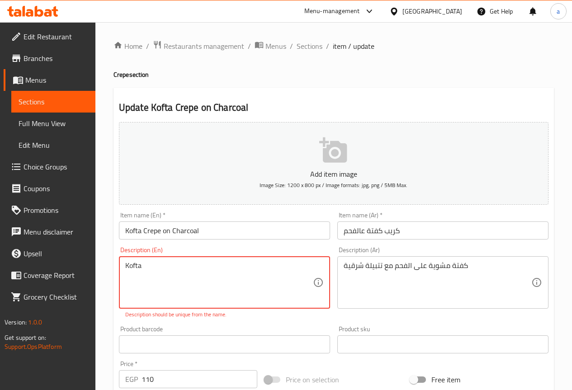
click at [120, 262] on div "Kofta Description (En)" at bounding box center [224, 282] width 211 height 52
click at [123, 264] on div "Kofta Description (En)" at bounding box center [224, 282] width 211 height 52
click at [124, 265] on div "Kofta Description (En)" at bounding box center [224, 282] width 211 height 52
click at [133, 270] on textarea "Kofta" at bounding box center [219, 282] width 188 height 43
click at [127, 265] on textarea "Kofta" at bounding box center [219, 282] width 188 height 43
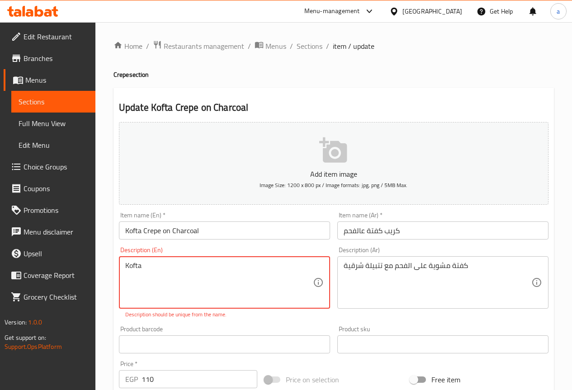
paste textarea "Charcoal Grilled"
click at [164, 283] on textarea "Charcoal Grilled Kofta" at bounding box center [219, 282] width 188 height 43
click at [211, 268] on textarea "Charcoal Grilled Kofta" at bounding box center [219, 282] width 188 height 43
click at [371, 267] on textarea "كفتة مشوية على الفحم مع تتبيلة شرقية" at bounding box center [438, 282] width 188 height 43
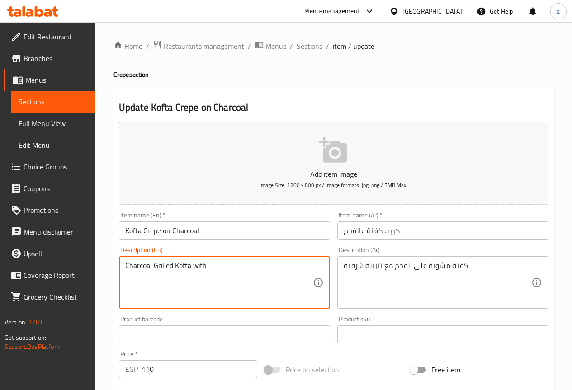
paste textarea "Marinated"
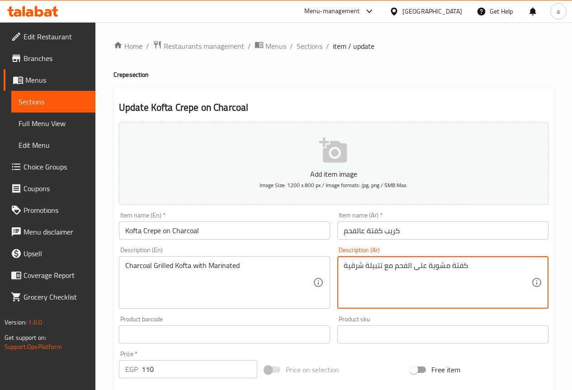
click at [355, 262] on textarea "كفتة مشوية على الفحم مع تتبيلة شرقية" at bounding box center [438, 282] width 188 height 43
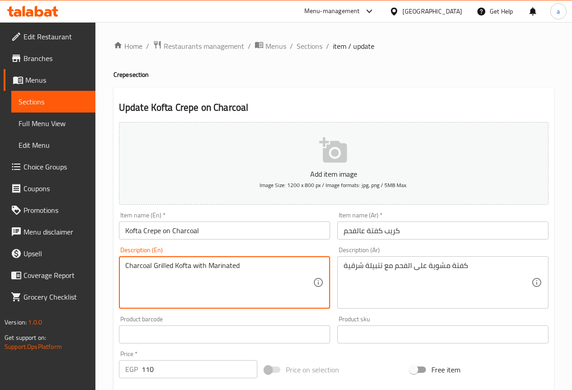
click at [234, 265] on textarea "Charcoal Grilled Kofta with Marinated" at bounding box center [219, 282] width 188 height 43
paste textarea "Oriental"
type textarea "Charcoal Grilled Kofta with Oriental"
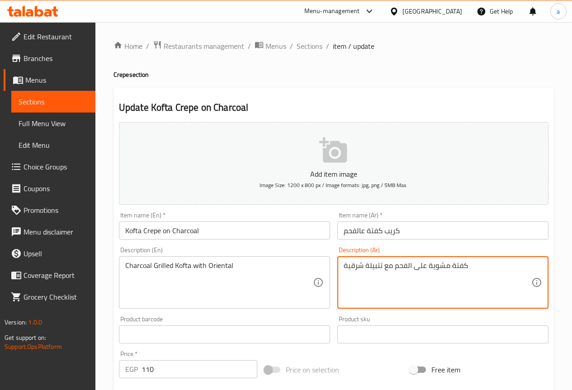
click at [373, 266] on textarea "كفتة مشوية على الفحم مع تتبيلة شرقية" at bounding box center [438, 282] width 188 height 43
